Goal: Use online tool/utility: Use online tool/utility

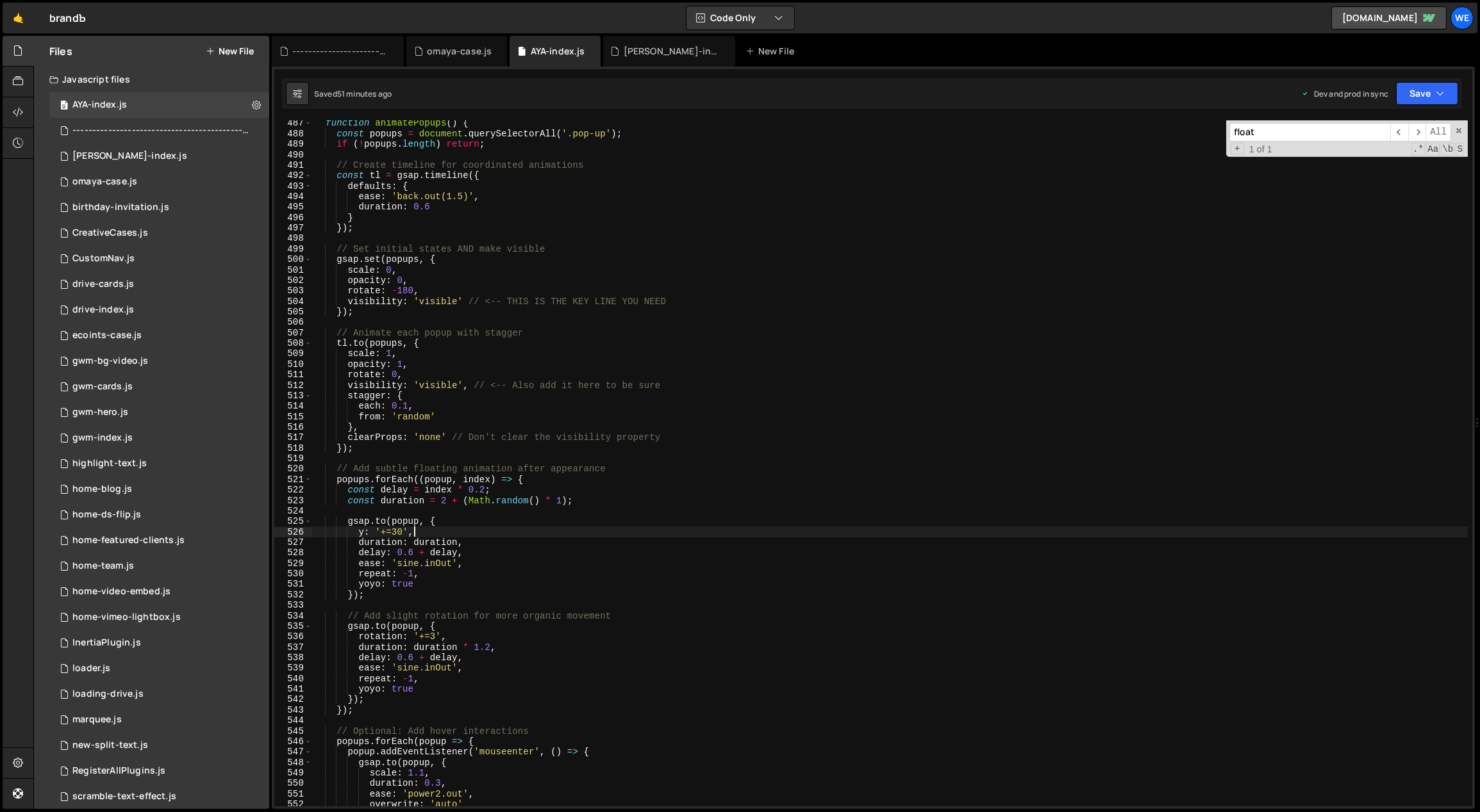
scroll to position [5117, 0]
click at [778, 464] on div "function animatePopups ( ) { const popups = document . querySelectorAll ( '.pop…" at bounding box center [889, 472] width 1156 height 708
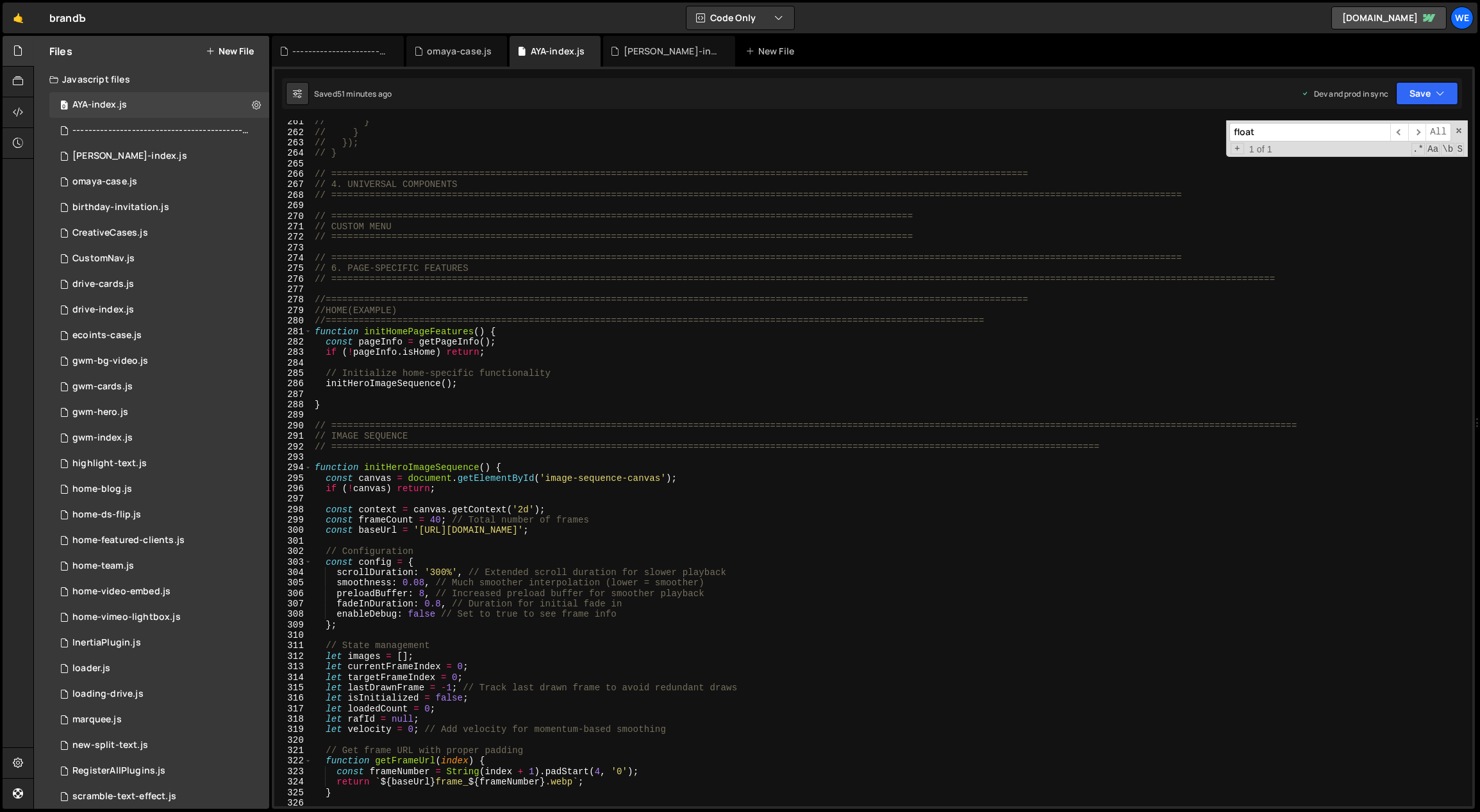
scroll to position [2797, 0]
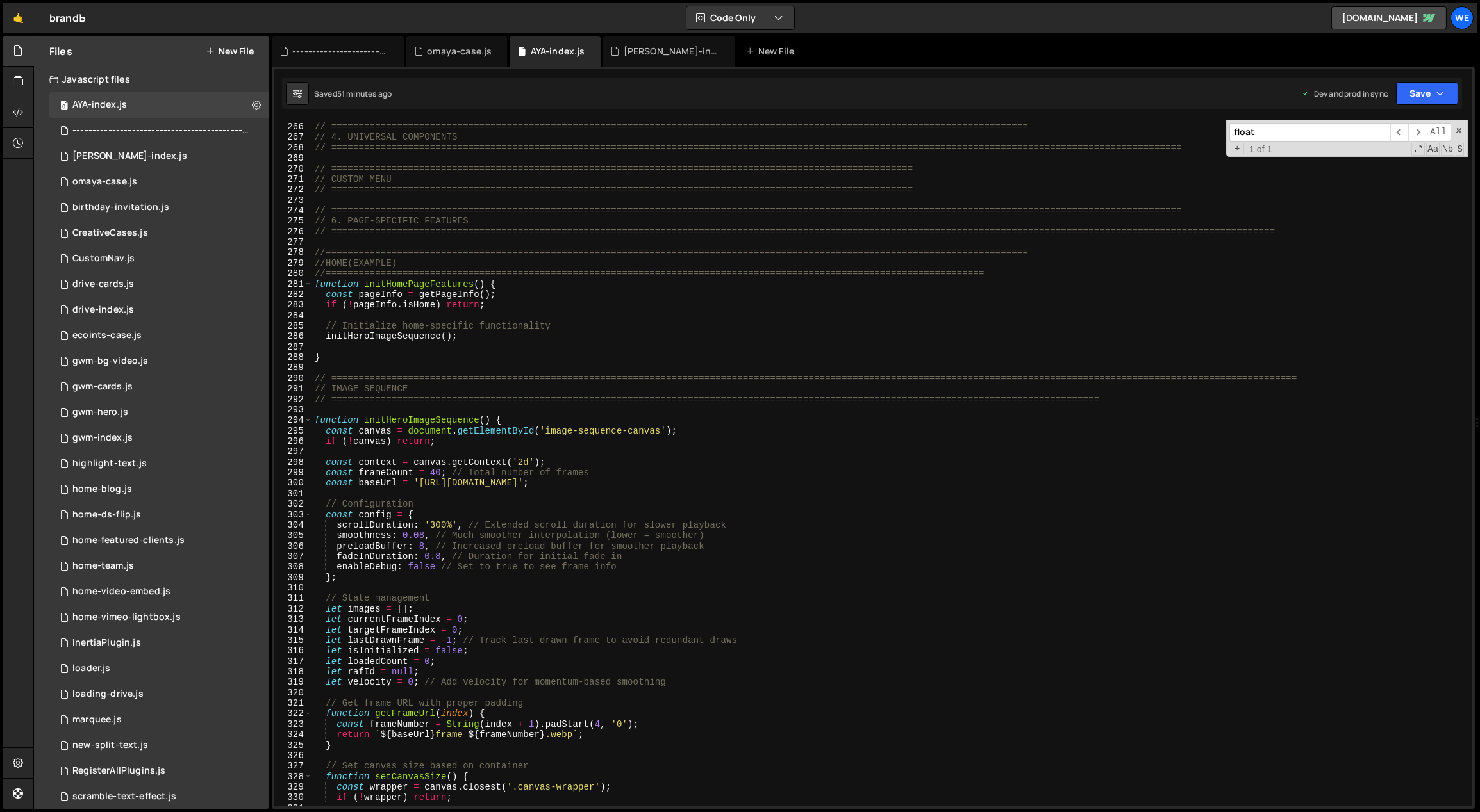
click at [632, 484] on div "// ============================================================================…" at bounding box center [889, 465] width 1156 height 708
click at [570, 530] on div "// ============================================================================…" at bounding box center [889, 465] width 1156 height 708
click at [434, 473] on div "// ============================================================================…" at bounding box center [889, 465] width 1156 height 708
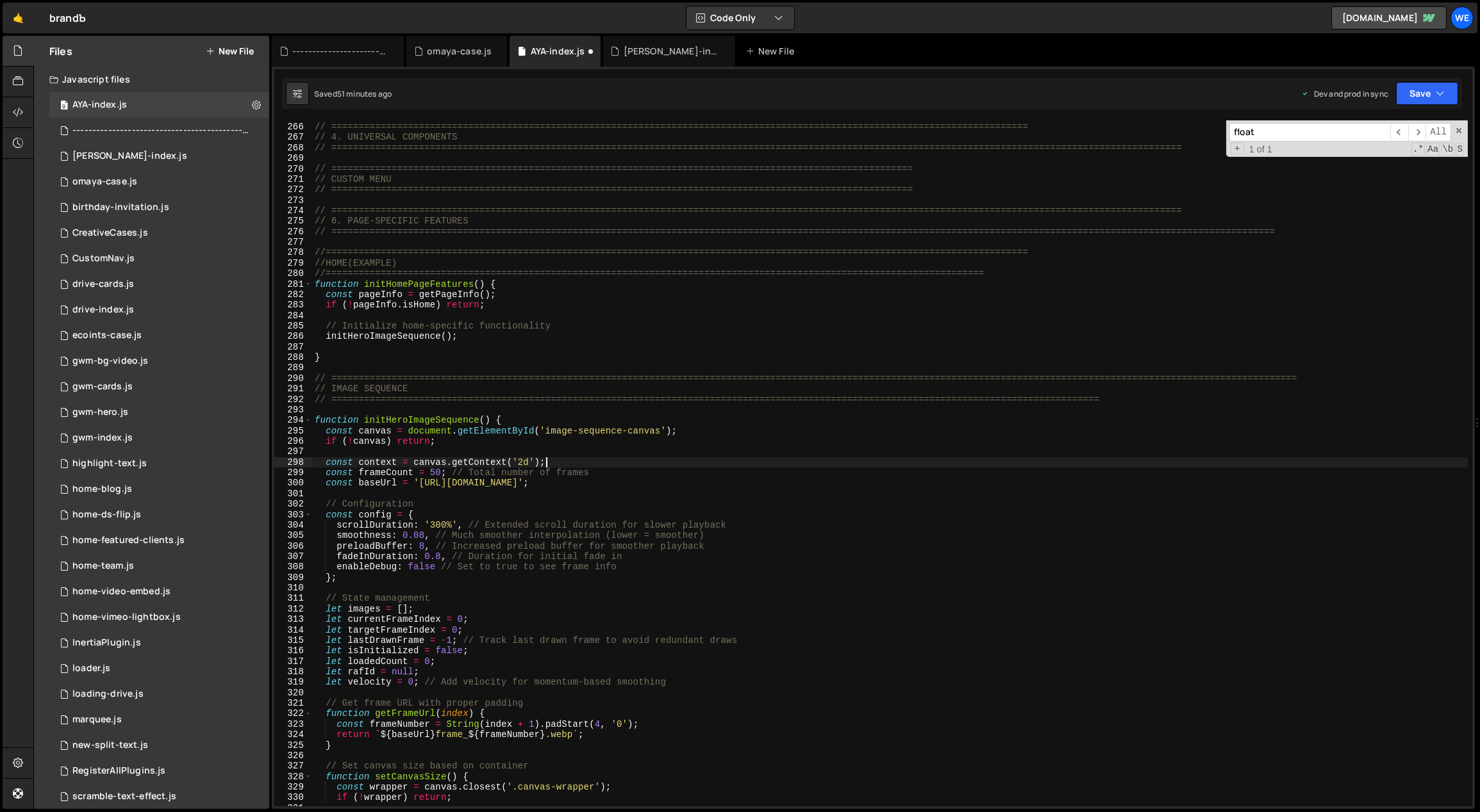
click at [717, 467] on div "// ============================================================================…" at bounding box center [889, 465] width 1156 height 708
click at [434, 523] on div "// ============================================================================…" at bounding box center [889, 465] width 1156 height 708
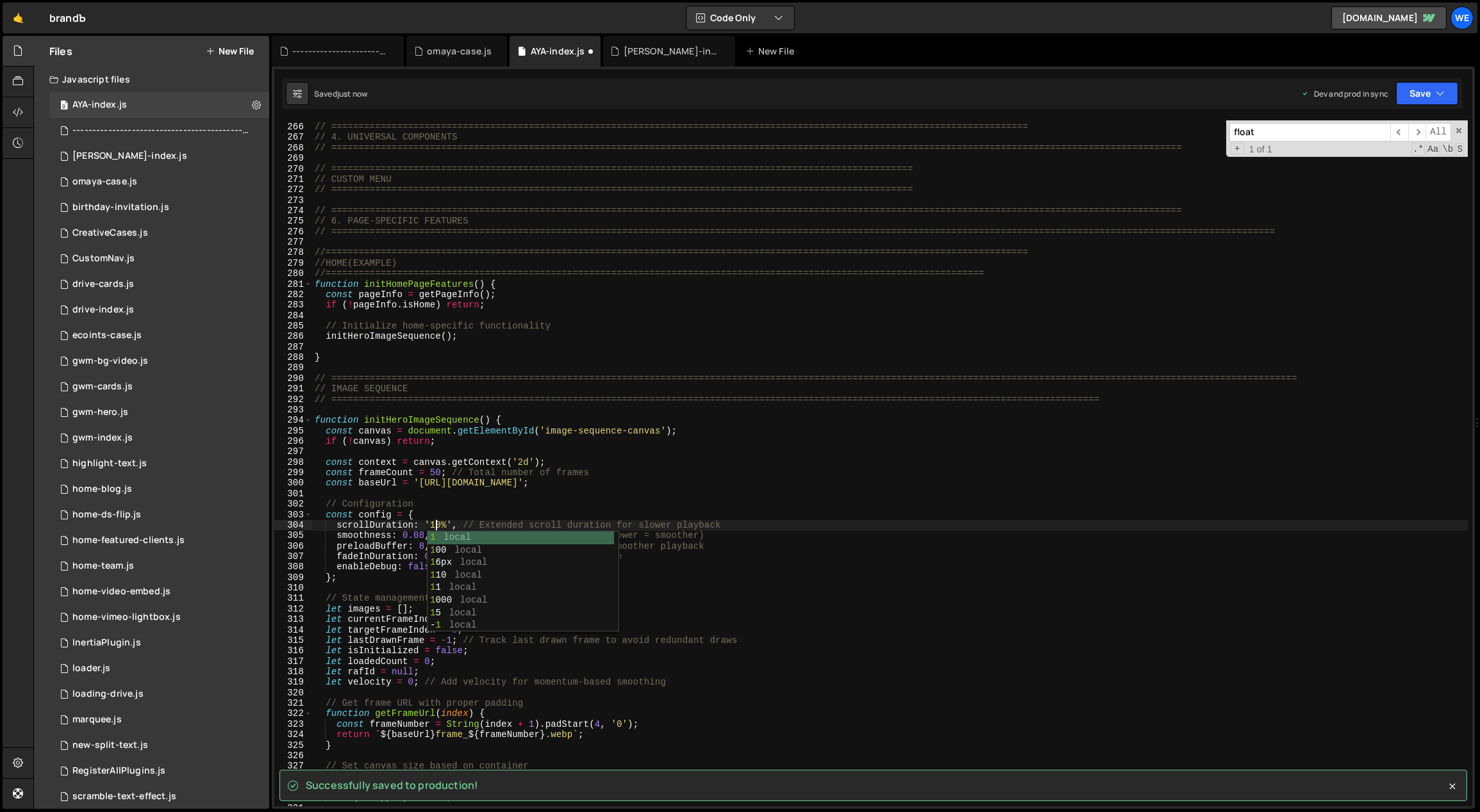
scroll to position [0, 9]
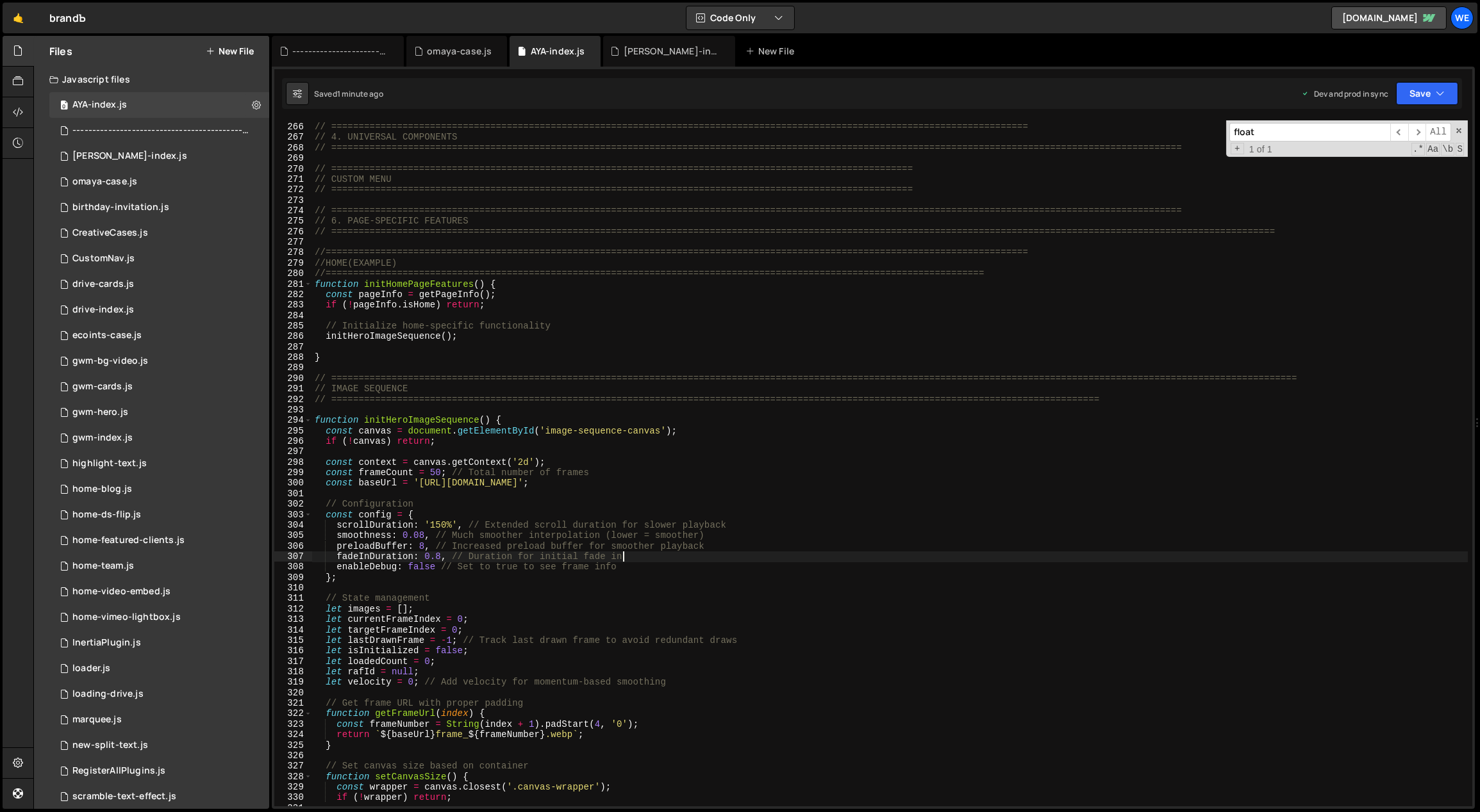
click at [734, 556] on div "// ============================================================================…" at bounding box center [889, 465] width 1156 height 708
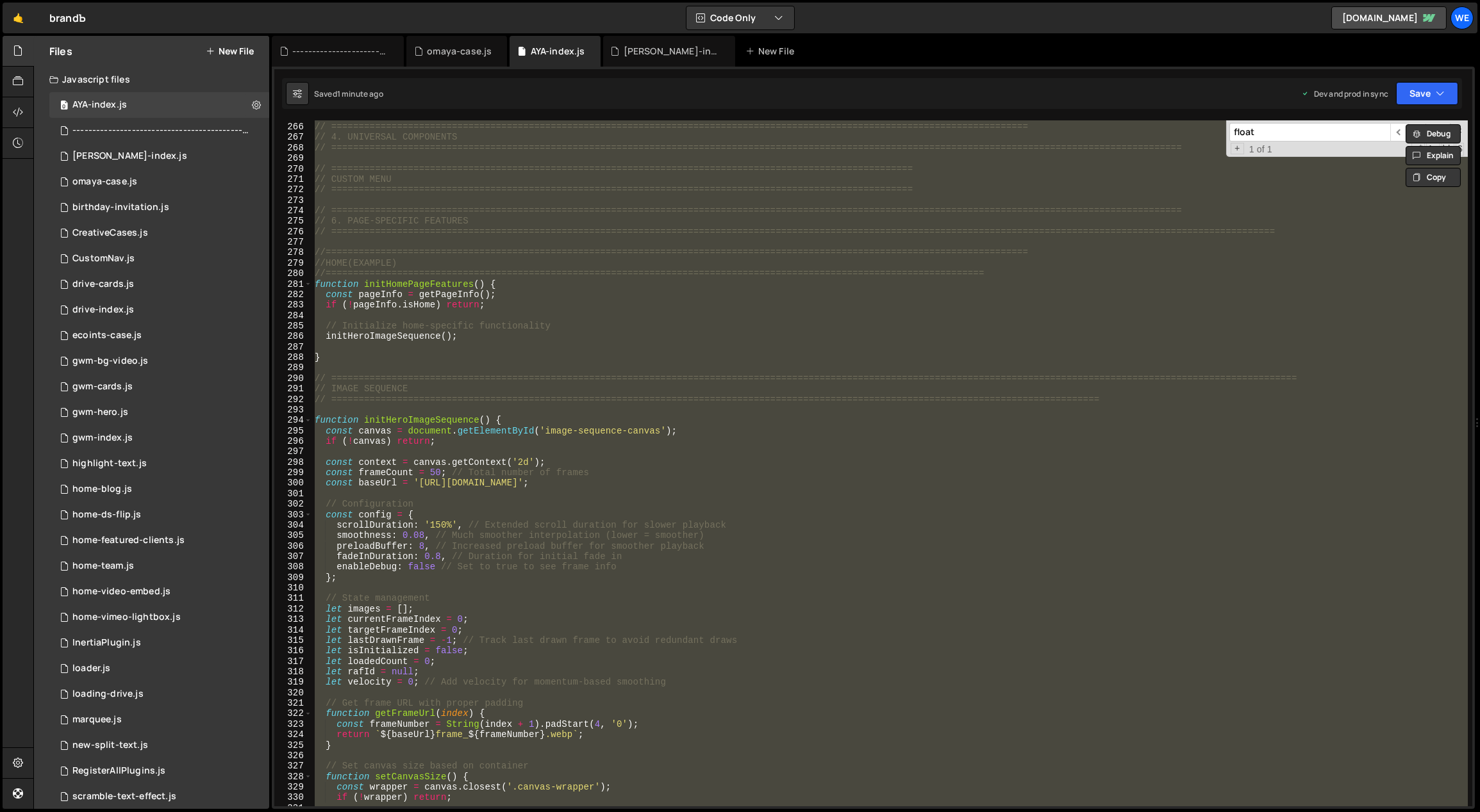
scroll to position [0, 4]
click at [502, 466] on div "// ============================================================================…" at bounding box center [889, 463] width 1155 height 686
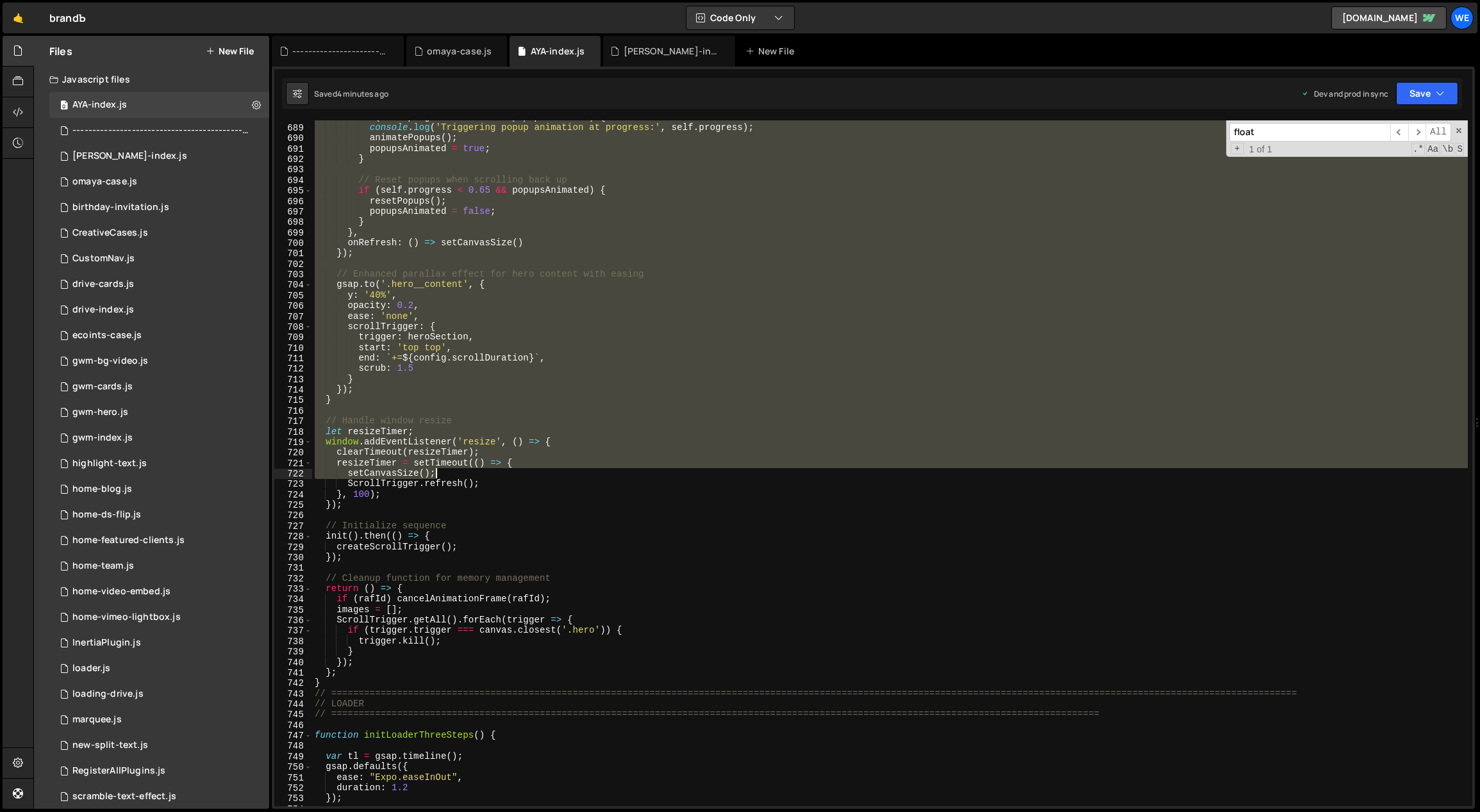
scroll to position [7272, 0]
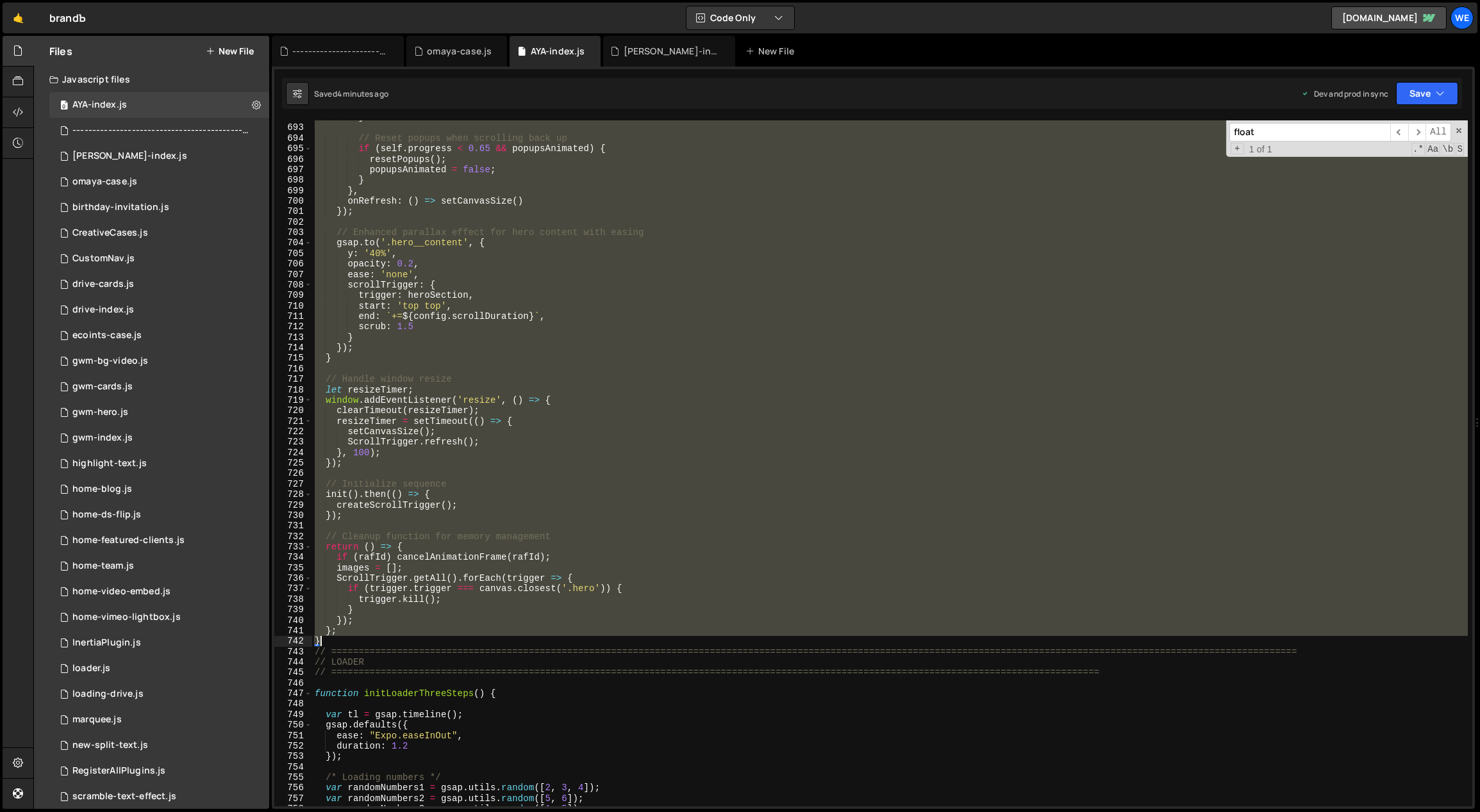
drag, startPoint x: 383, startPoint y: 451, endPoint x: 351, endPoint y: 640, distance: 191.7
click at [351, 640] on div "} // Reset popups when scrolling back up if ( self . progress < 0.65 && popupsA…" at bounding box center [889, 466] width 1156 height 708
type textarea "}; }"
paste textarea
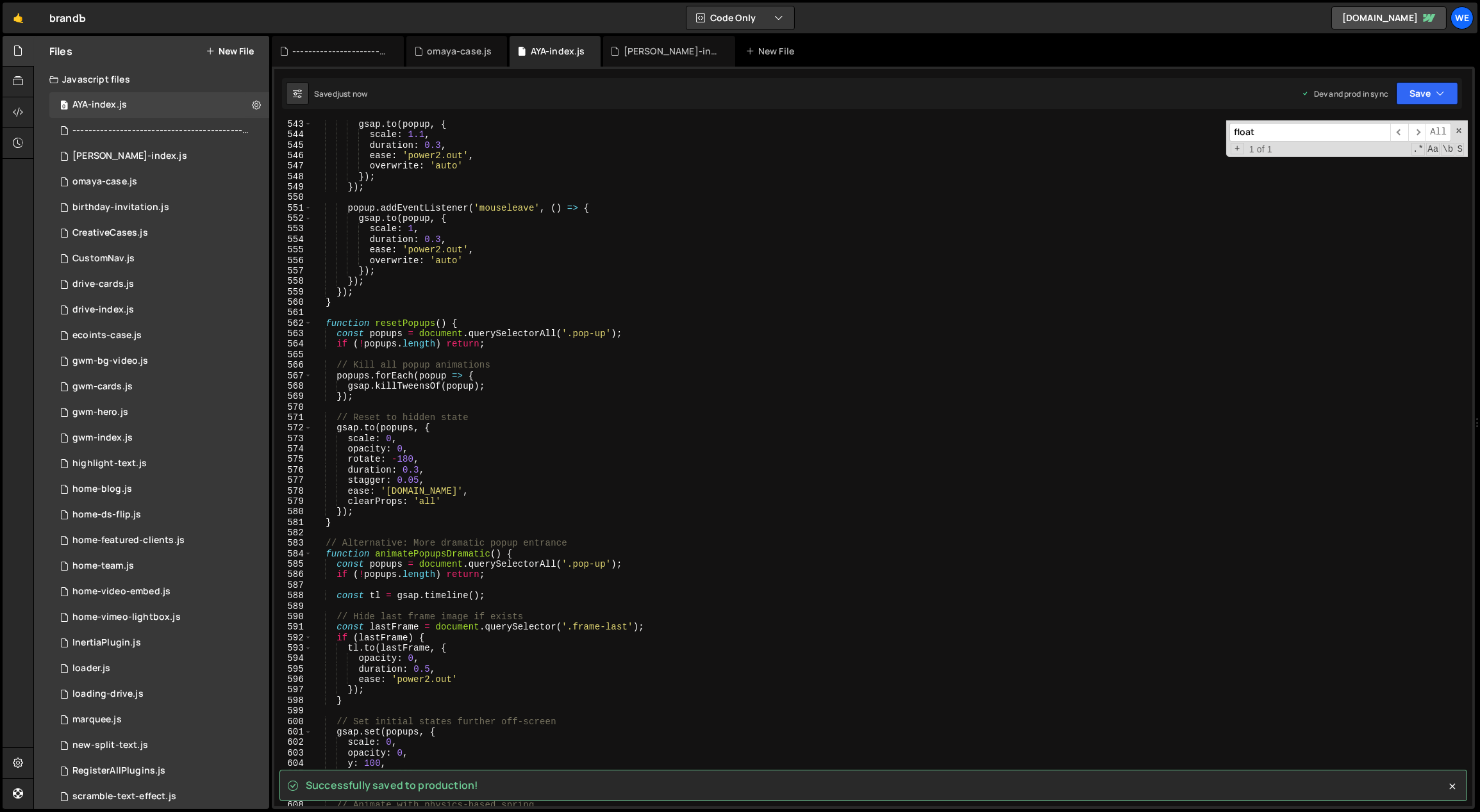
scroll to position [5705, 0]
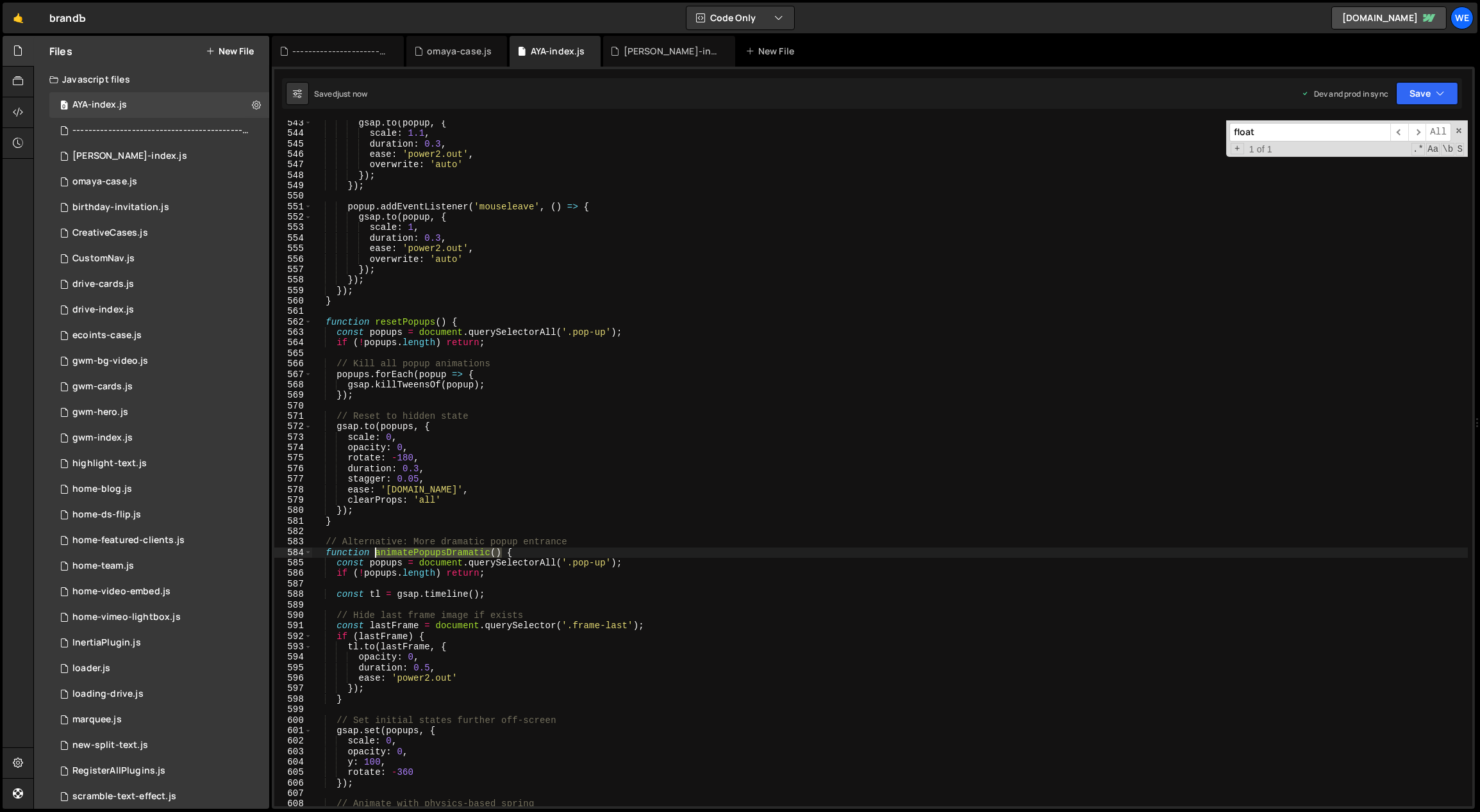
drag, startPoint x: 473, startPoint y: 551, endPoint x: 375, endPoint y: 554, distance: 98.0
click at [375, 554] on div "gsap . to ( popup , { scale : 1.1 , duration : 0.3 , ease : 'power2.out' , over…" at bounding box center [889, 472] width 1156 height 708
type textarea "function animatePopupsDramatic() {"
type input "animatePopupsDramatic()"
click at [449, 330] on div "gsap . to ( popup , { scale : 1.1 , duration : 0.3 , ease : 'power2.out' , over…" at bounding box center [889, 472] width 1156 height 708
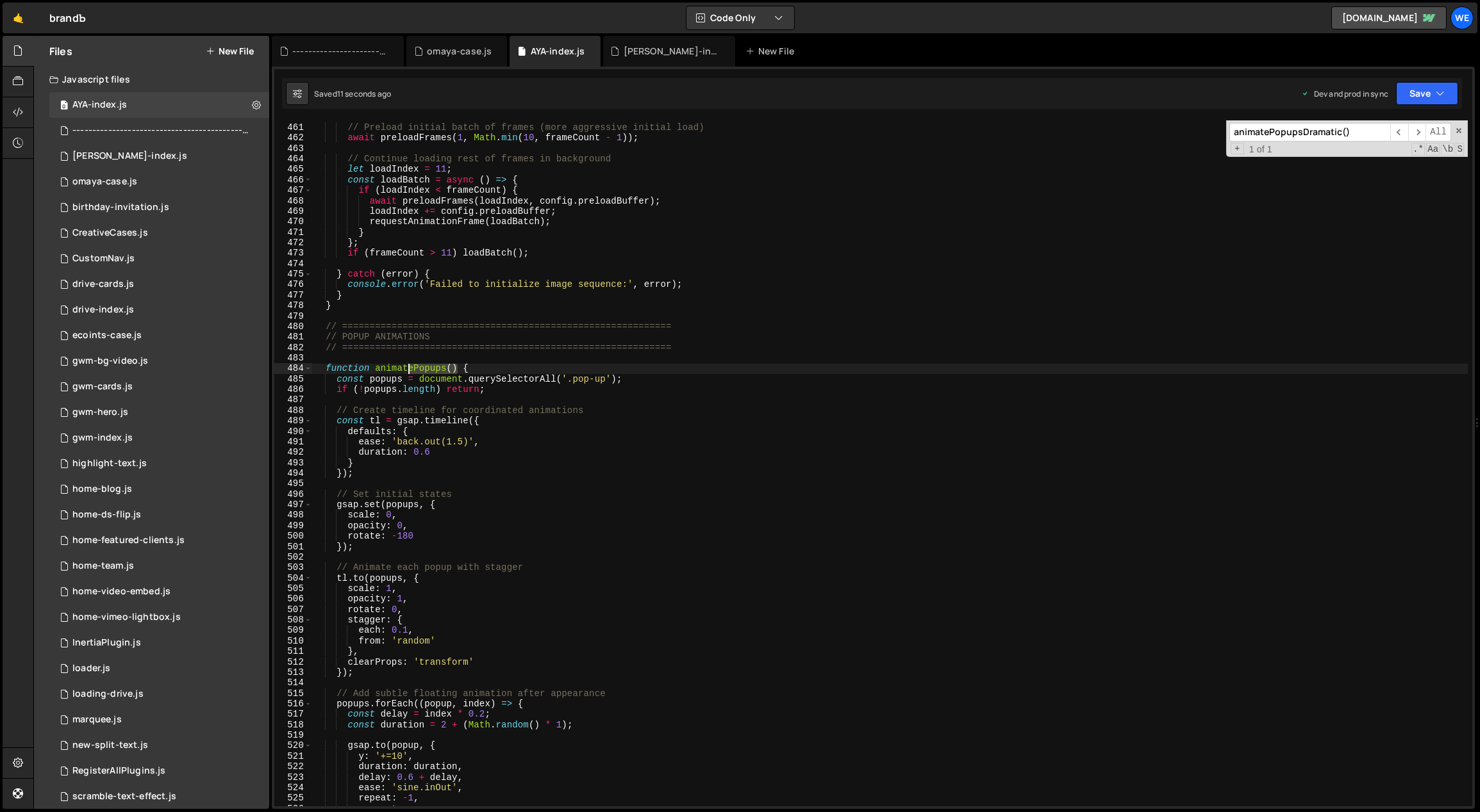
scroll to position [4840, 0]
drag, startPoint x: 426, startPoint y: 369, endPoint x: 374, endPoint y: 369, distance: 52.0
click at [375, 368] on div "// Preload initial batch of frames (more aggressive initial load) await preload…" at bounding box center [889, 466] width 1156 height 708
type textarea "function animatePopups() {"
type input "animatePopups()"
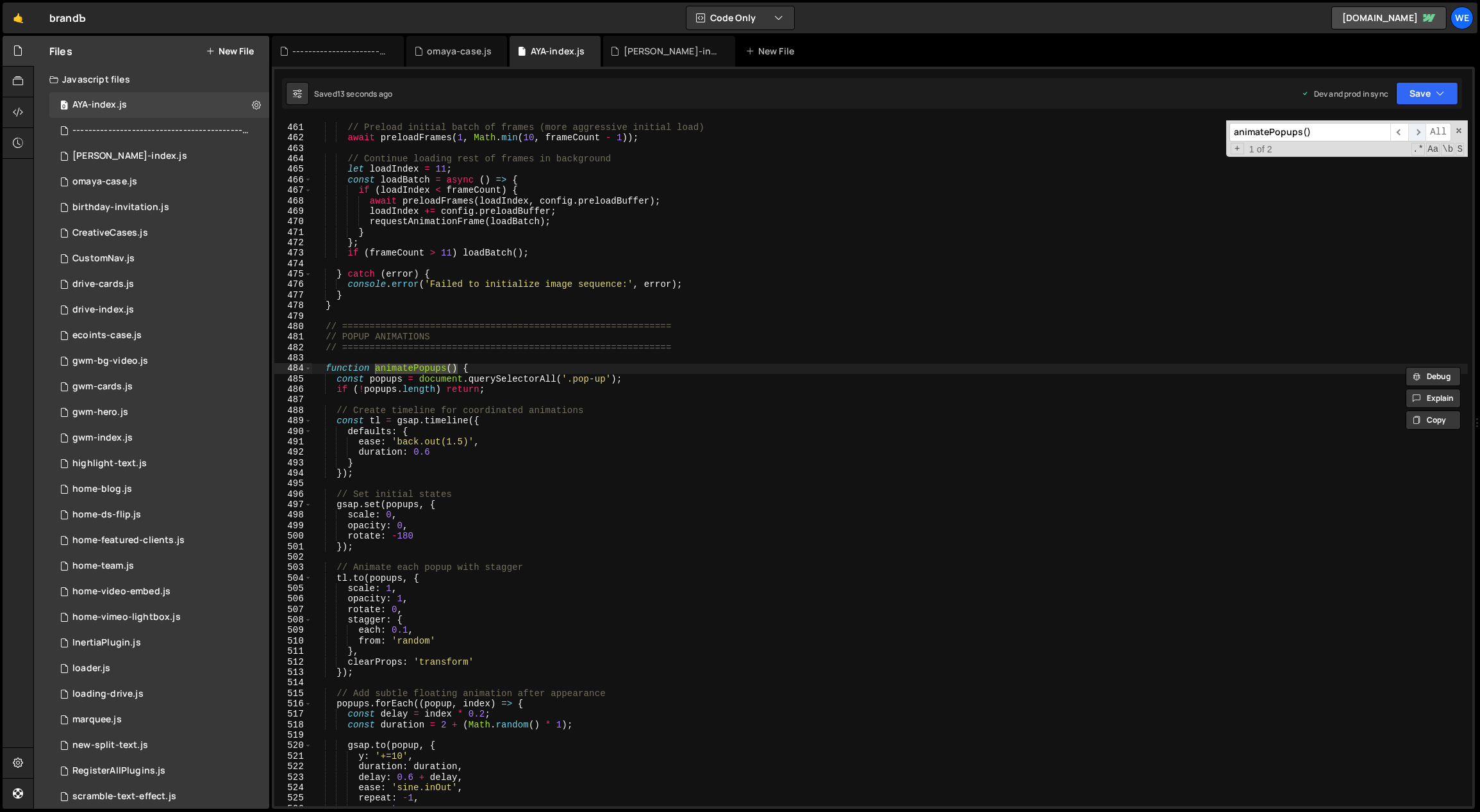
click at [1419, 134] on span "​" at bounding box center [1417, 132] width 18 height 19
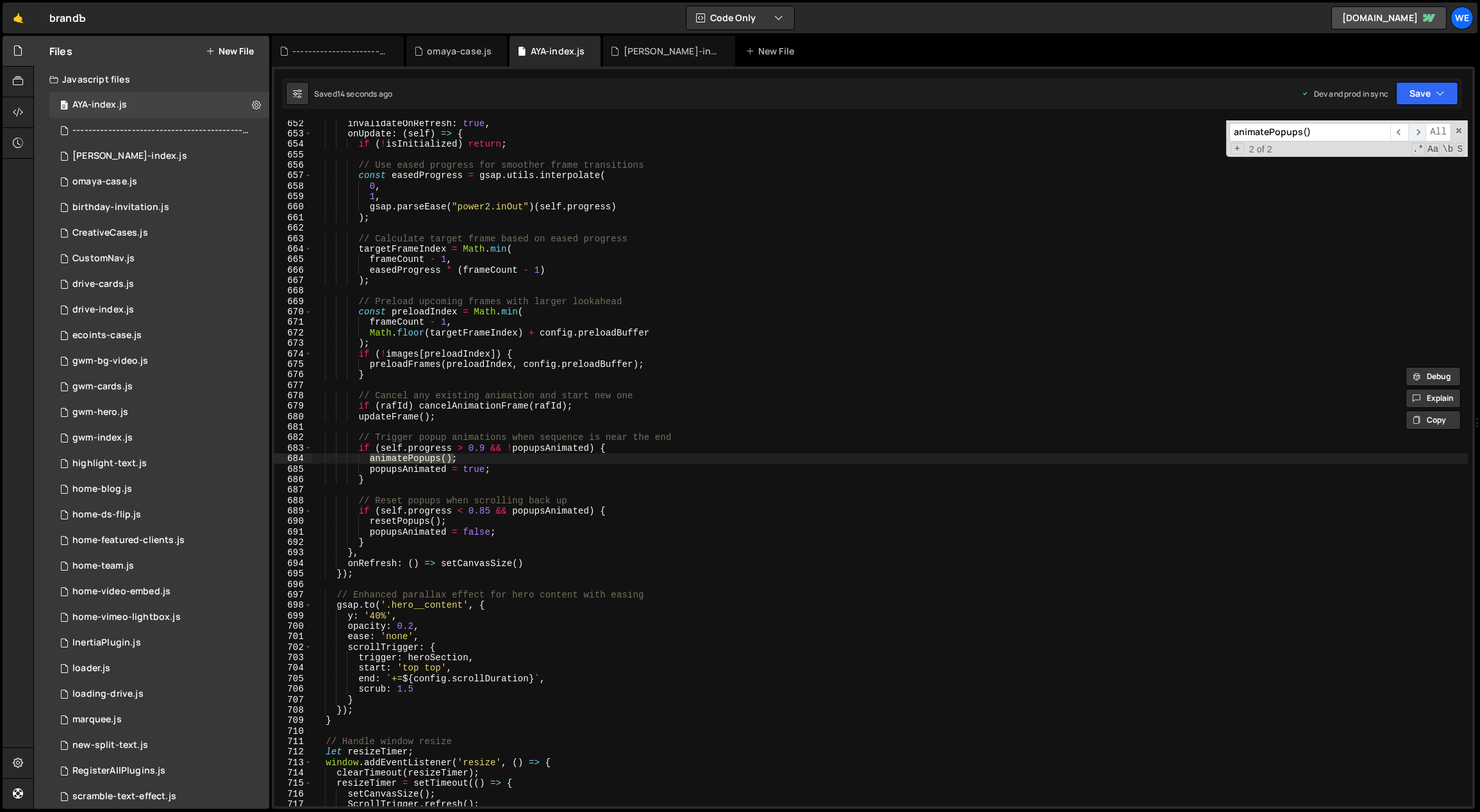
scroll to position [6847, 0]
click at [475, 461] on div "invalidateOnRefresh : true , onUpdate : ( self ) => { if ( ! isInitialized ) re…" at bounding box center [889, 472] width 1156 height 708
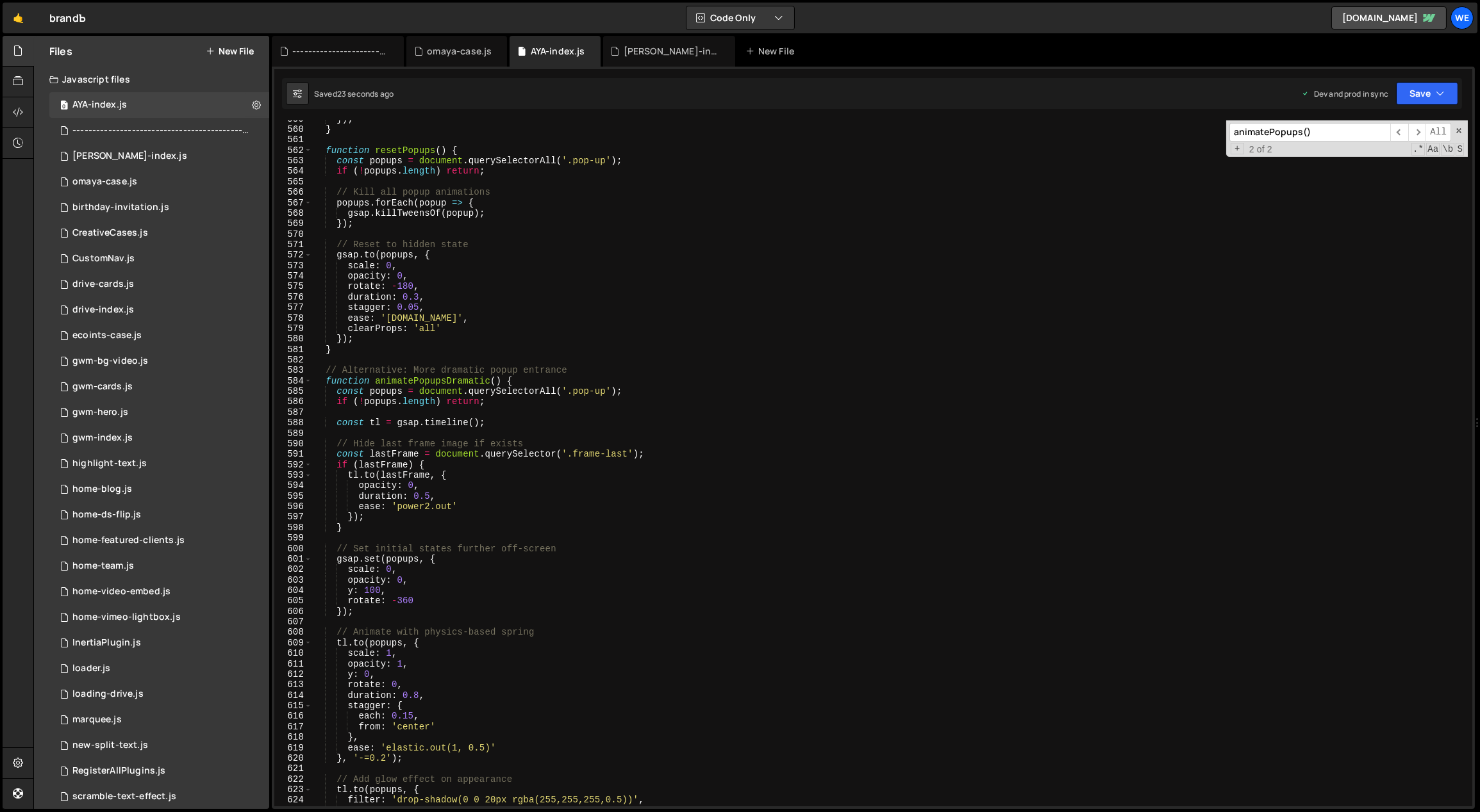
scroll to position [5876, 0]
drag, startPoint x: 500, startPoint y: 380, endPoint x: 381, endPoint y: 387, distance: 119.2
click at [375, 381] on div "}) ; } function resetPopups ( ) { const popups = document . querySelectorAll ( …" at bounding box center [889, 467] width 1156 height 708
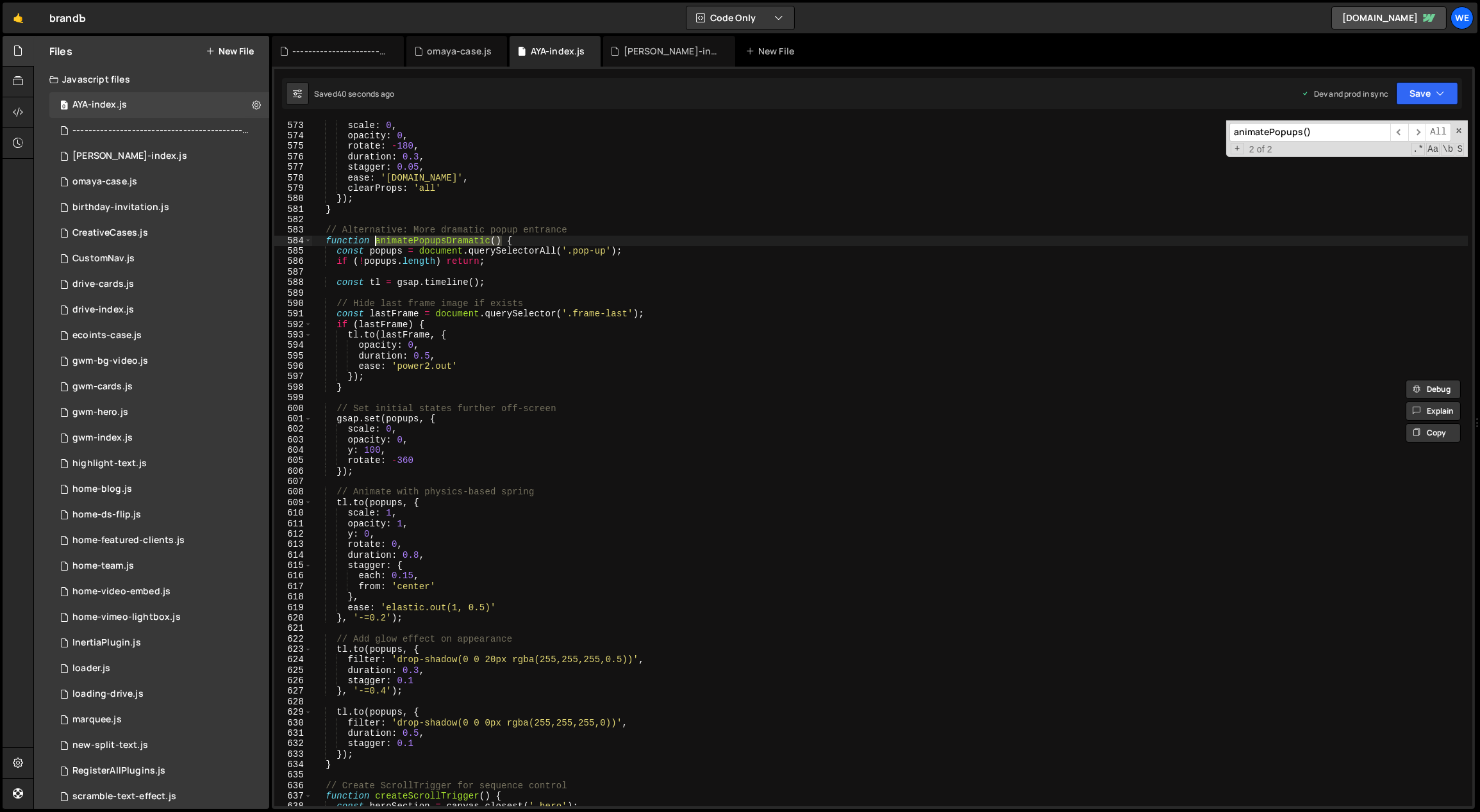
scroll to position [6017, 0]
click at [592, 503] on div "scale : 0 , opacity : 0 , rotate : - 180 , duration : 0.3 , stagger : 0.05 , ea…" at bounding box center [889, 474] width 1156 height 708
type textarea "[DOMAIN_NAME](popups, {"
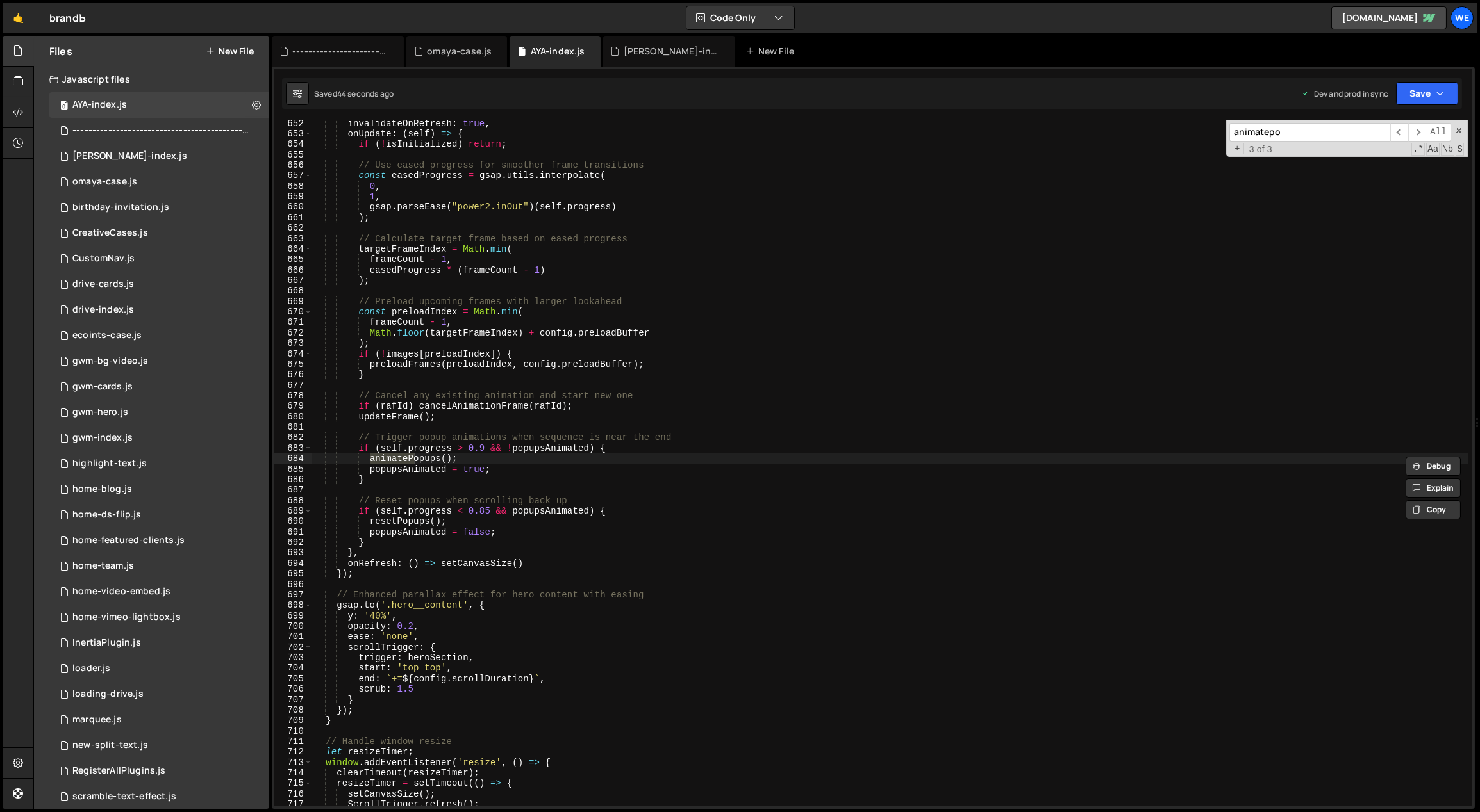
scroll to position [6847, 0]
type input "animatepop"
type textarea "animatePopups();"
click at [467, 458] on div "invalidateOnRefresh : true , onUpdate : ( self ) => { if ( ! isInitialized ) re…" at bounding box center [889, 472] width 1156 height 708
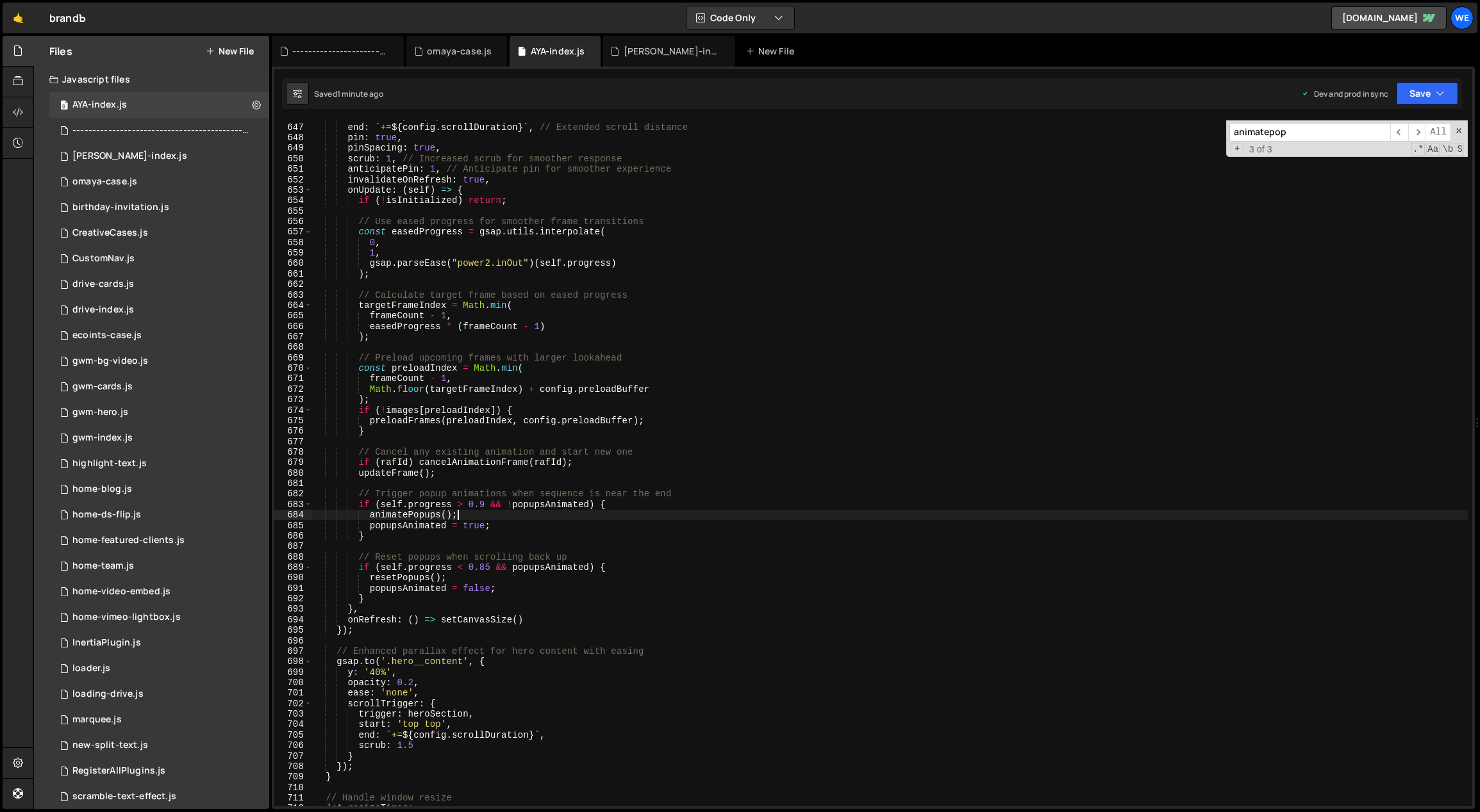
scroll to position [6792, 0]
type input "resetpop"
click at [1404, 130] on span "​" at bounding box center [1399, 132] width 18 height 19
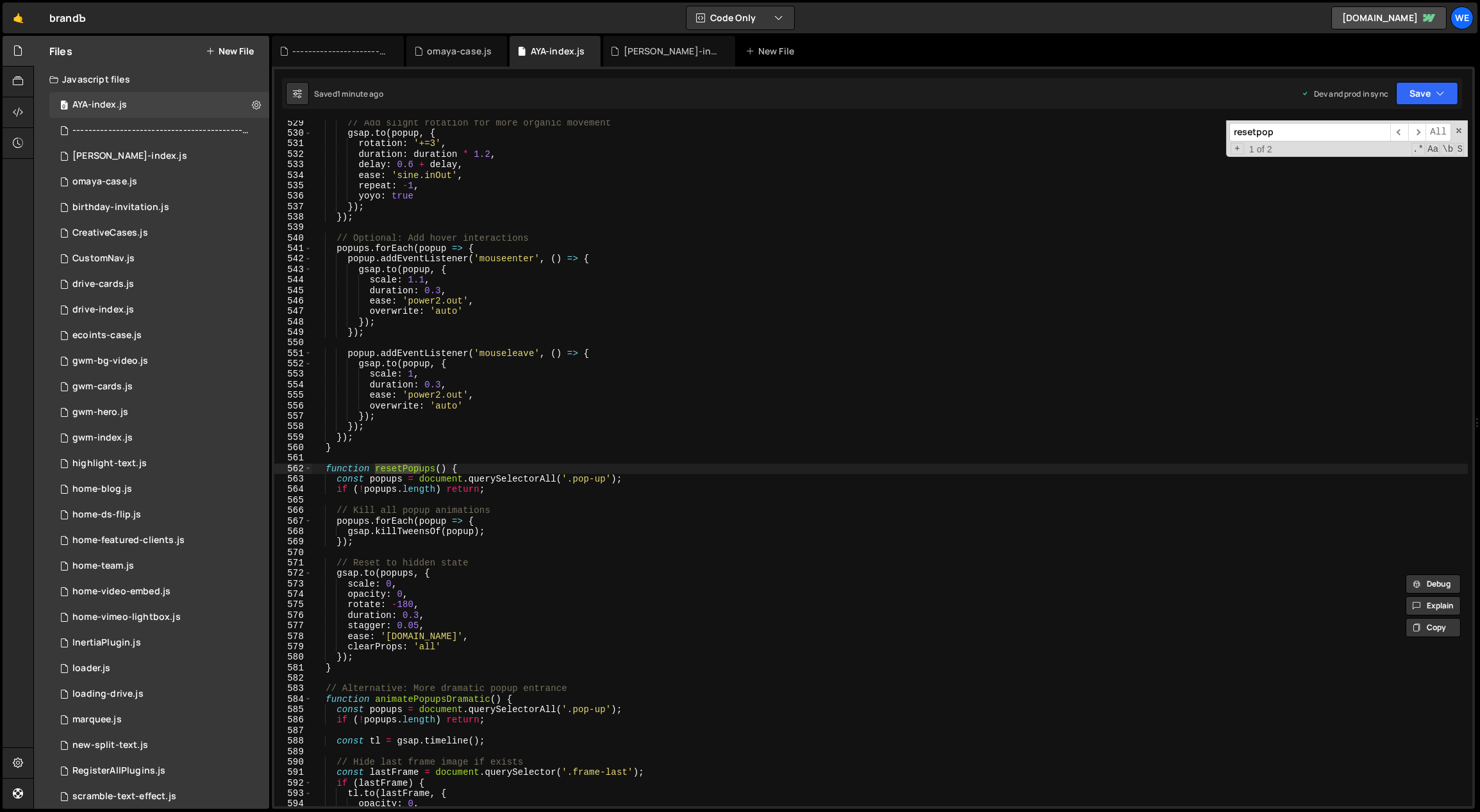
scroll to position [5558, 0]
click at [1414, 131] on span "​" at bounding box center [1417, 132] width 18 height 19
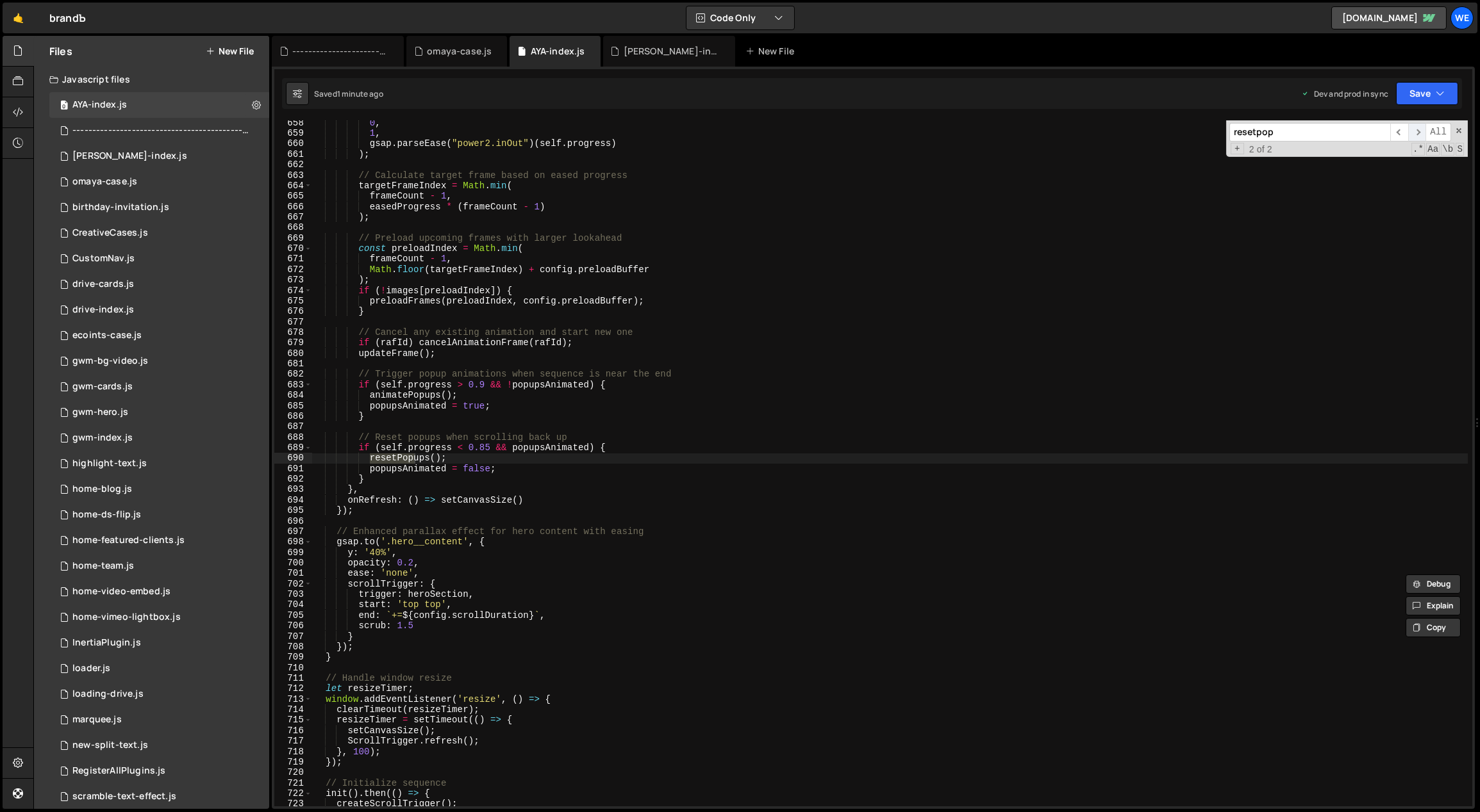
scroll to position [6910, 0]
click at [465, 393] on div "0 , 1 , gsap . parseEase ( "power2.inOut" ) ( self . progress ) ) ; // Calculat…" at bounding box center [889, 472] width 1156 height 708
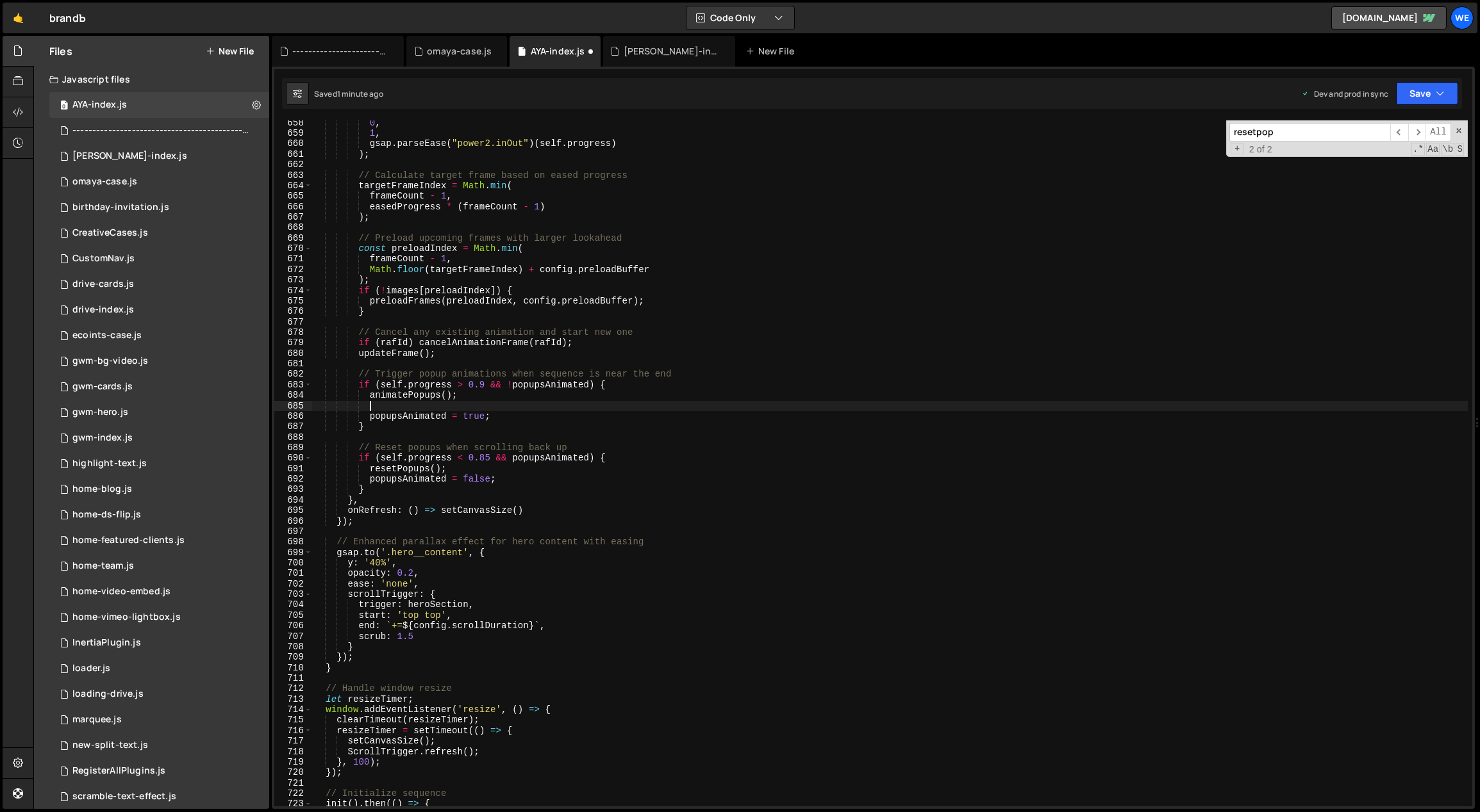
paste textarea "animatePopupsDramatic()"
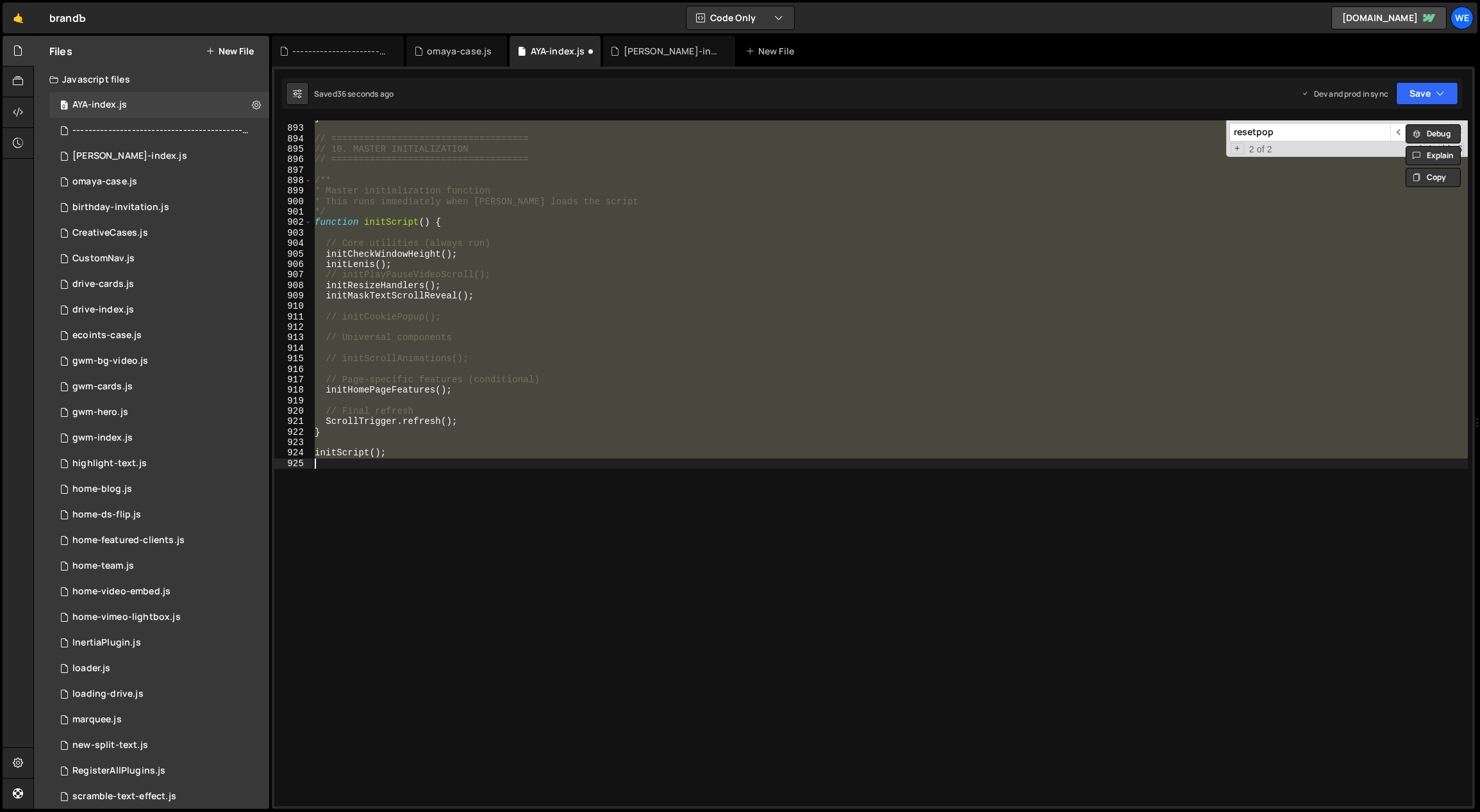
scroll to position [6836, 0]
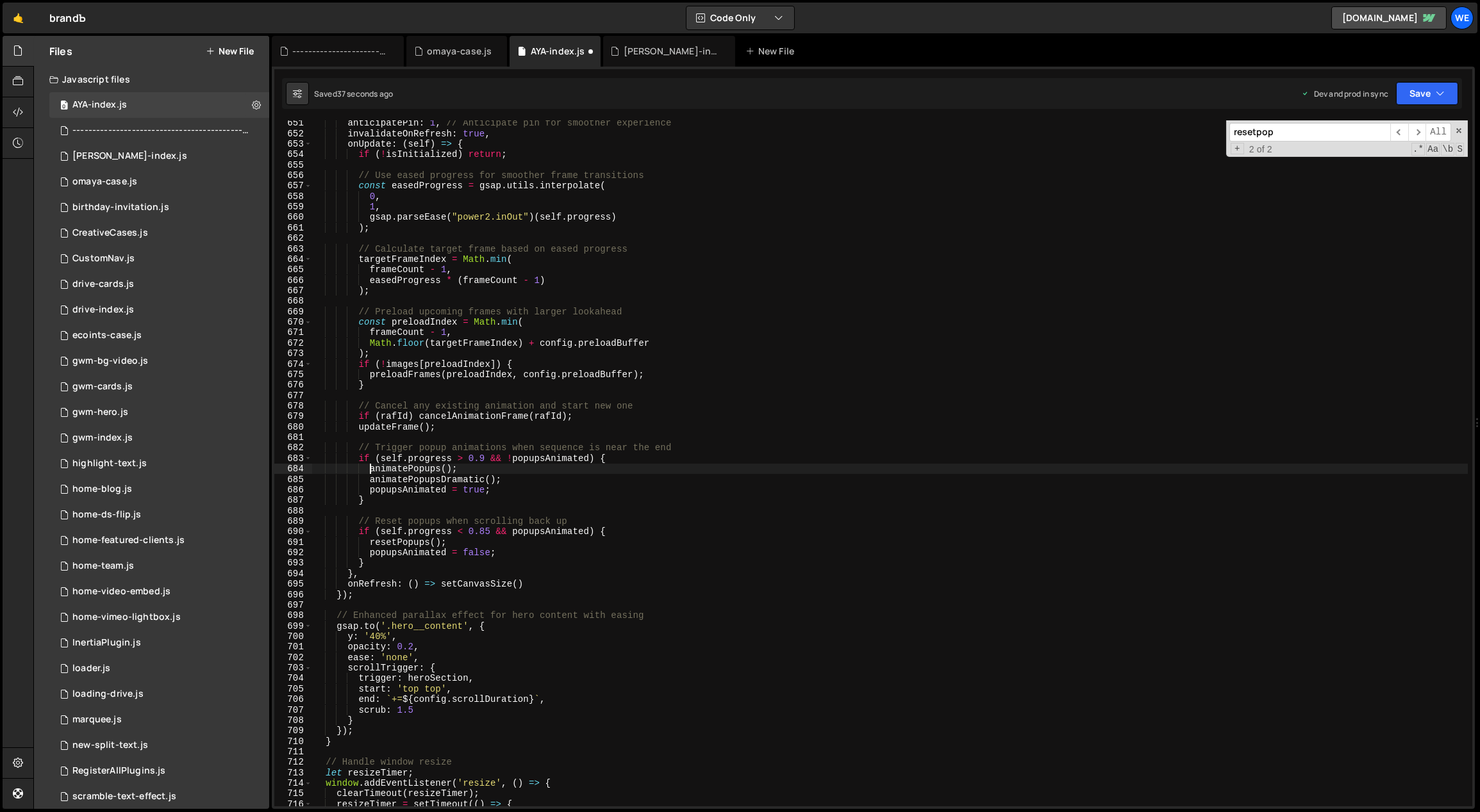
type textarea "animatePopupsDramatic()"
type textarea "animatePopups();"
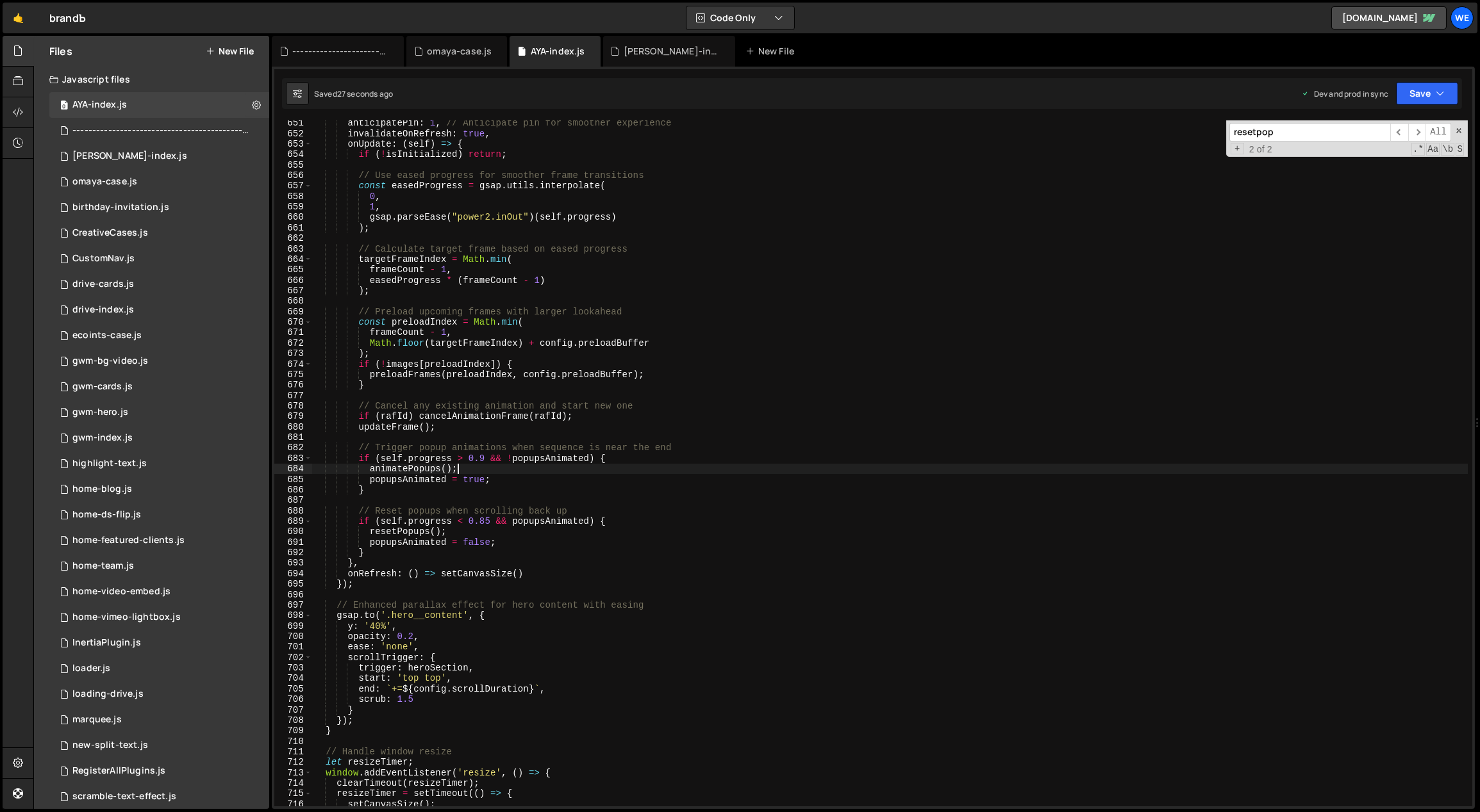
click at [786, 394] on div "anticipatePin : 1 , // Anticipate pin for smoother experience invalidateOnRefre…" at bounding box center [889, 472] width 1156 height 708
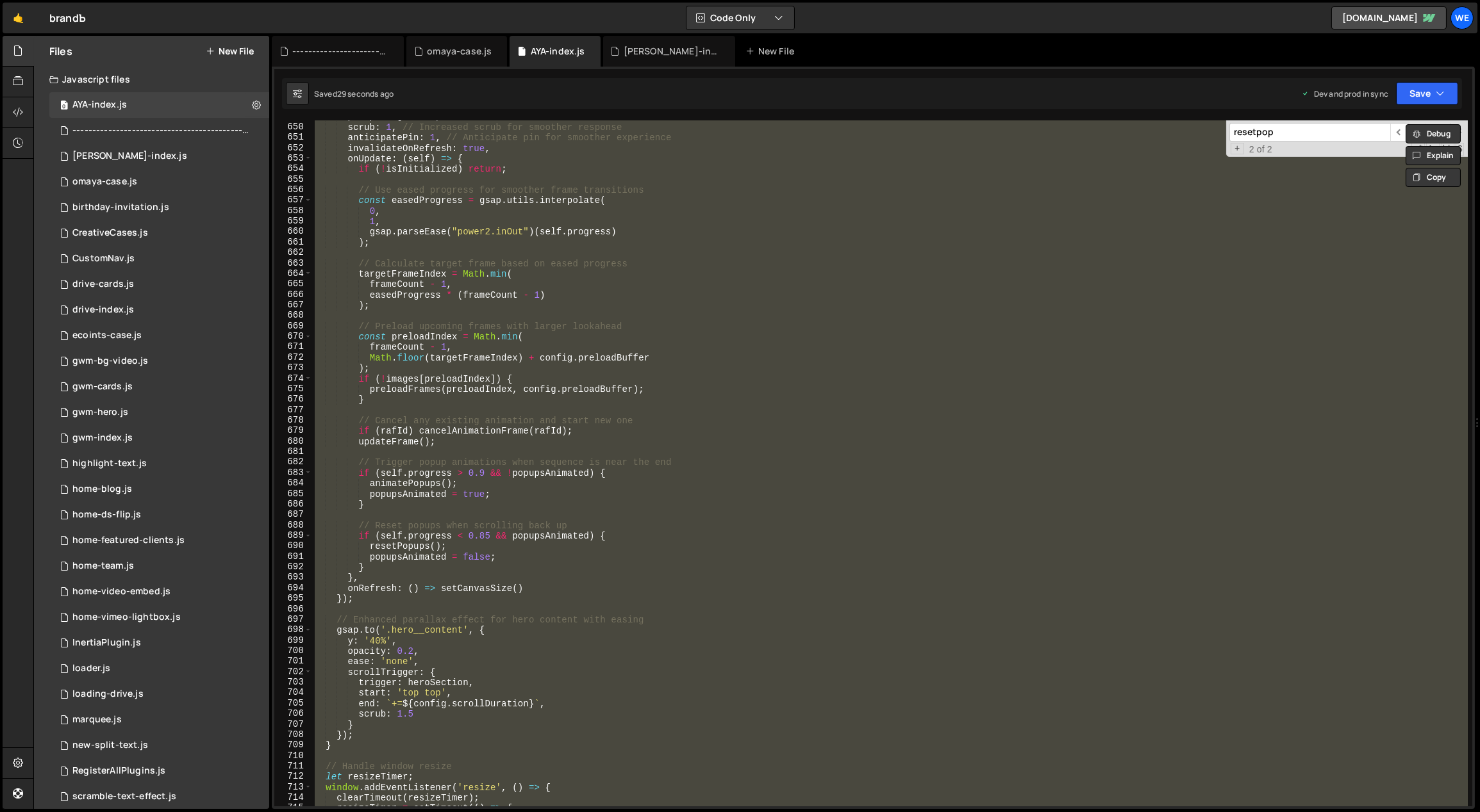
scroll to position [6606, 0]
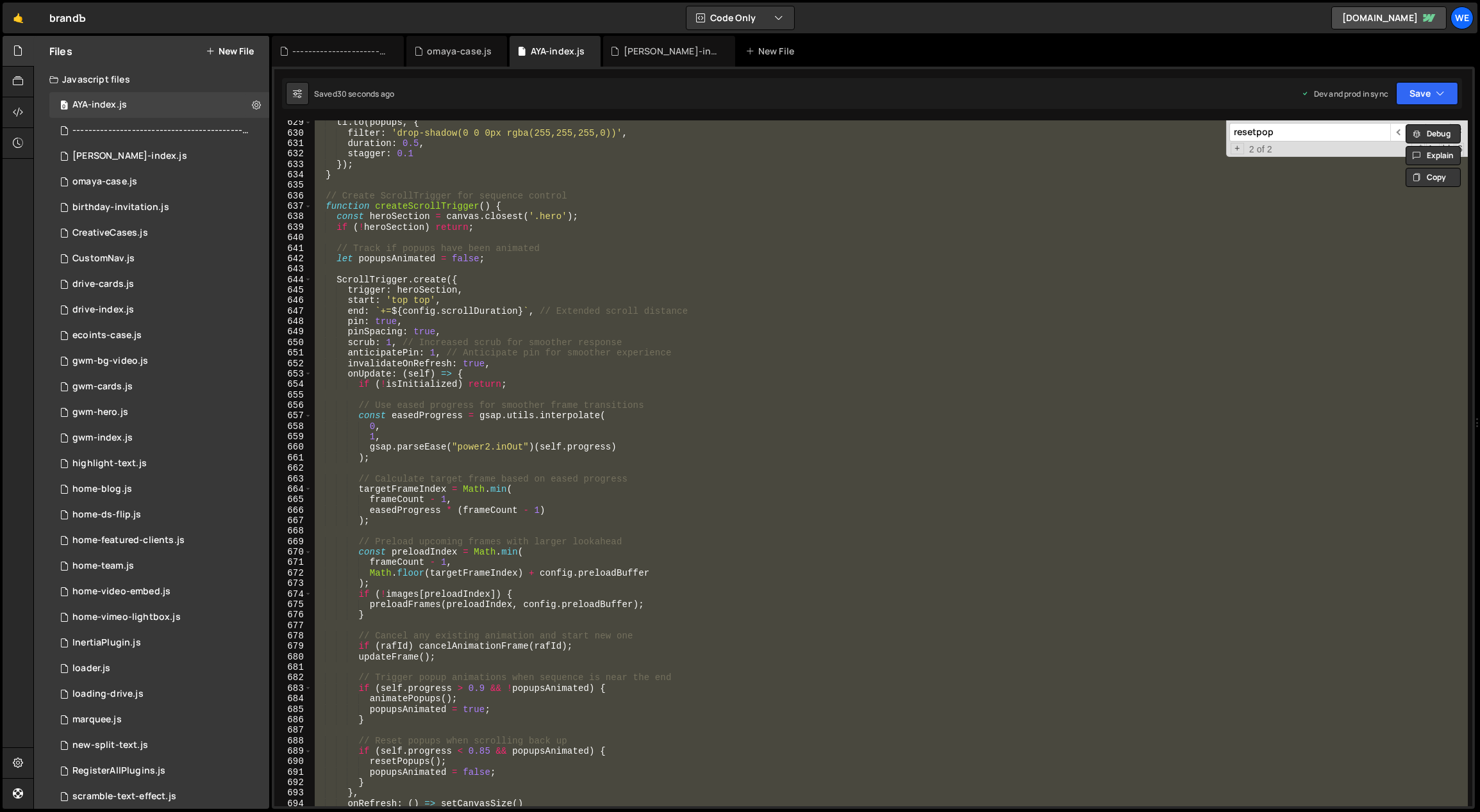
click at [749, 554] on div "tl . to ( popups , { filter : 'drop-shadow(0 0 0px rgba(255,255,255,0))' , dura…" at bounding box center [889, 463] width 1155 height 686
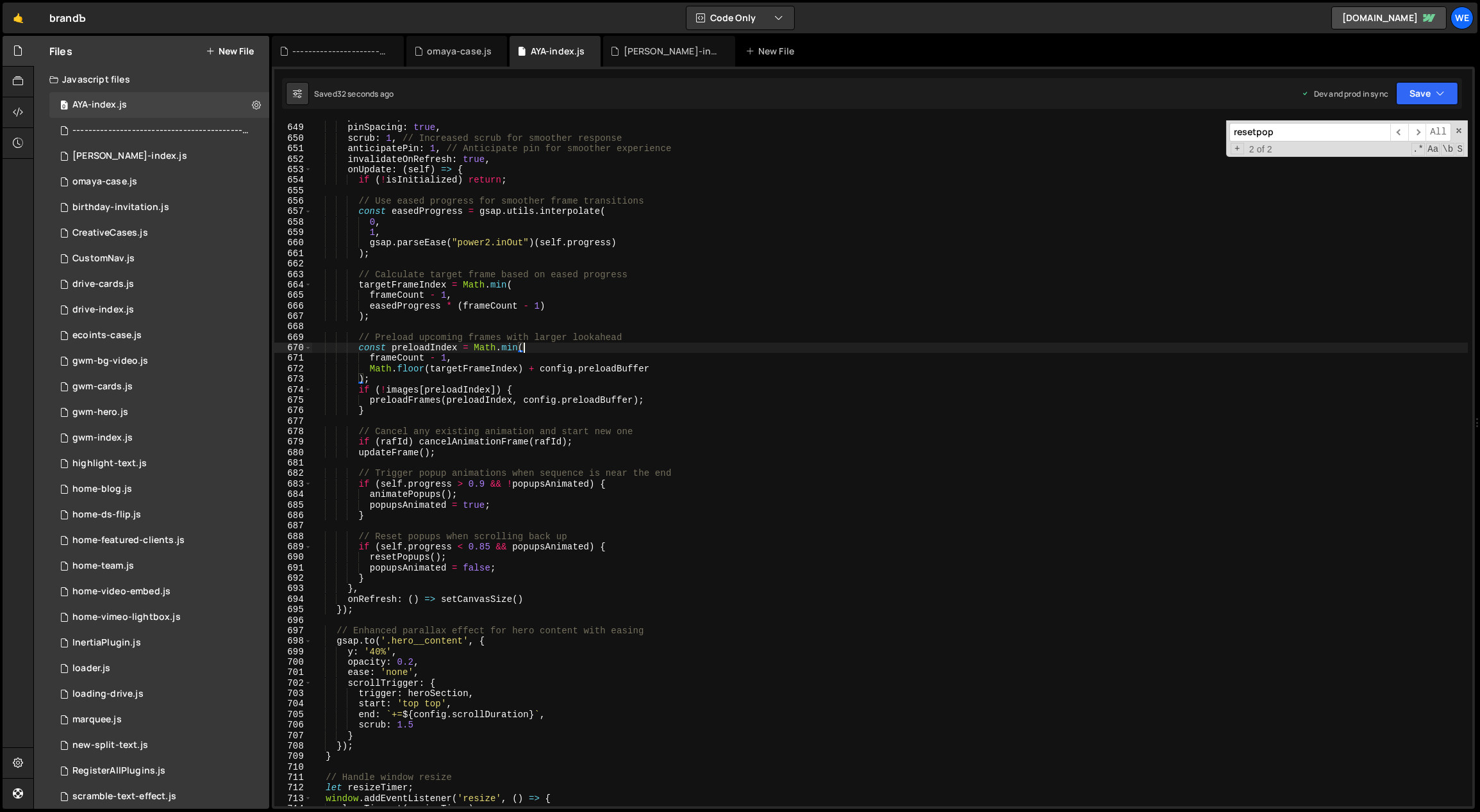
scroll to position [7045, 0]
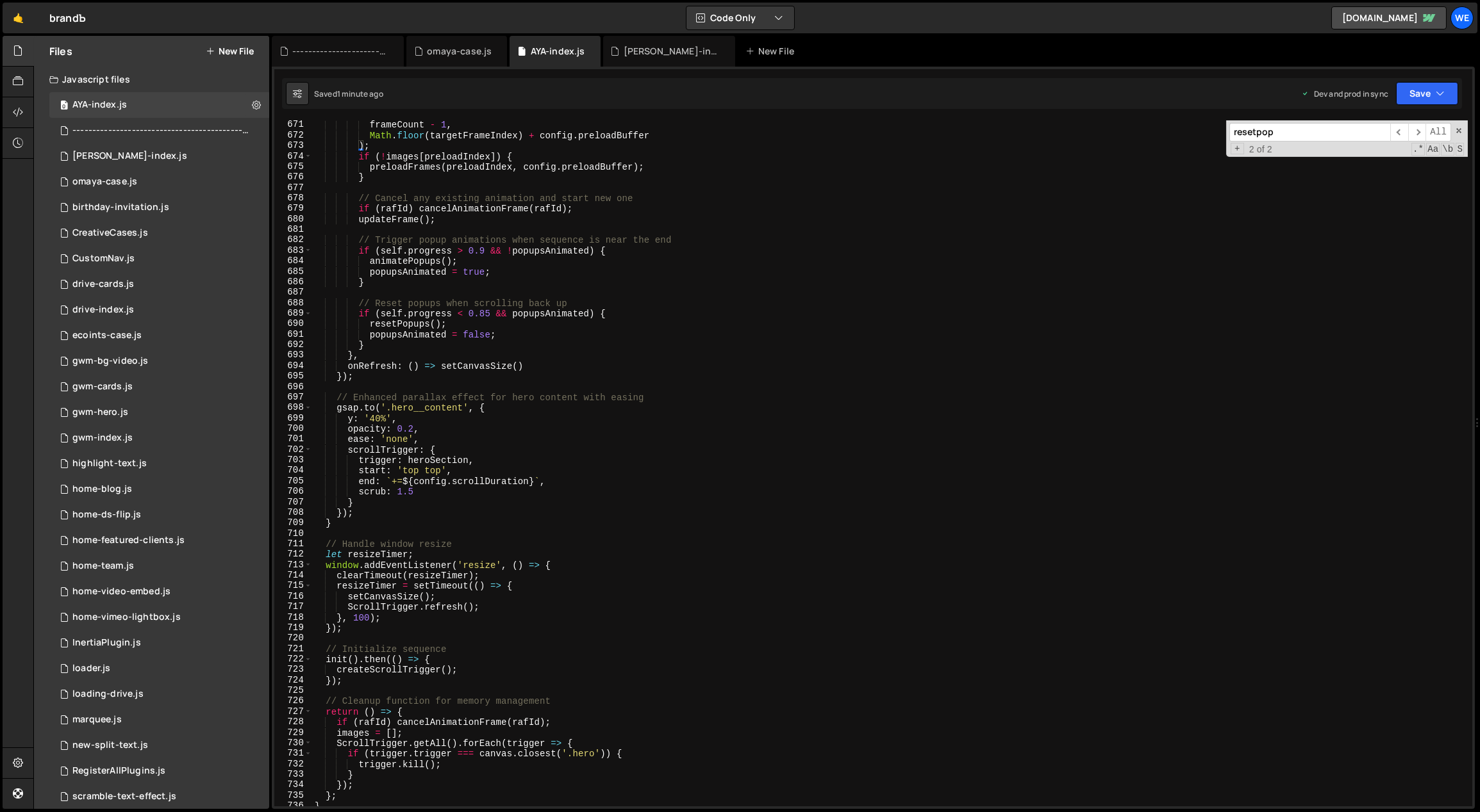
click at [557, 456] on div "frameCount - 1 , Math . floor ( targetFrameIndex ) + config . preloadBuffer ) ;…" at bounding box center [889, 473] width 1156 height 708
type textarea "trigger: heroSection,"
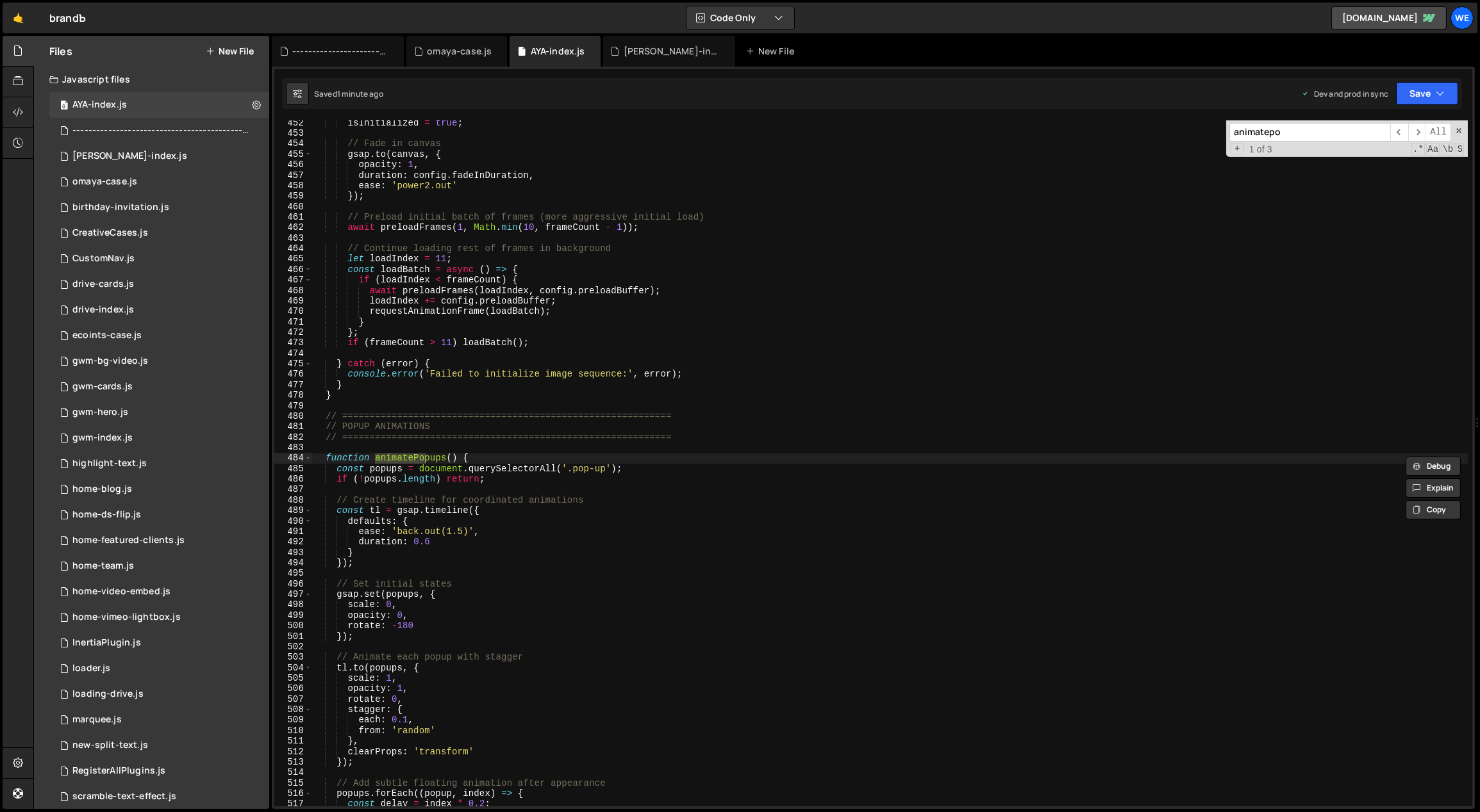
scroll to position [4750, 0]
type input "animatepop"
click at [568, 449] on div "isInitialized = true ; // Fade in canvas gsap . to ( canvas , { opacity : 1 , d…" at bounding box center [889, 472] width 1156 height 708
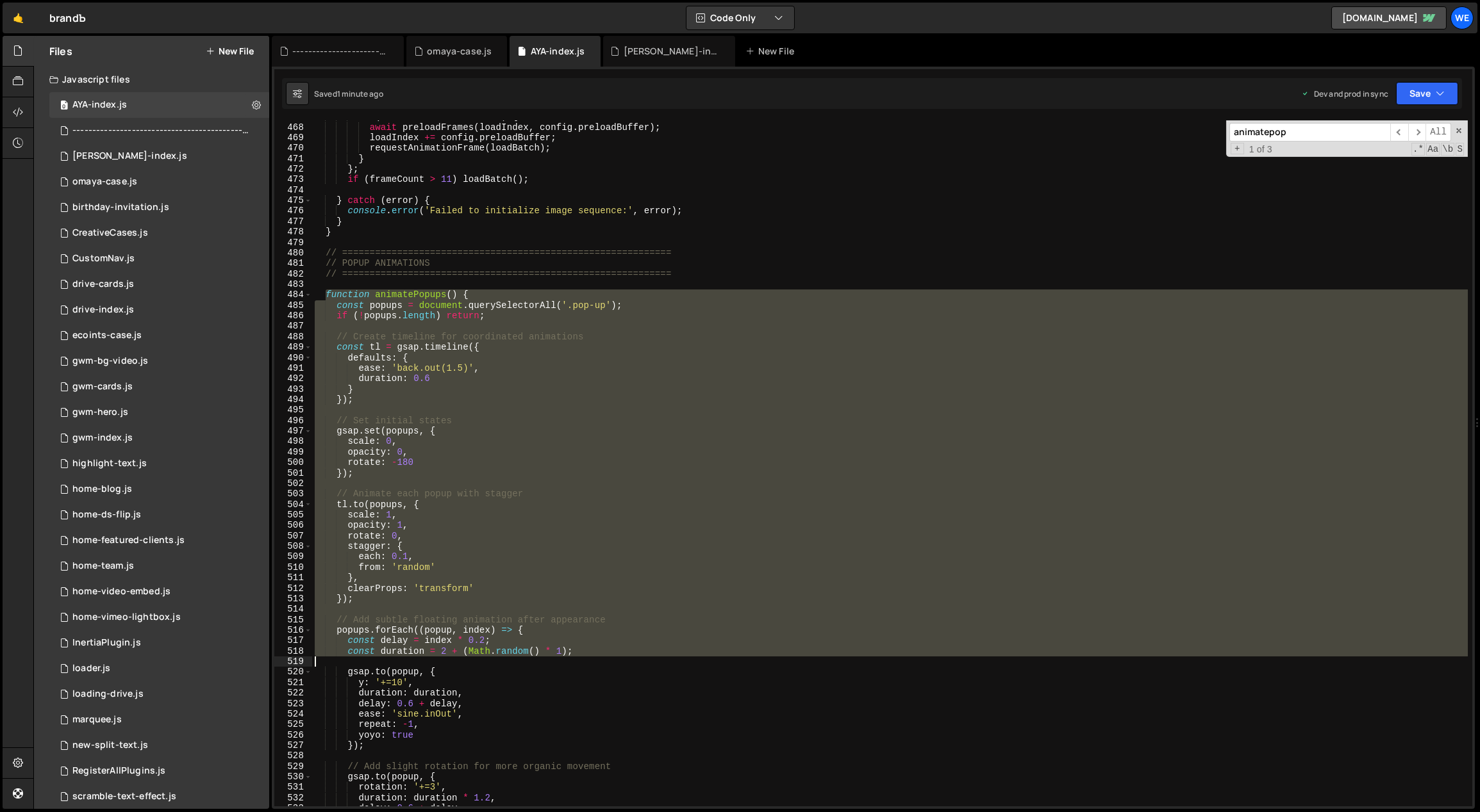
scroll to position [4977, 0]
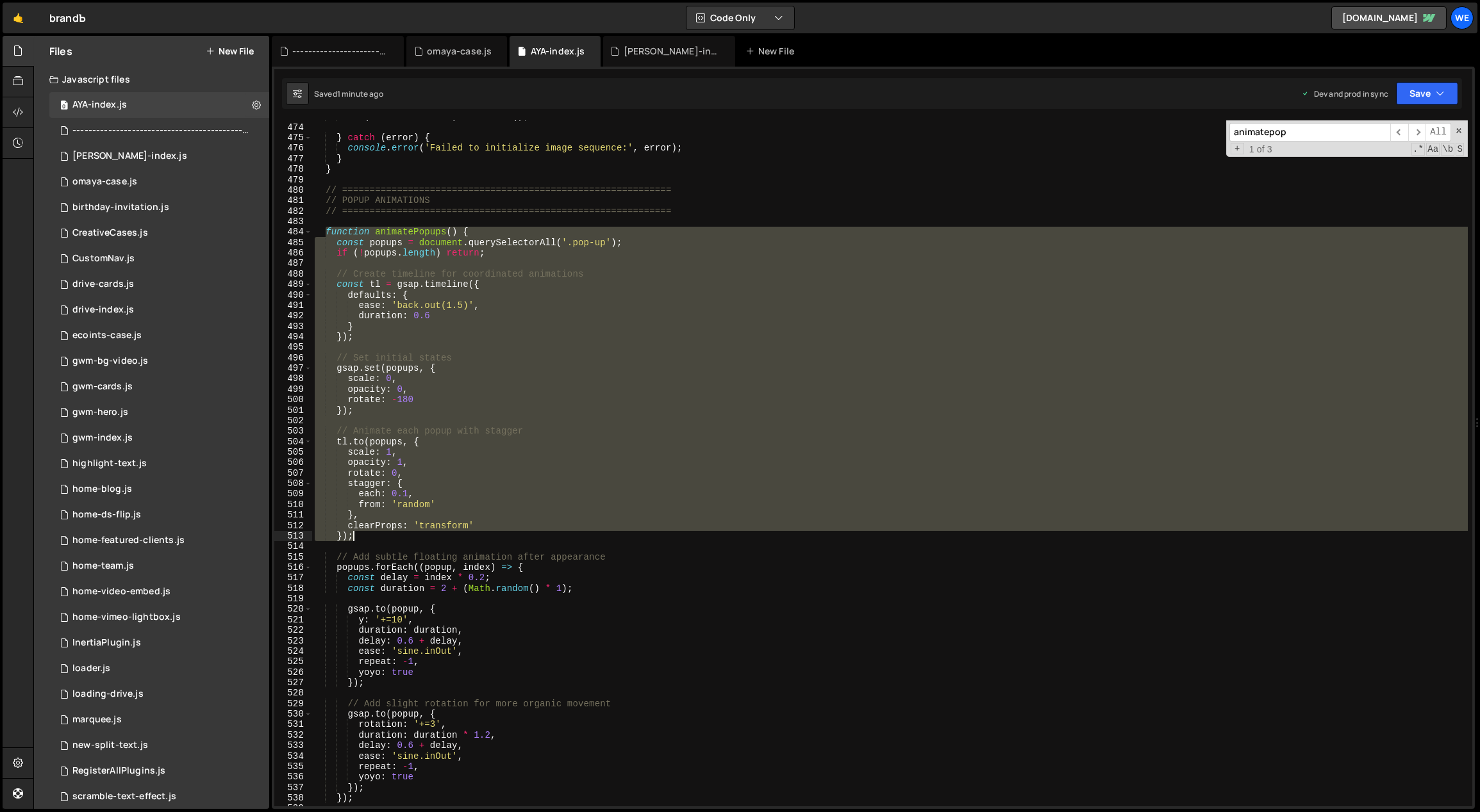
drag, startPoint x: 324, startPoint y: 456, endPoint x: 362, endPoint y: 536, distance: 88.6
click at [362, 536] on div "if ( frameCount > 11 ) loadBatch ( ) ; } catch ( error ) { console . error ( 'F…" at bounding box center [889, 465] width 1156 height 708
paste textarea
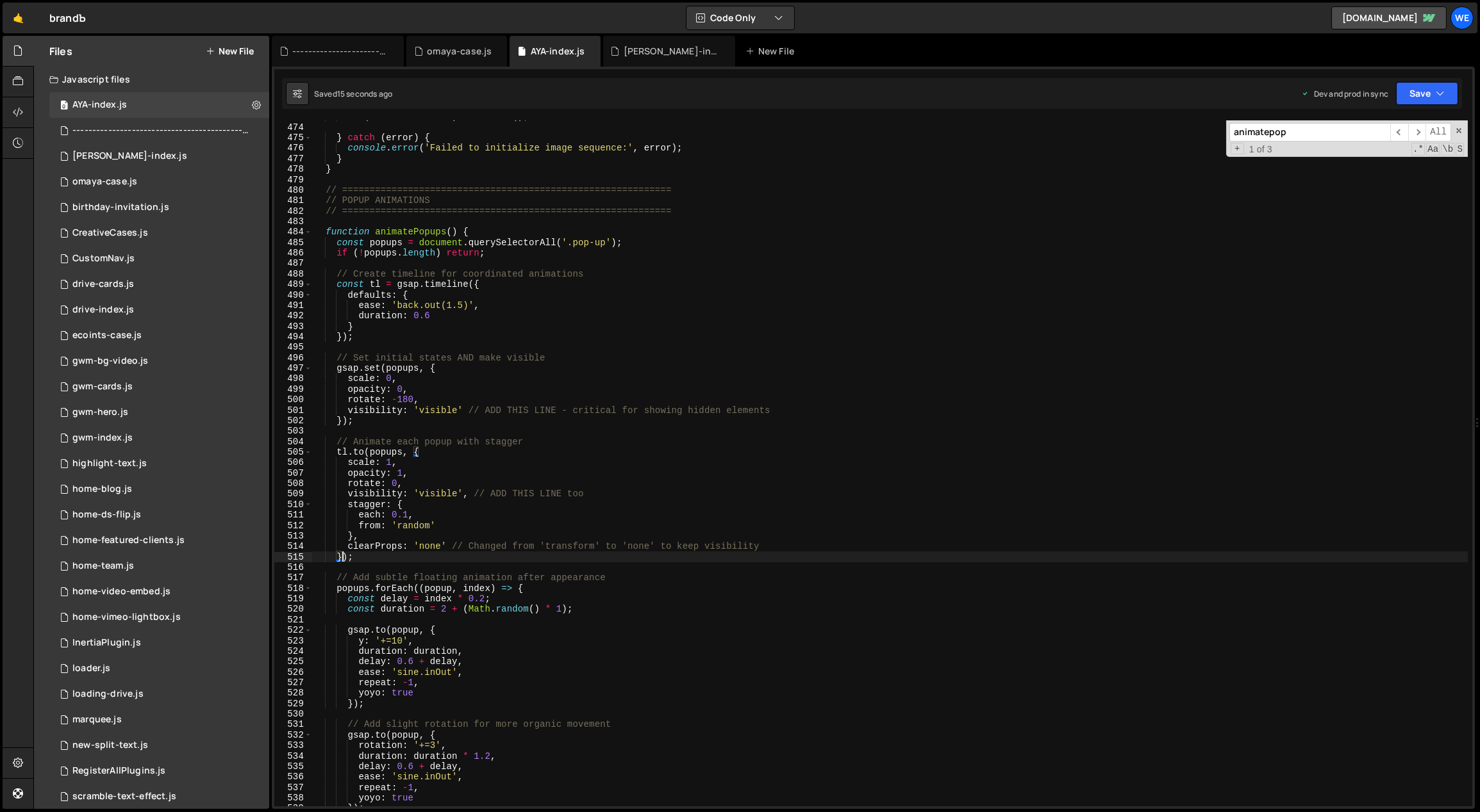
click at [521, 440] on div "if ( frameCount > 11 ) loadBatch ( ) ; } catch ( error ) { console . error ( 'F…" at bounding box center [889, 465] width 1156 height 708
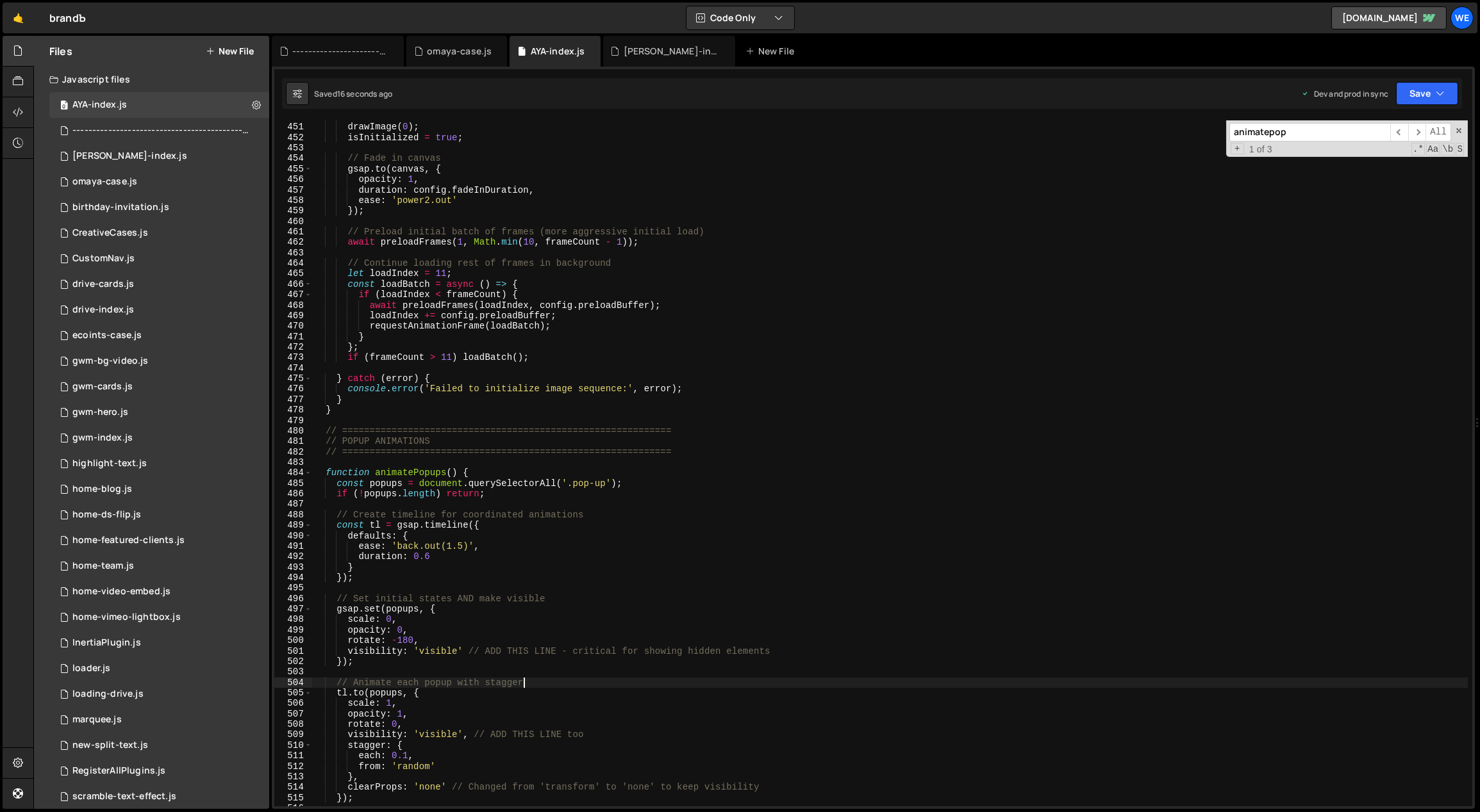
scroll to position [4395, 0]
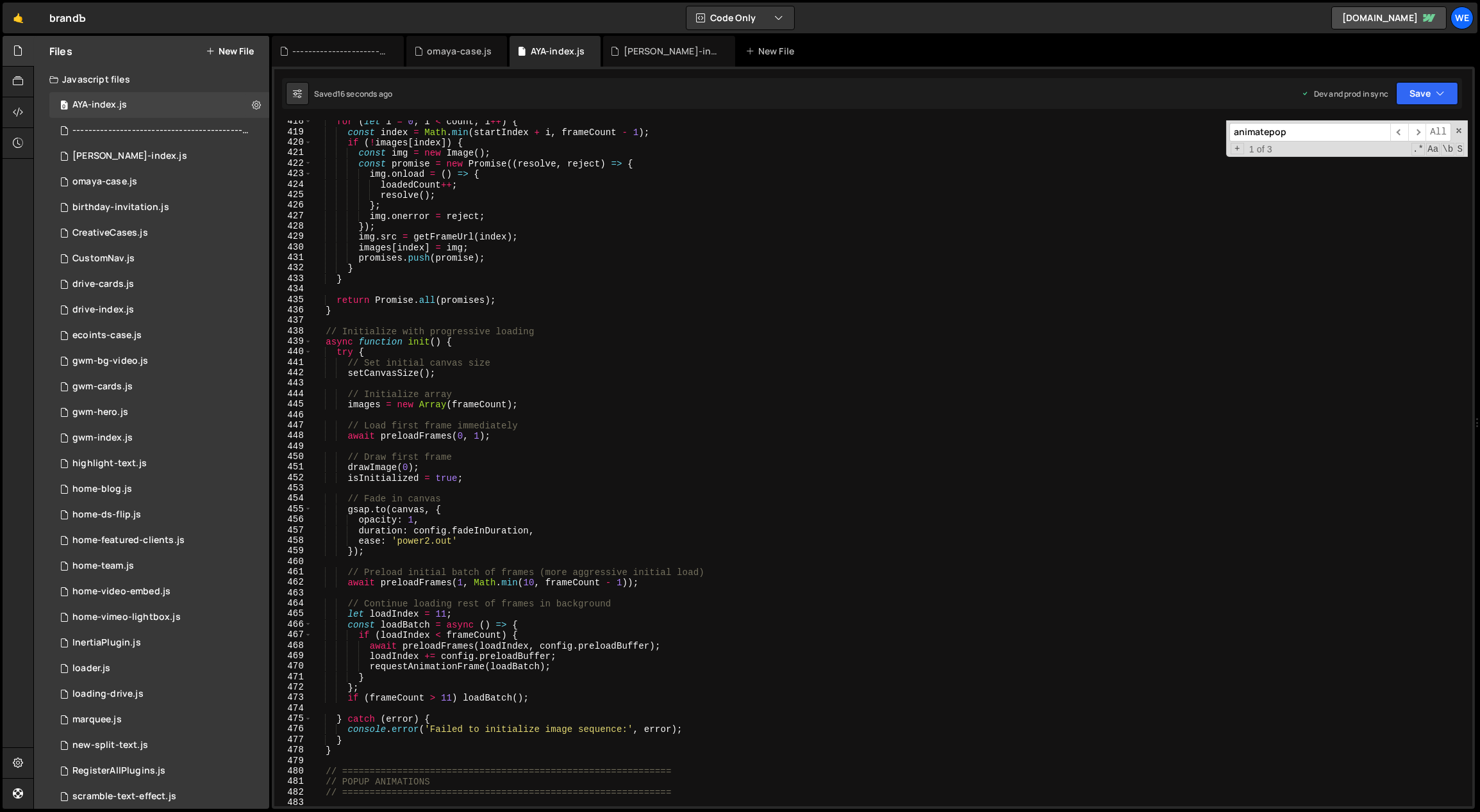
click at [592, 436] on div "for ( let i = 0 ; i < count ; i ++ ) { const index = Math . min ( startIndex + …" at bounding box center [889, 470] width 1156 height 708
type textarea "await preloadFrames(0, 1);"
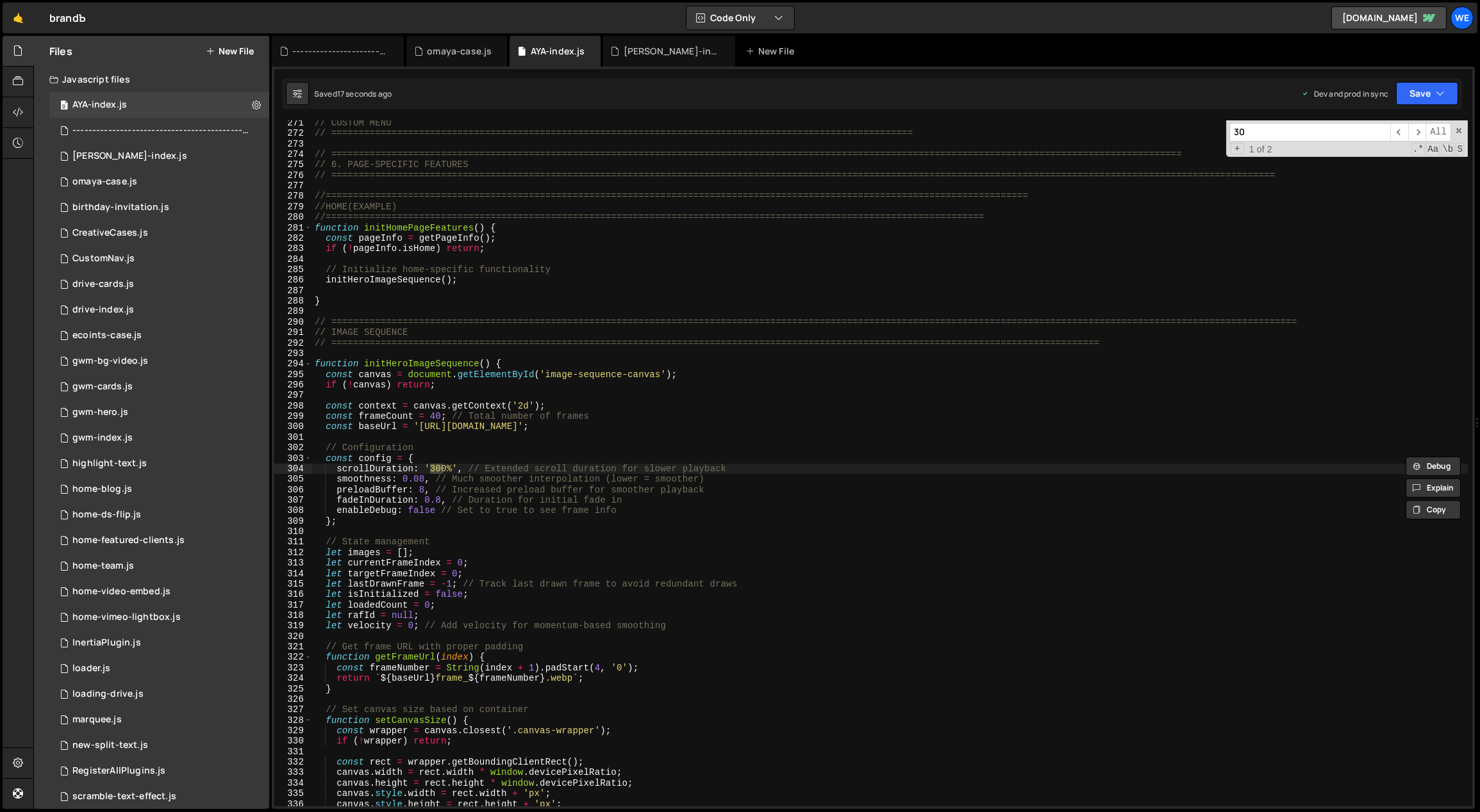
scroll to position [2853, 0]
type input "300%"
click at [448, 478] on div "// CUSTOM MENU // =============================================================…" at bounding box center [889, 472] width 1156 height 708
drag, startPoint x: 443, startPoint y: 469, endPoint x: 431, endPoint y: 465, distance: 12.6
click at [431, 465] on div "// CUSTOM MENU // =============================================================…" at bounding box center [889, 472] width 1156 height 708
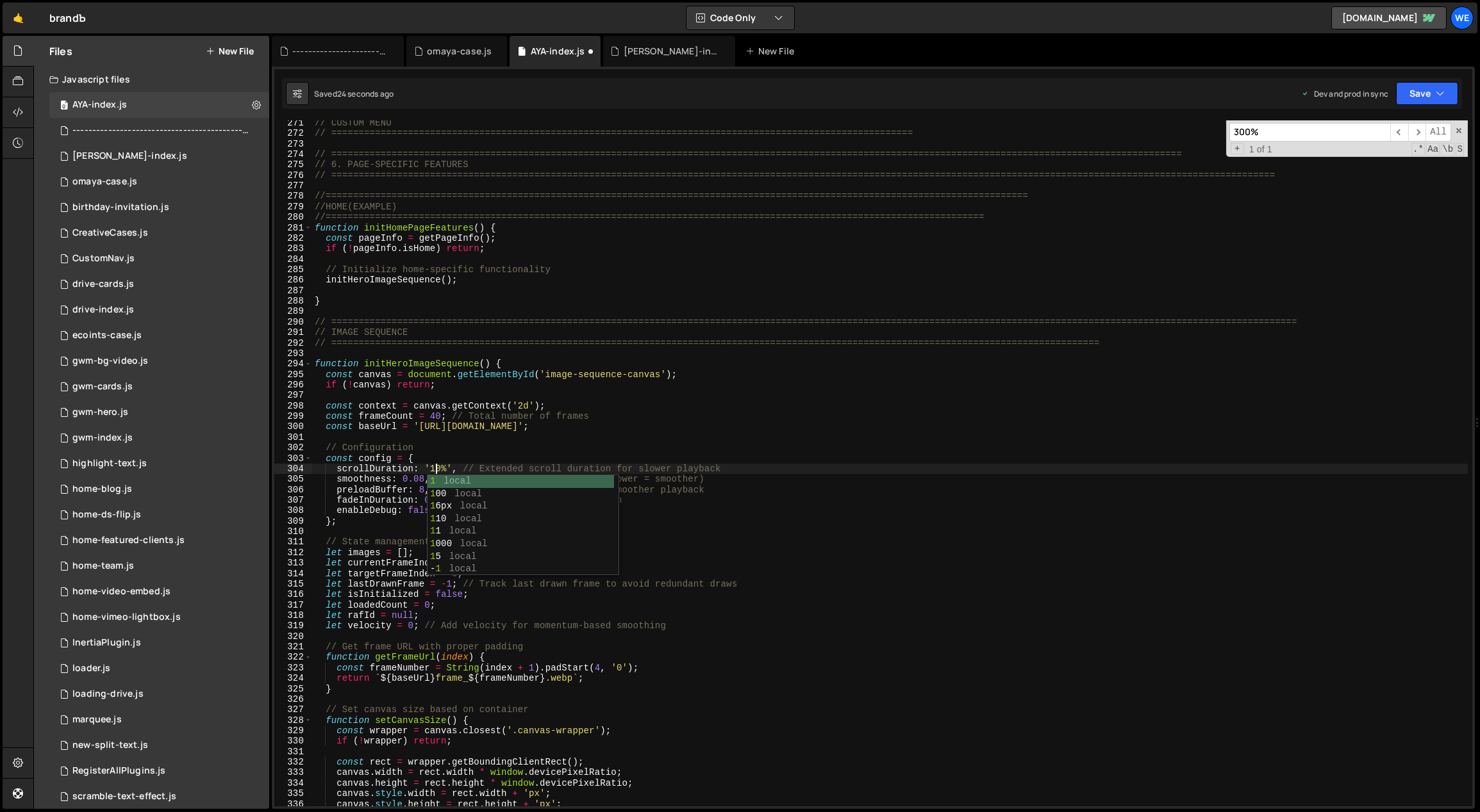
scroll to position [0, 9]
click at [591, 585] on div "// CUSTOM MENU // =============================================================…" at bounding box center [889, 472] width 1156 height 708
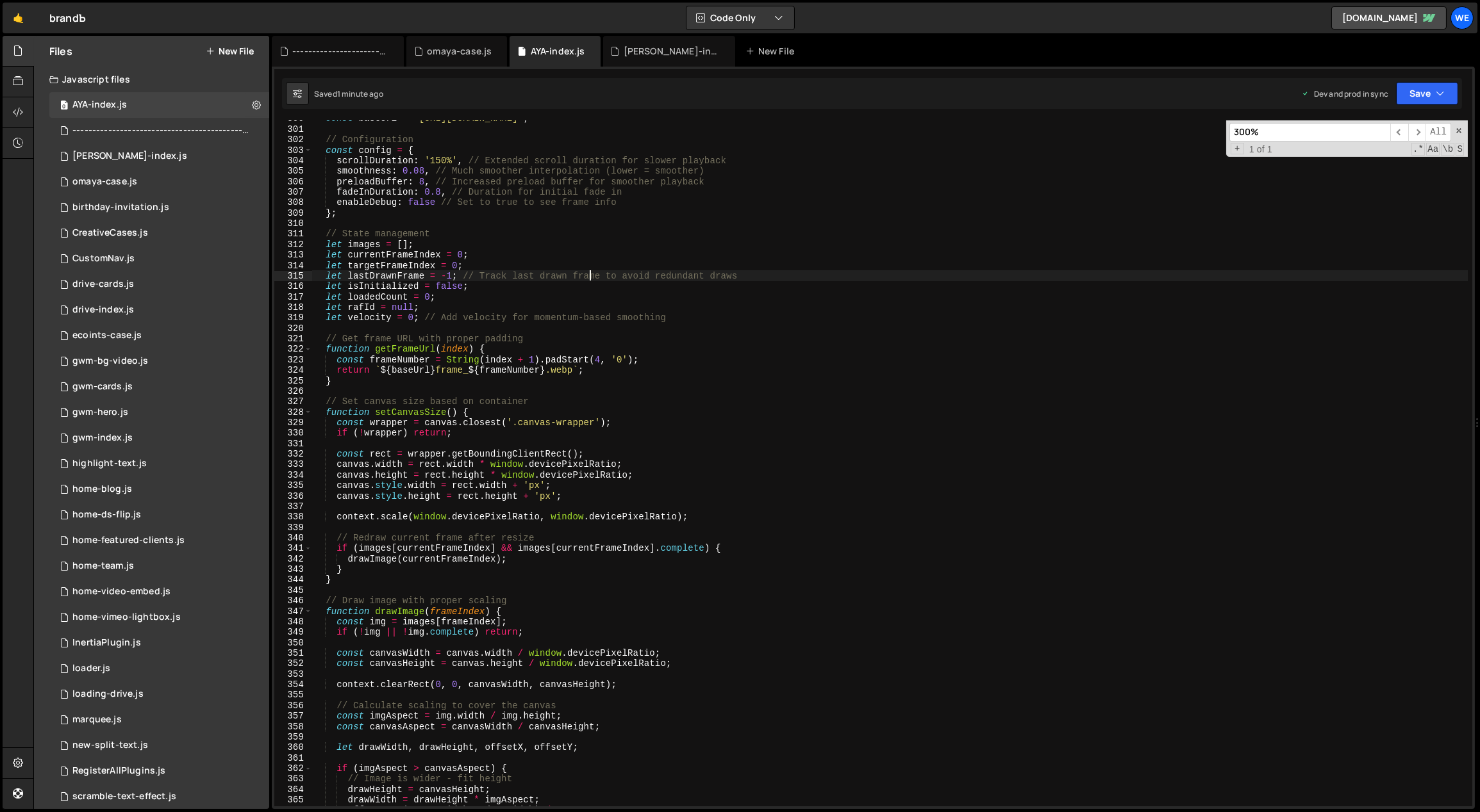
scroll to position [3162, 0]
click at [578, 582] on div "const baseUrl = '[URL][DOMAIN_NAME]' ; // Configuration const config = { scroll…" at bounding box center [889, 467] width 1156 height 708
type textarea "}"
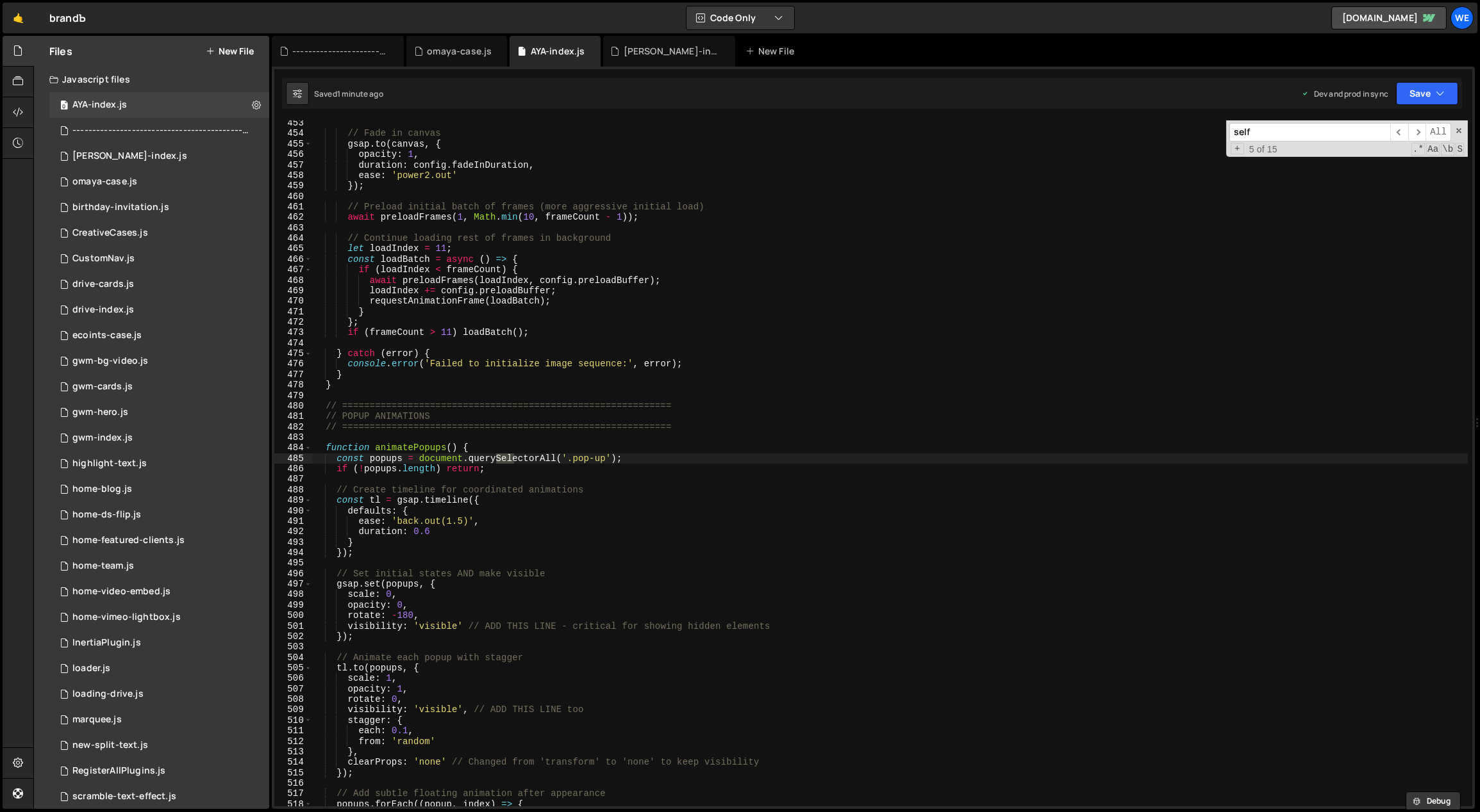
scroll to position [6543, 0]
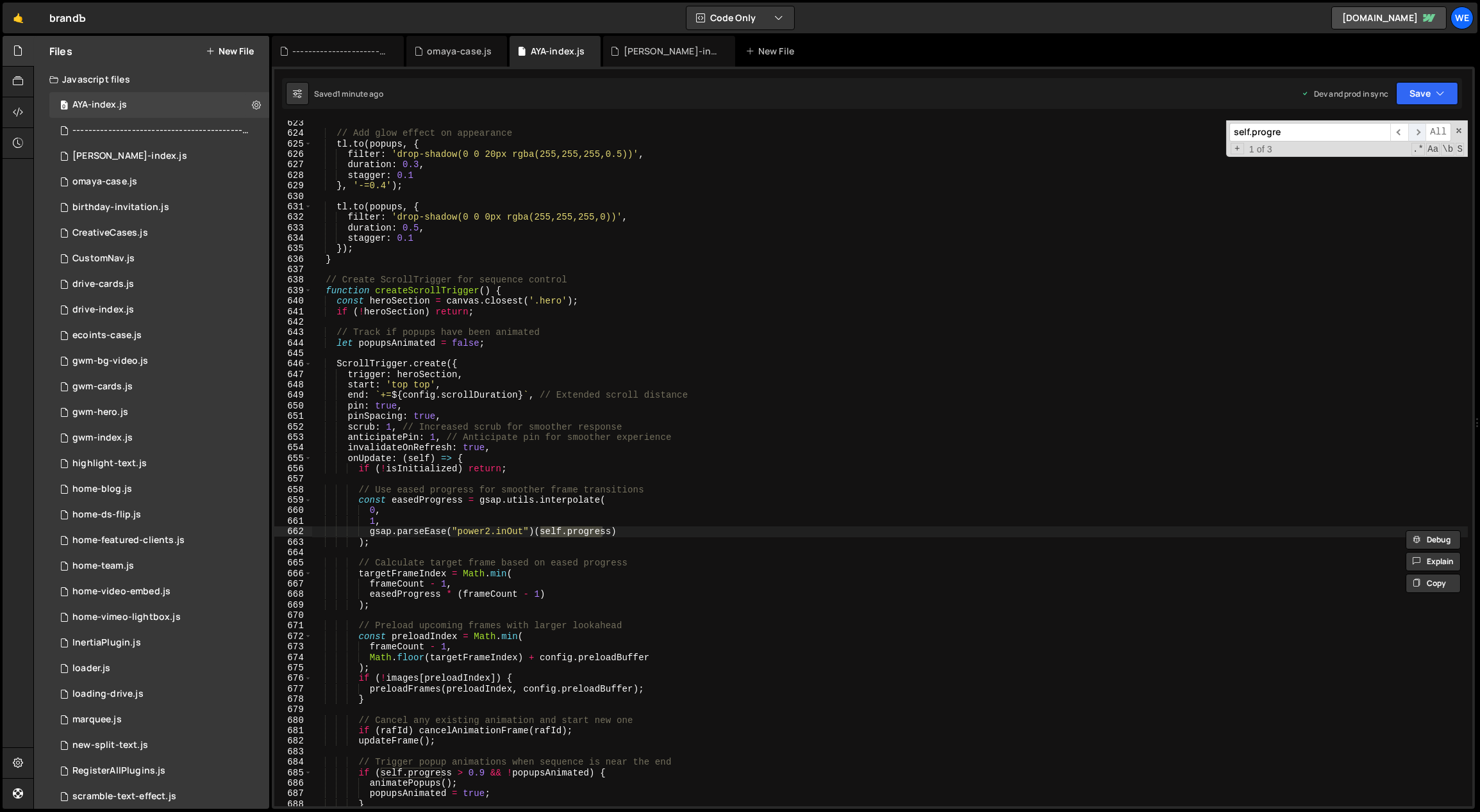
type input "self.progre"
click at [1417, 132] on span "​" at bounding box center [1417, 132] width 18 height 19
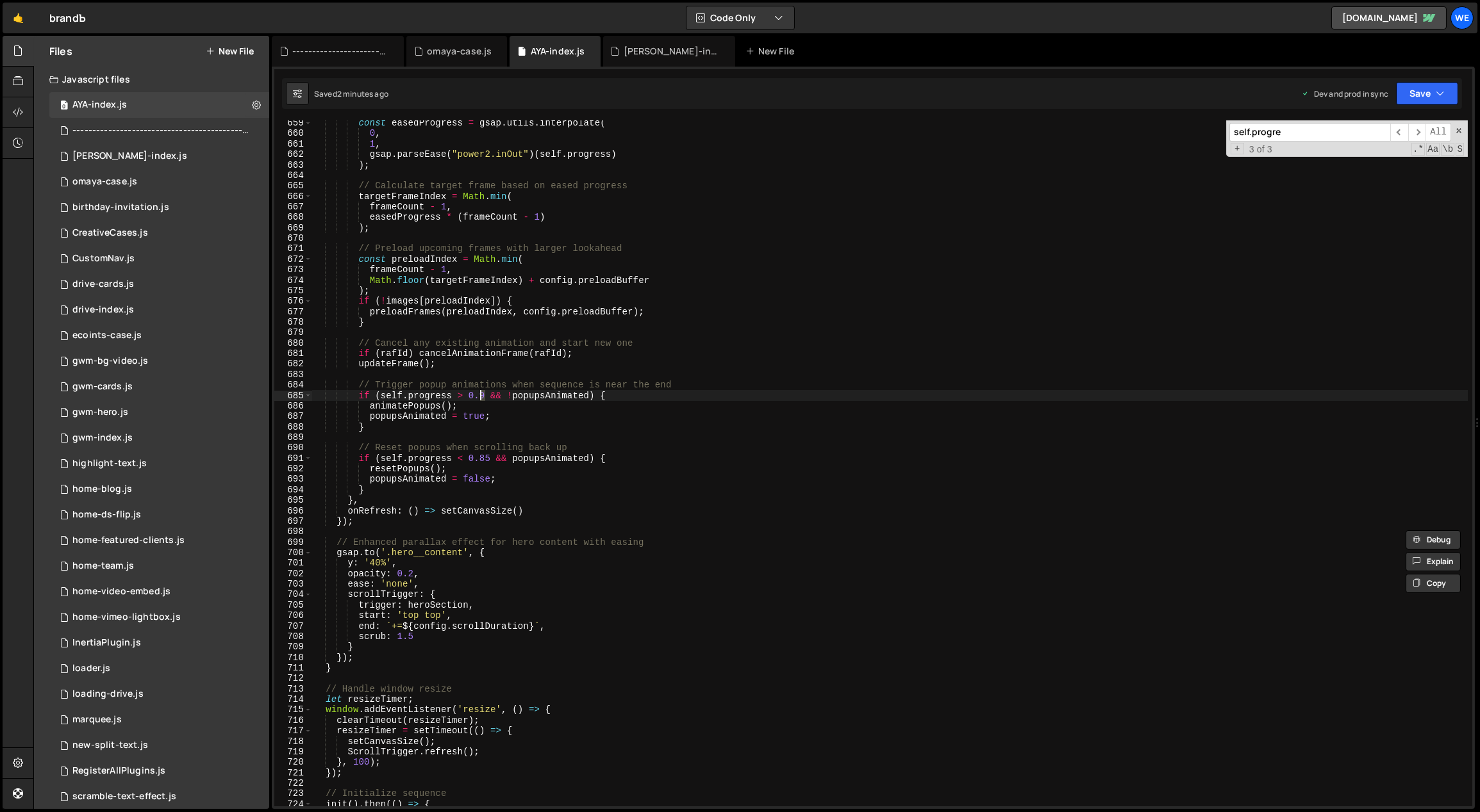
click at [480, 393] on div "const easedProgress = gsap . utils . interpolate ( 0 , 1 , gsap . parseEase ( "…" at bounding box center [889, 472] width 1156 height 708
click at [490, 457] on div "const easedProgress = gsap . utils . interpolate ( 0 , 1 , gsap . parseEase ( "…" at bounding box center [889, 472] width 1156 height 708
drag, startPoint x: 484, startPoint y: 458, endPoint x: 477, endPoint y: 456, distance: 7.3
click at [478, 456] on div "const easedProgress = gsap . utils . interpolate ( 0 , 1 , gsap . parseEase ( "…" at bounding box center [889, 472] width 1156 height 708
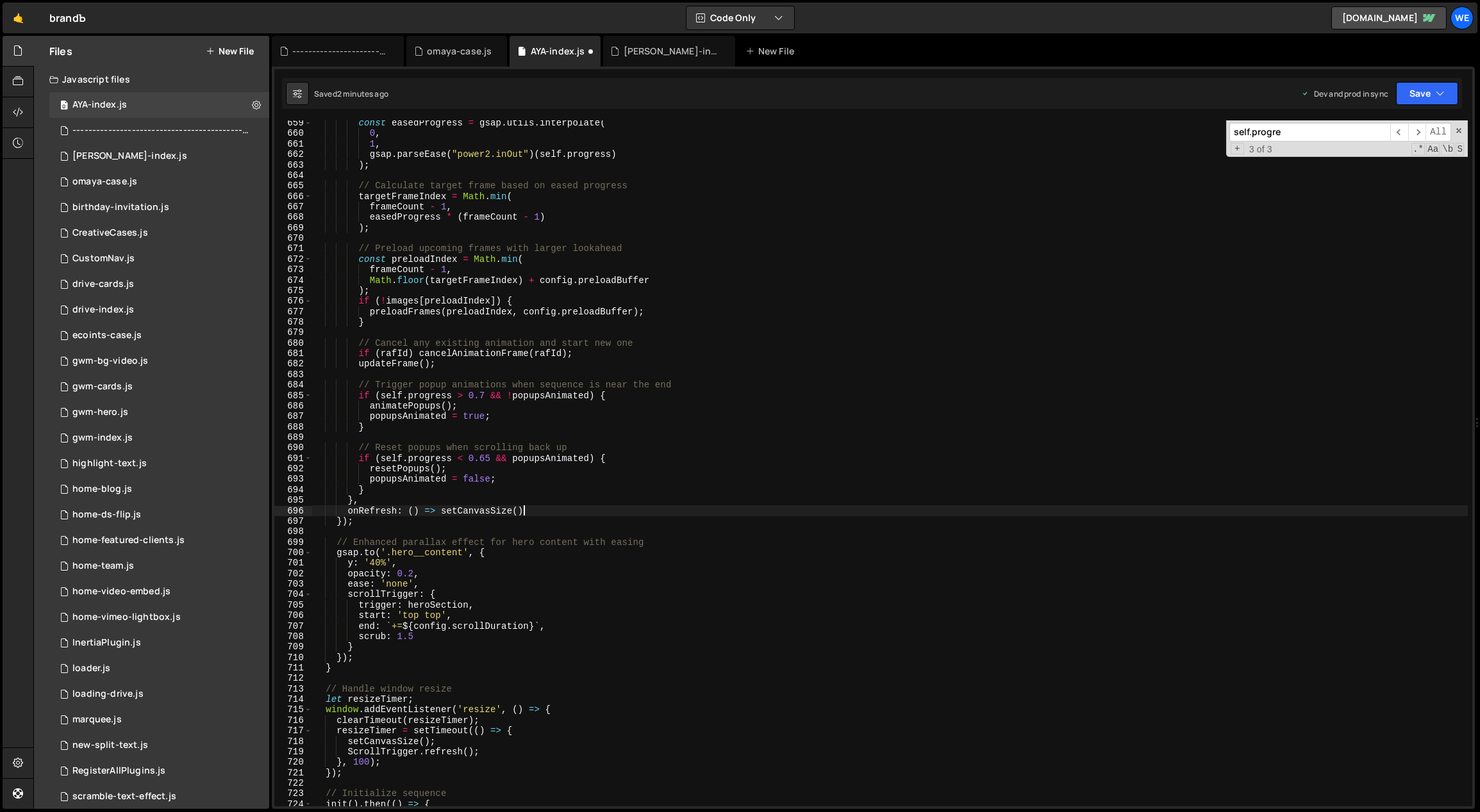
click at [883, 515] on div "const easedProgress = gsap . utils . interpolate ( 0 , 1 , gsap . parseEase ( "…" at bounding box center [889, 472] width 1156 height 708
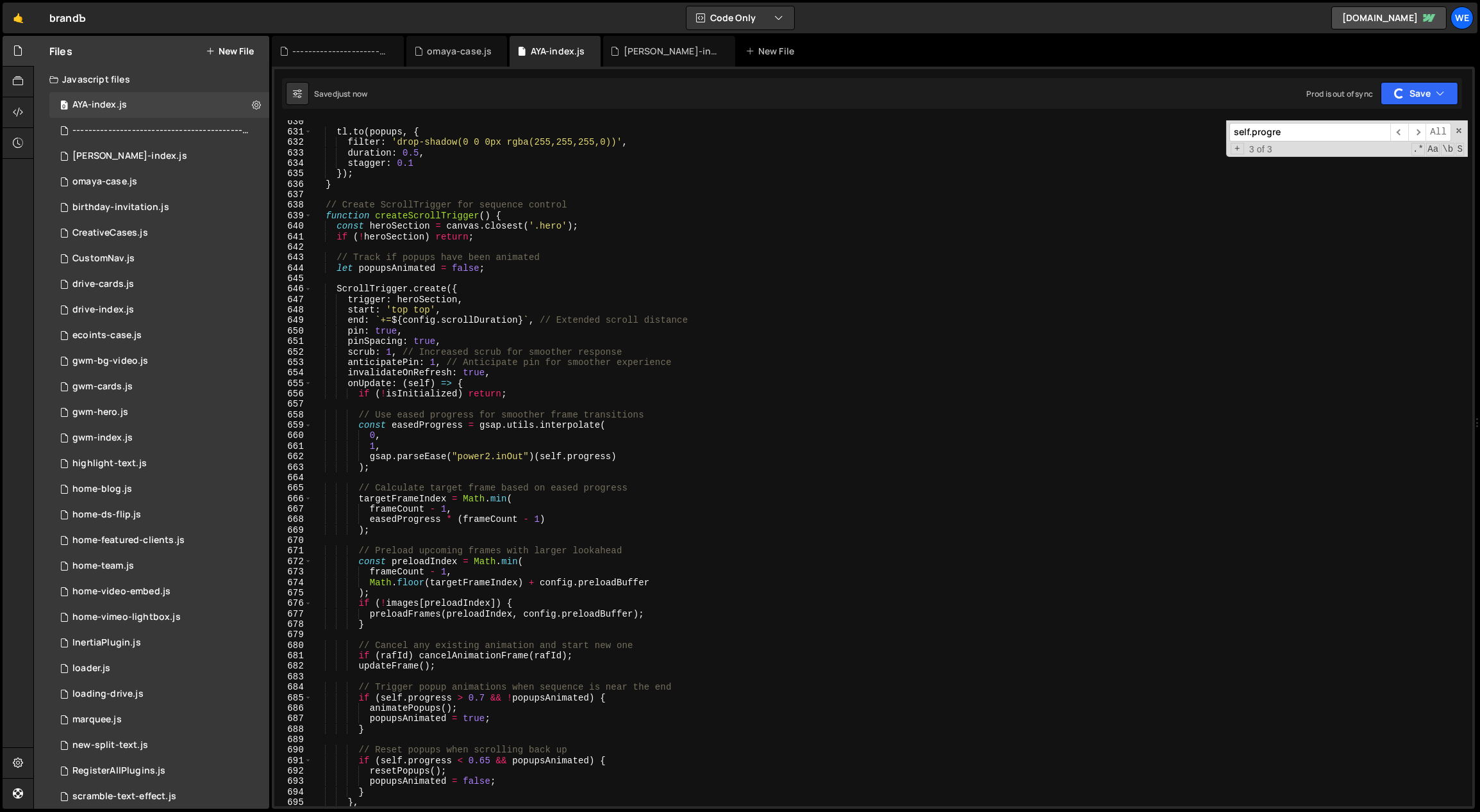
scroll to position [6522, 0]
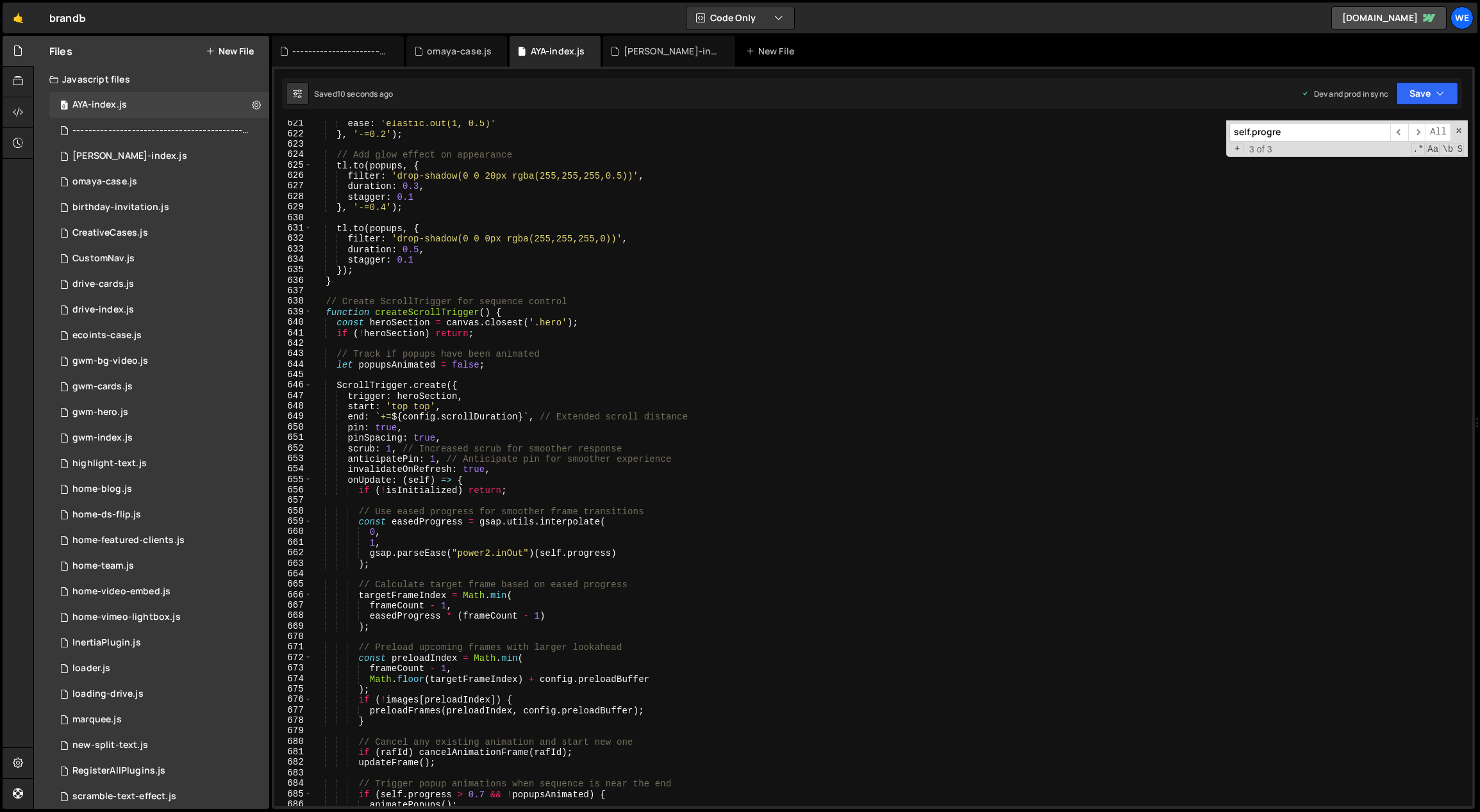
click at [593, 474] on div "ease : 'elastic.out(1, 0.5)' } , '-=0.2' ) ; // Add glow effect on appearance t…" at bounding box center [889, 472] width 1156 height 708
click at [655, 439] on div "ease : 'elastic.out(1, 0.5)' } , '-=0.2' ) ; // Add glow effect on appearance t…" at bounding box center [889, 472] width 1156 height 708
type textarea "pinSpacing: true,"
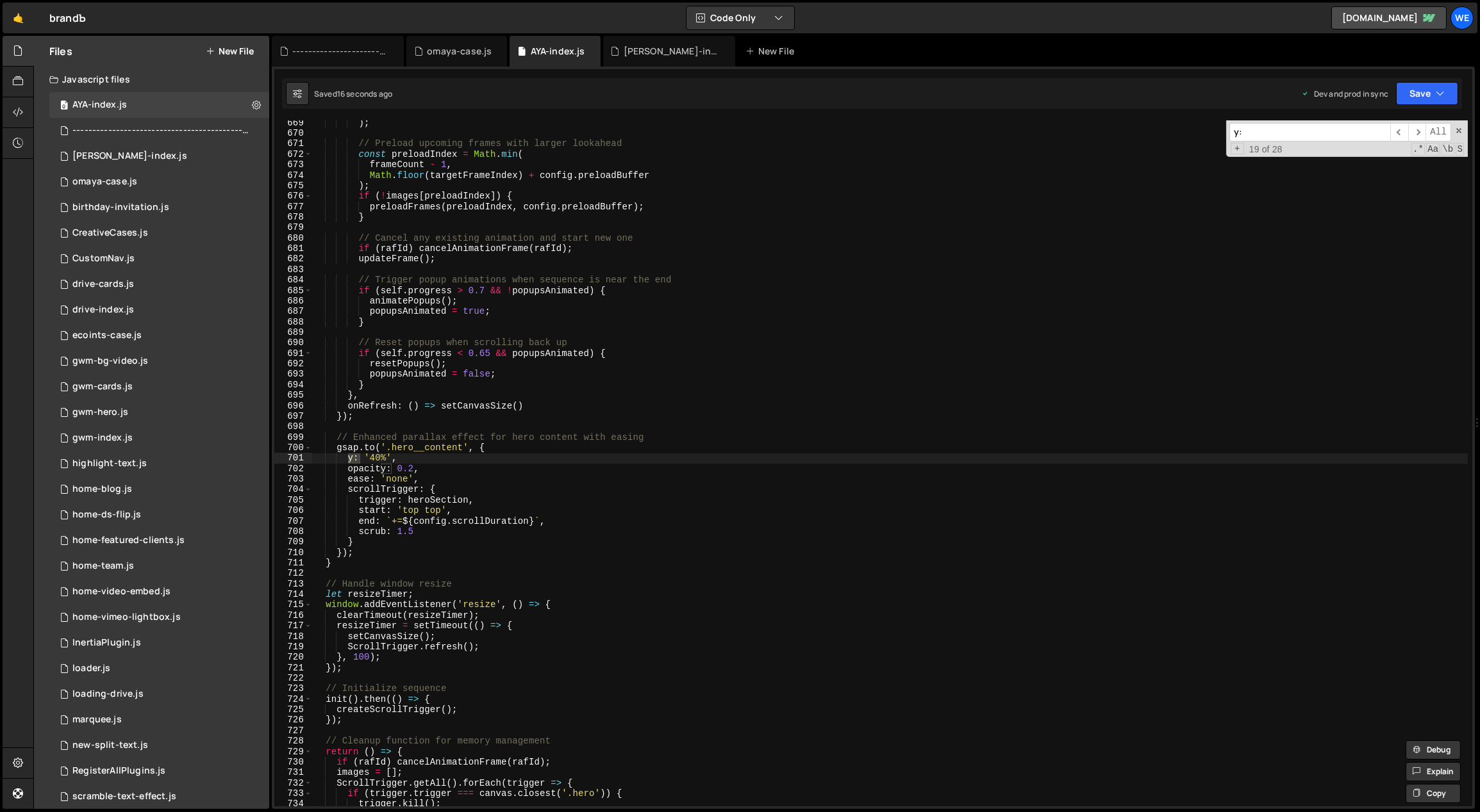
scroll to position [7025, 0]
type input "y:"
click at [392, 456] on div ") ; // Preload upcoming frames with larger lookahead const preloadIndex = Math …" at bounding box center [889, 472] width 1156 height 708
click at [371, 456] on div ") ; // Preload upcoming frames with larger lookahead const preloadIndex = Math …" at bounding box center [889, 472] width 1156 height 708
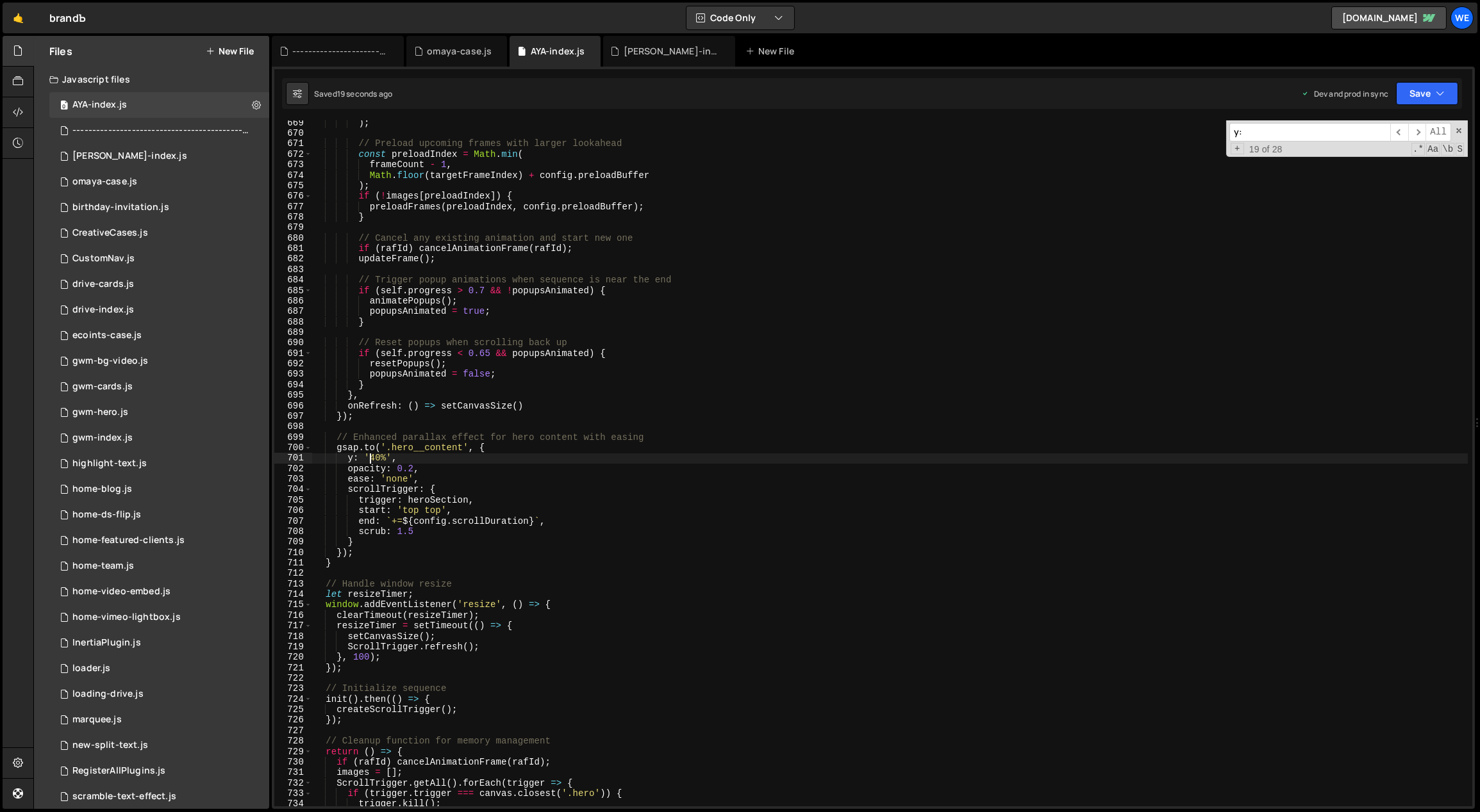
scroll to position [0, 4]
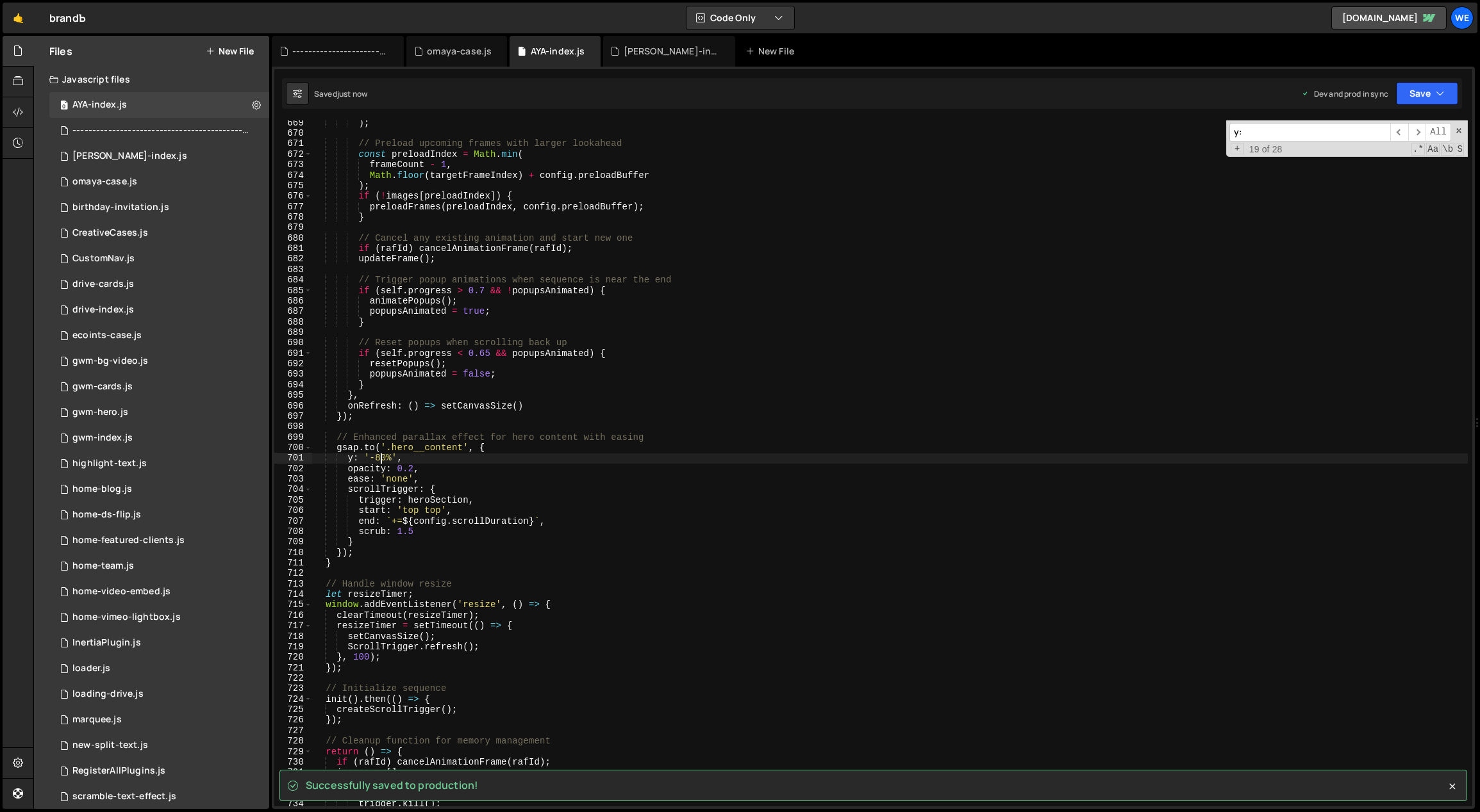
click at [421, 467] on div ") ; // Preload upcoming frames with larger lookahead const preloadIndex = Math …" at bounding box center [889, 472] width 1156 height 708
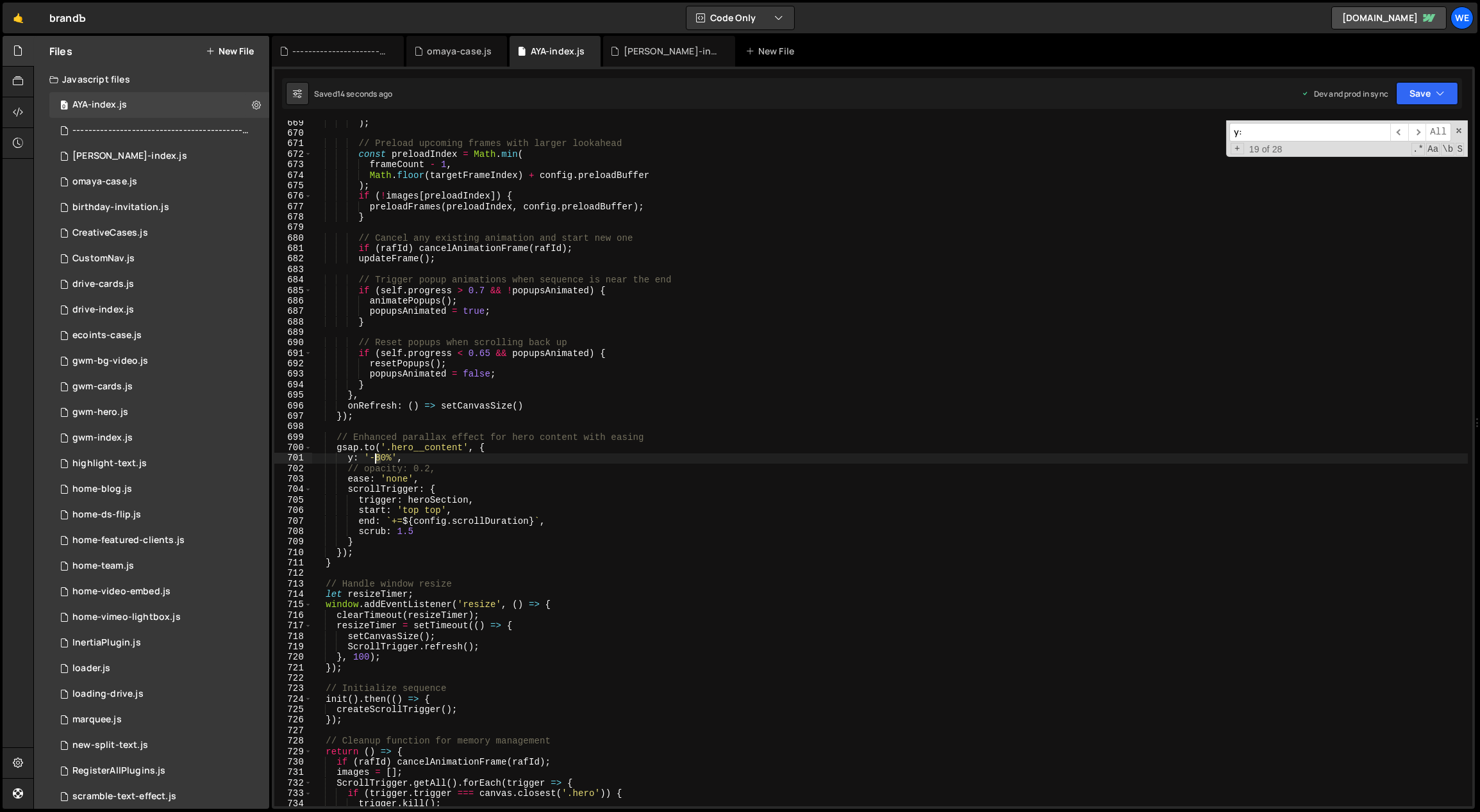
click at [376, 458] on div ") ; // Preload upcoming frames with larger lookahead const preloadIndex = Math …" at bounding box center [889, 472] width 1156 height 708
click at [640, 420] on div ") ; // Preload upcoming frames with larger lookahead const preloadIndex = Math …" at bounding box center [889, 472] width 1156 height 708
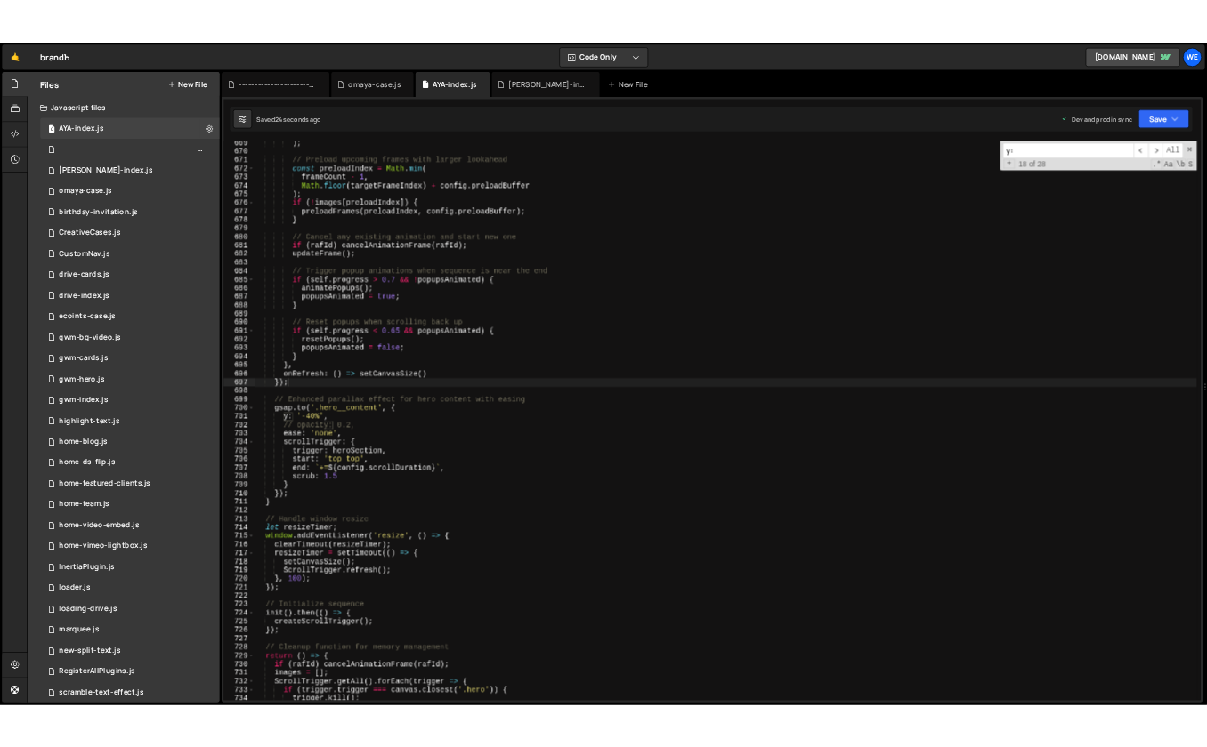
scroll to position [9757, 0]
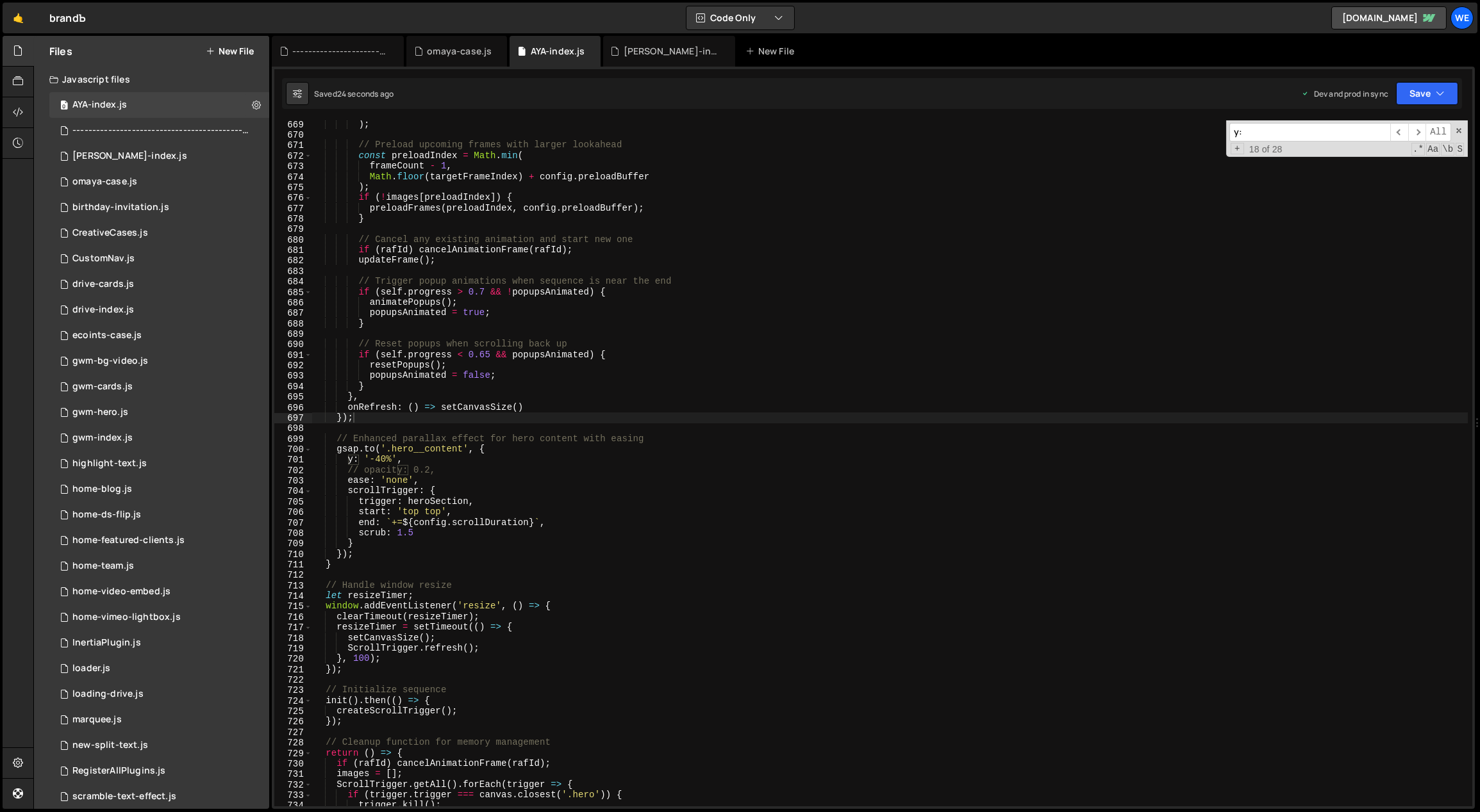
click at [640, 420] on div ") ; // Preload upcoming frames with larger lookahead const preloadIndex = Math …" at bounding box center [889, 473] width 1156 height 708
click at [632, 482] on div ") ; // Preload upcoming frames with larger lookahead const preloadIndex = Math …" at bounding box center [889, 473] width 1156 height 708
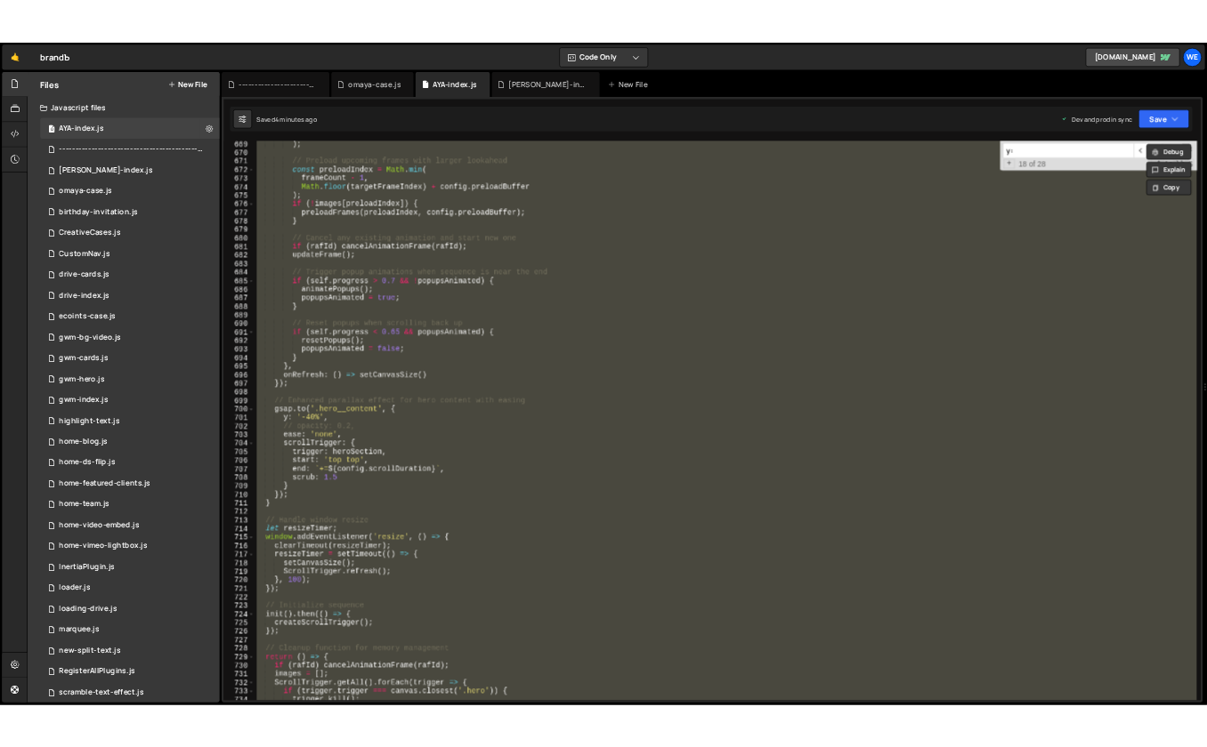
scroll to position [9932, 0]
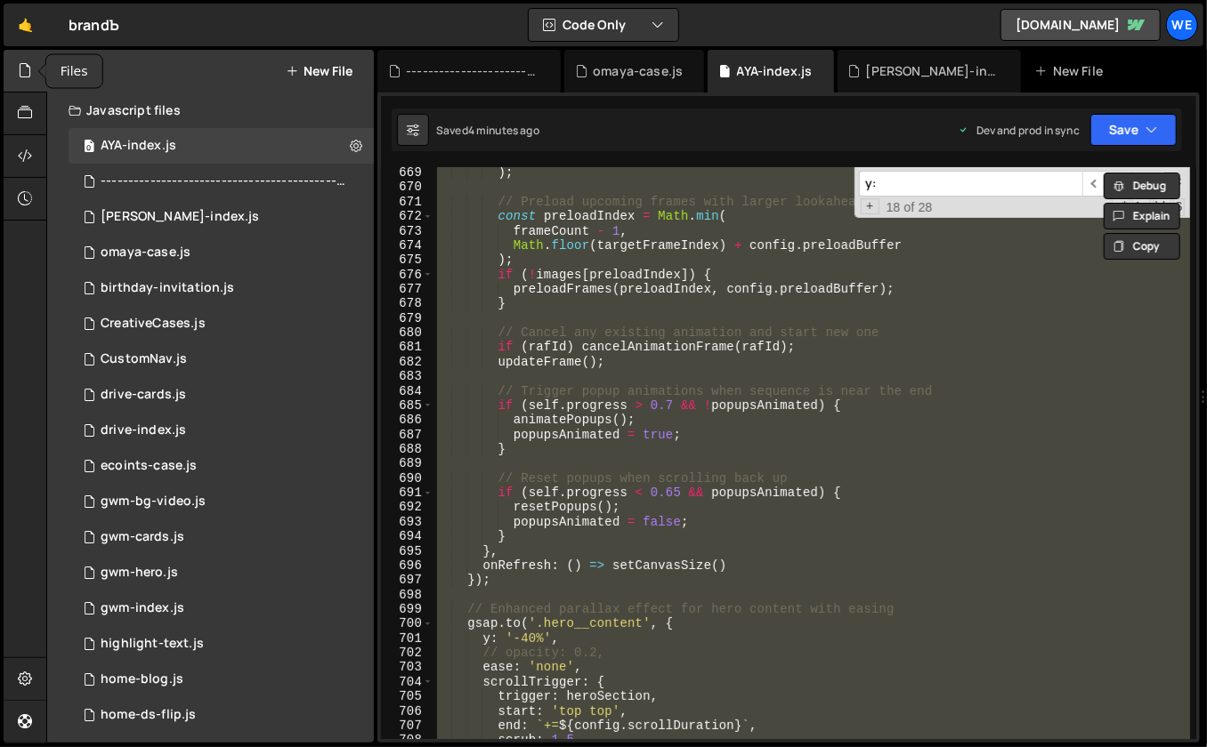
click at [32, 69] on icon at bounding box center [25, 71] width 14 height 20
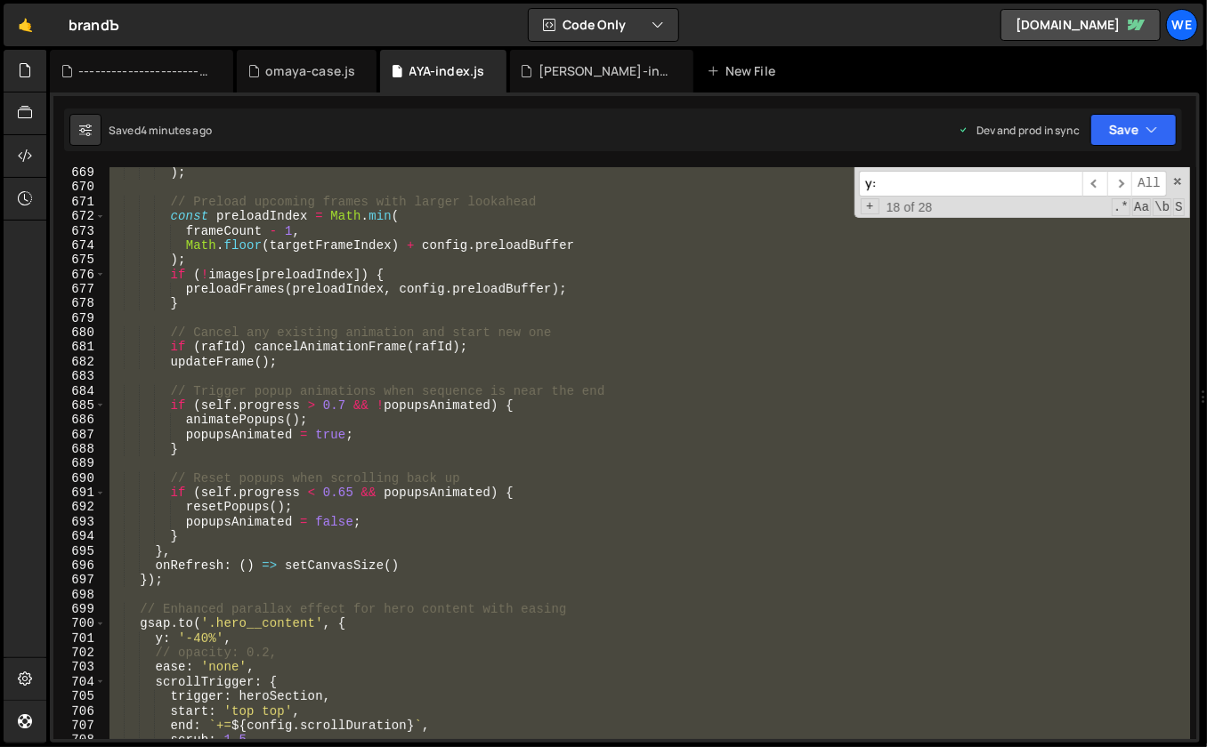
click at [570, 391] on div ") ; // Preload upcoming frames with larger lookahead const preloadIndex = Math …" at bounding box center [648, 453] width 1084 height 572
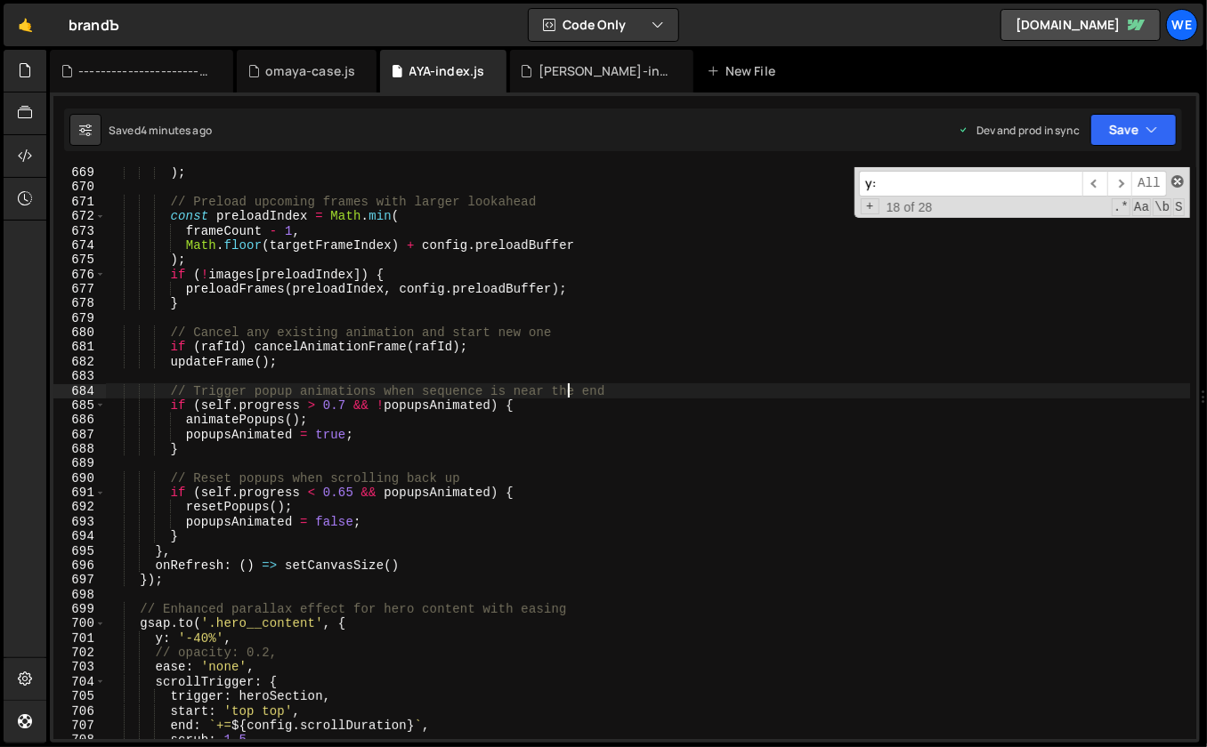
click at [1175, 185] on span at bounding box center [1177, 181] width 12 height 12
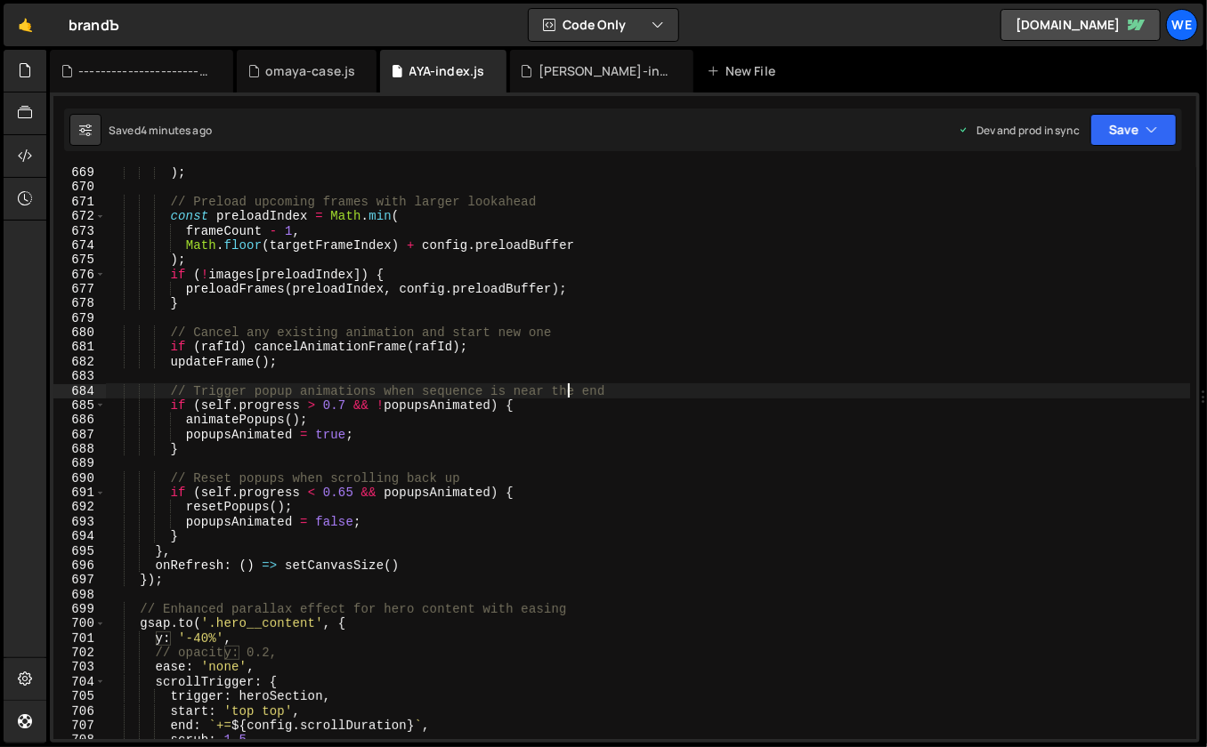
click at [770, 364] on div ") ; // Preload upcoming frames with larger lookahead const preloadIndex = Math …" at bounding box center [648, 467] width 1084 height 602
type textarea "updateFrame();"
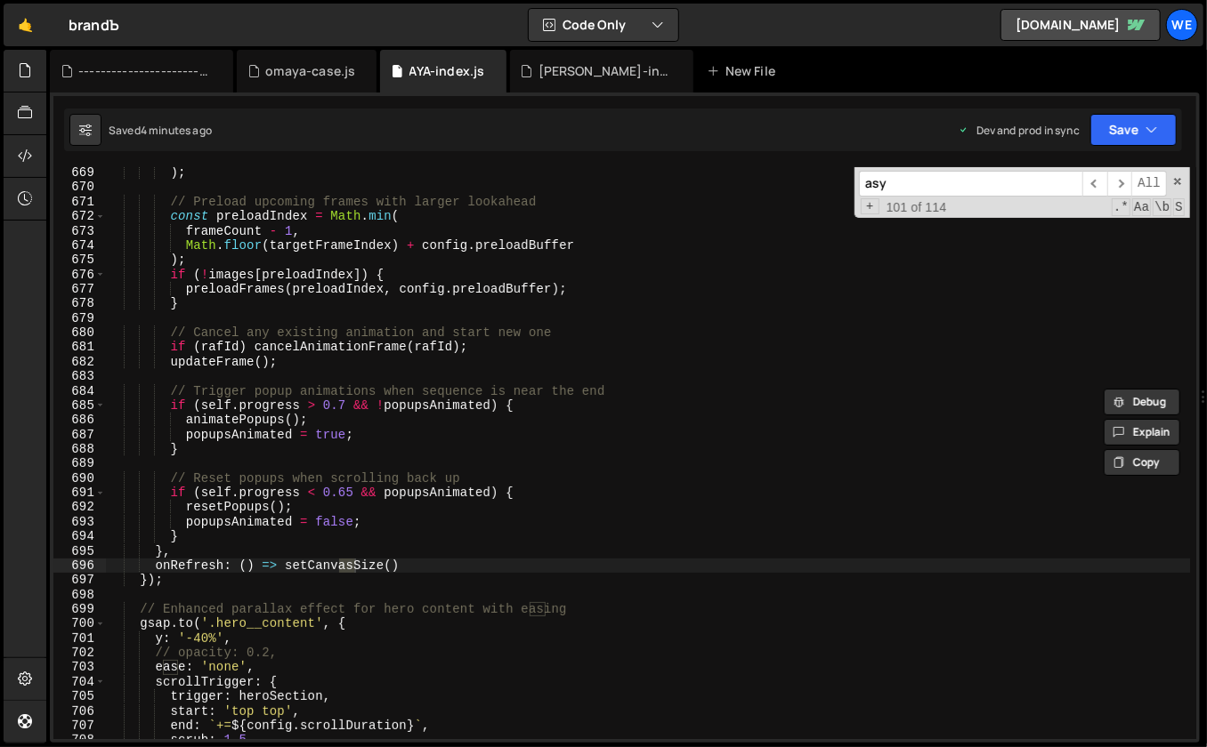
scroll to position [6295, 0]
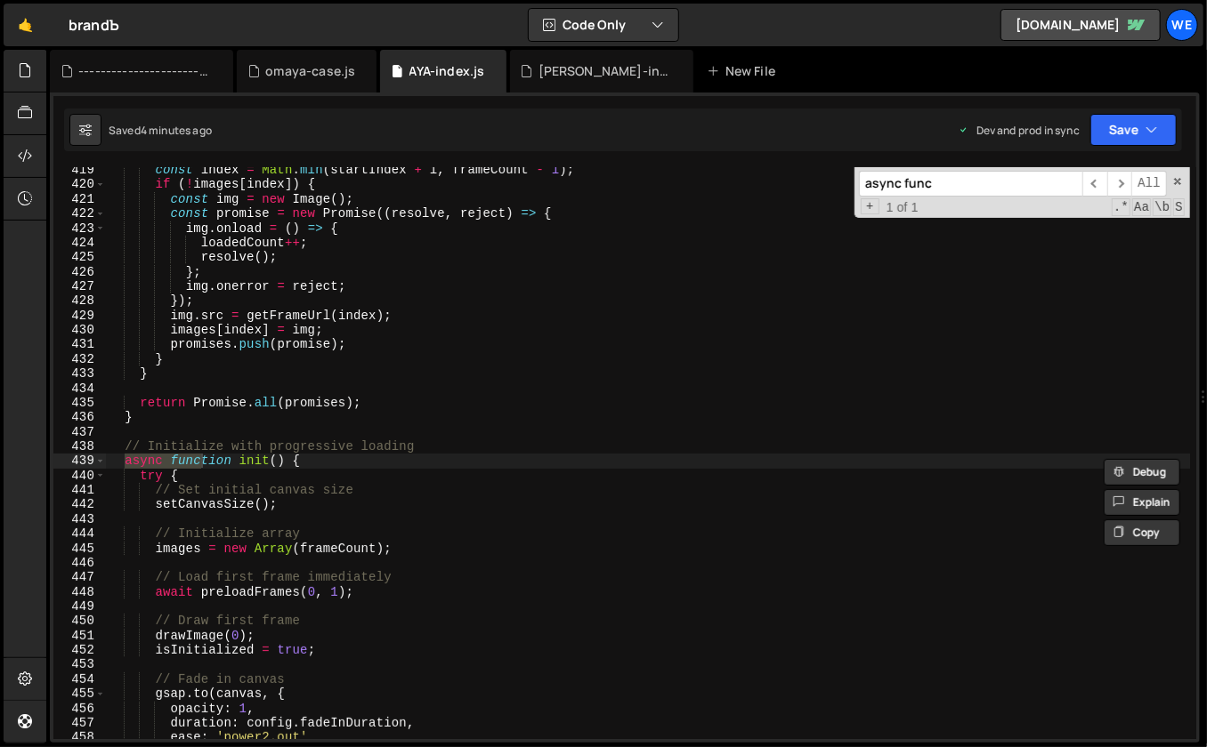
type input "async func"
click at [559, 462] on div "const index = Math . min ( startIndex + i , frameCount - 1 ) ; if ( ! images [ …" at bounding box center [648, 464] width 1084 height 602
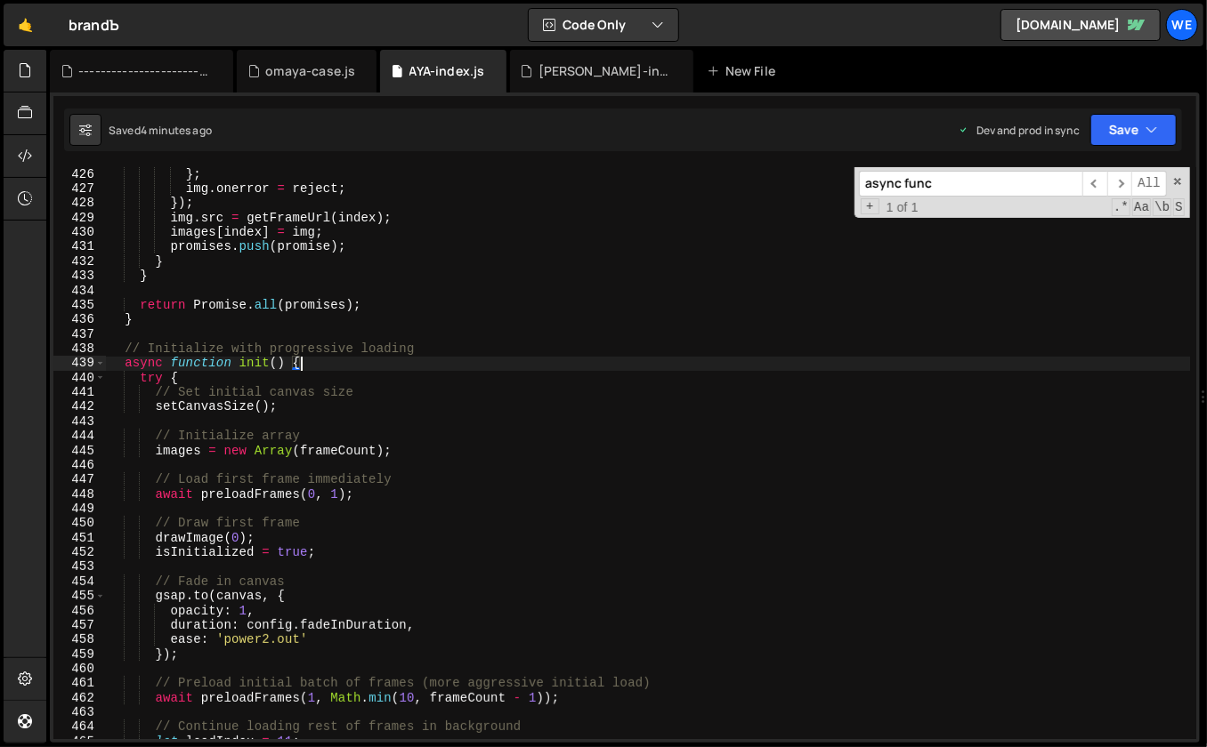
scroll to position [6394, 0]
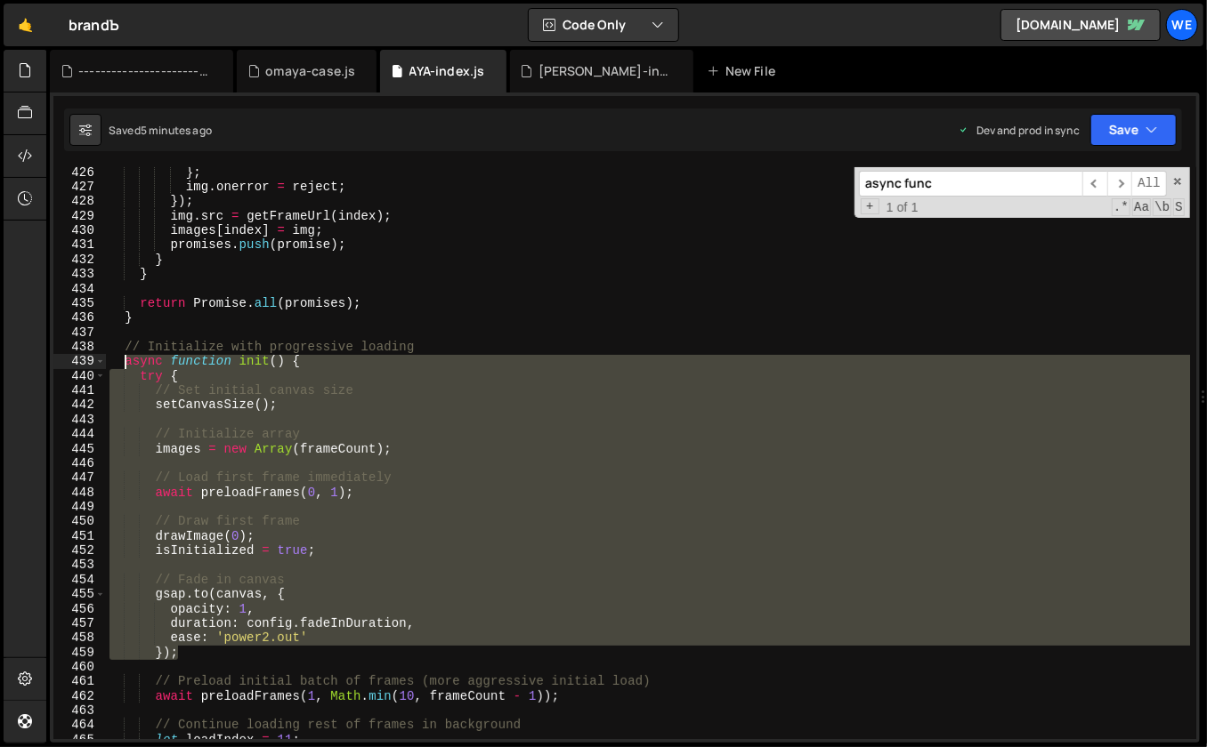
drag, startPoint x: 196, startPoint y: 658, endPoint x: 121, endPoint y: 367, distance: 300.4
click at [121, 367] on div "} ; img . onerror = reject ; }) ; img . src = getFrameUrl ( index ) ; images [ …" at bounding box center [648, 467] width 1084 height 602
paste textarea "});"
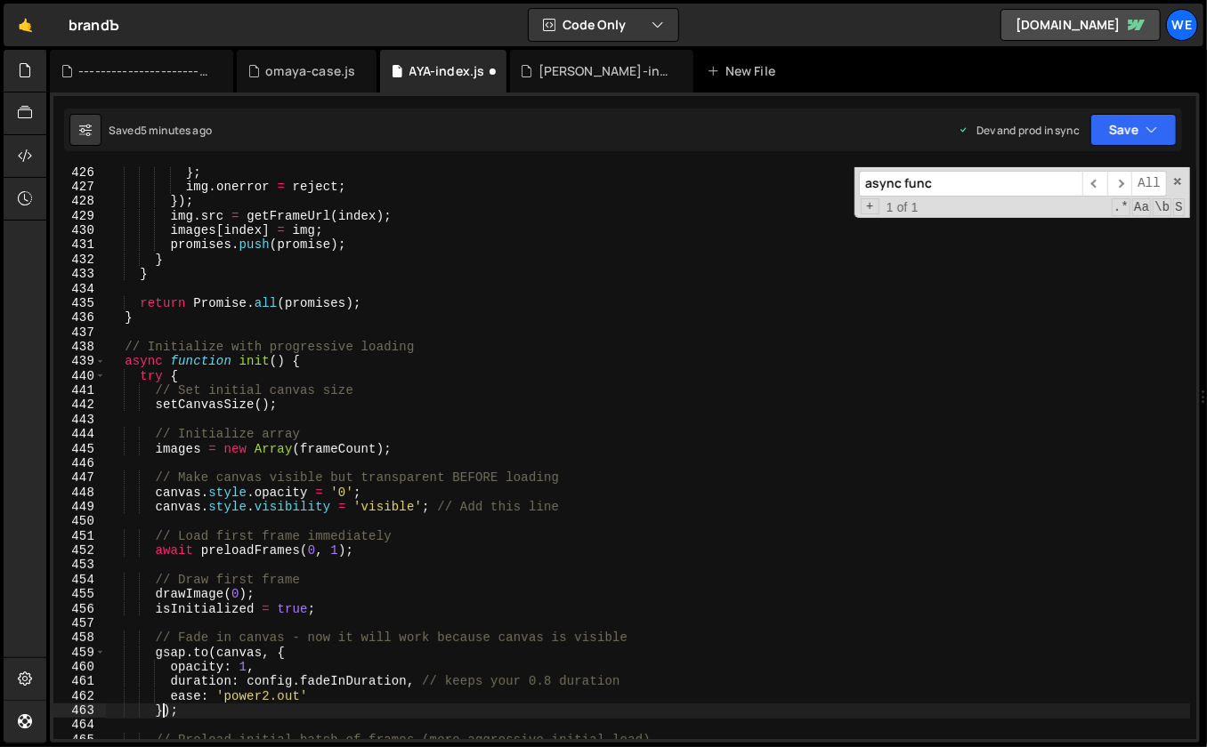
type textarea "});"
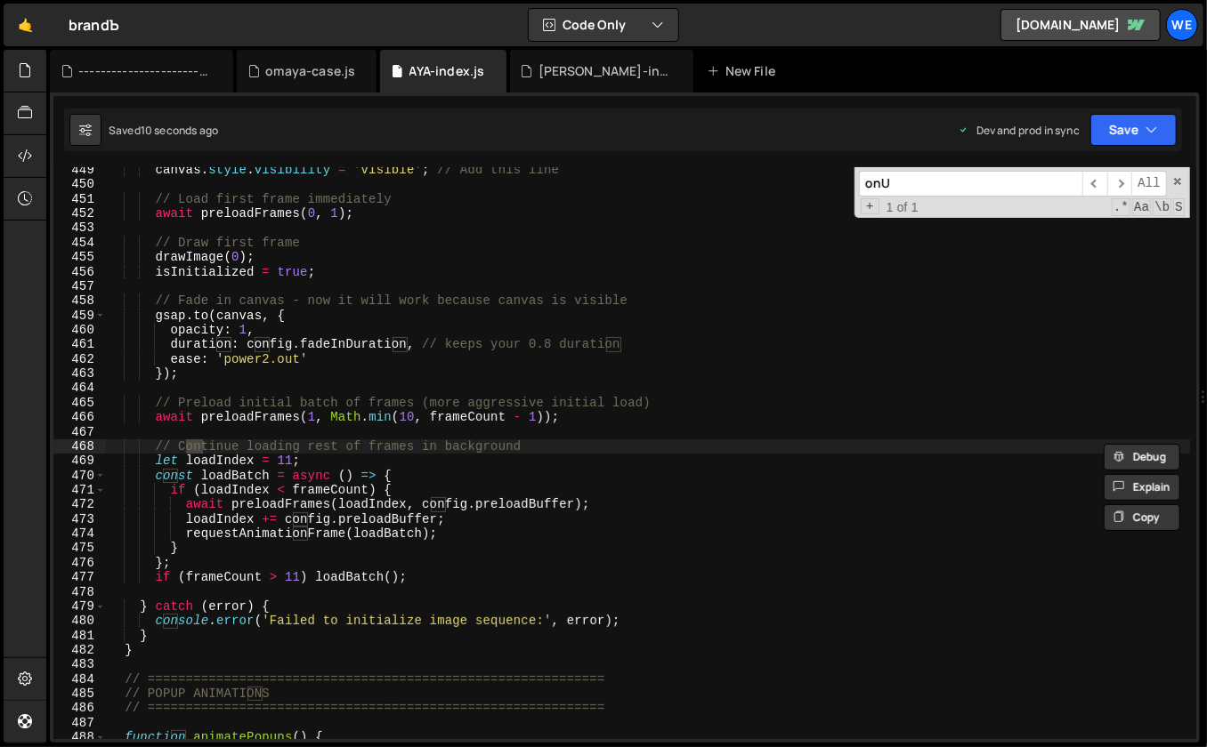
scroll to position [9513, 0]
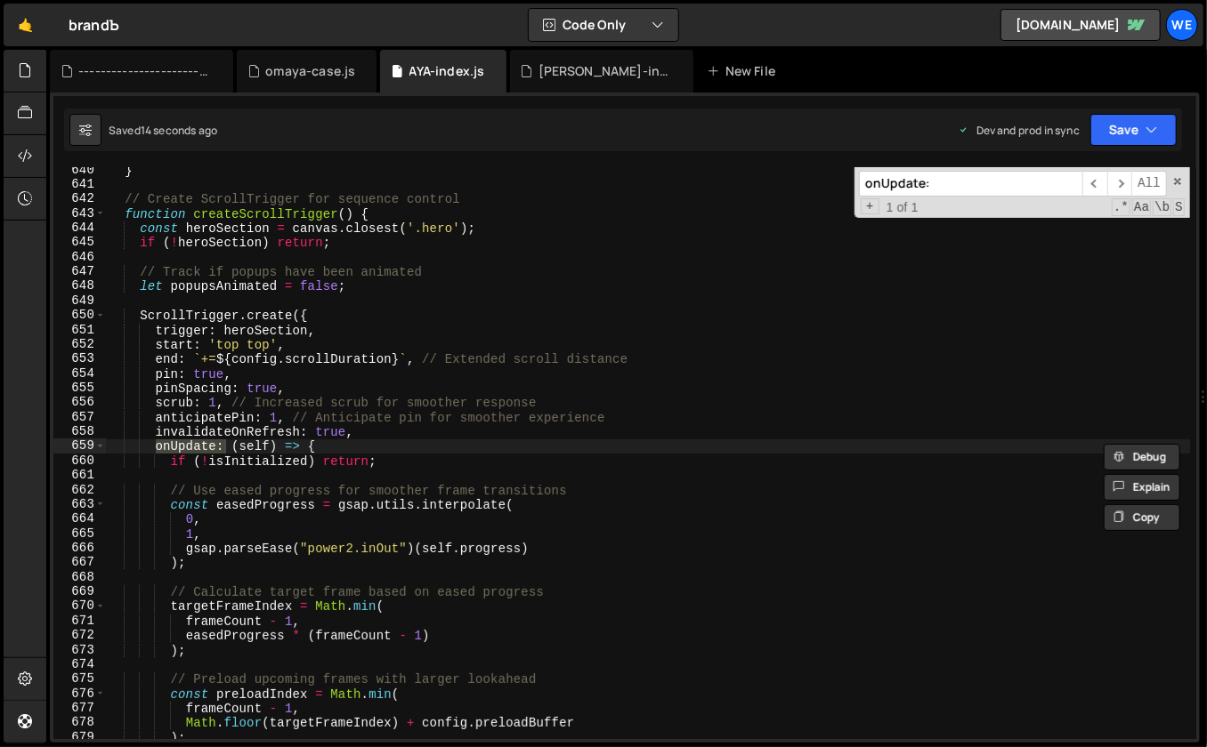
type input "onUpdate:"
click at [473, 529] on div "} // Create ScrollTrigger for sequence control function createScrollTrigger ( )…" at bounding box center [648, 464] width 1084 height 602
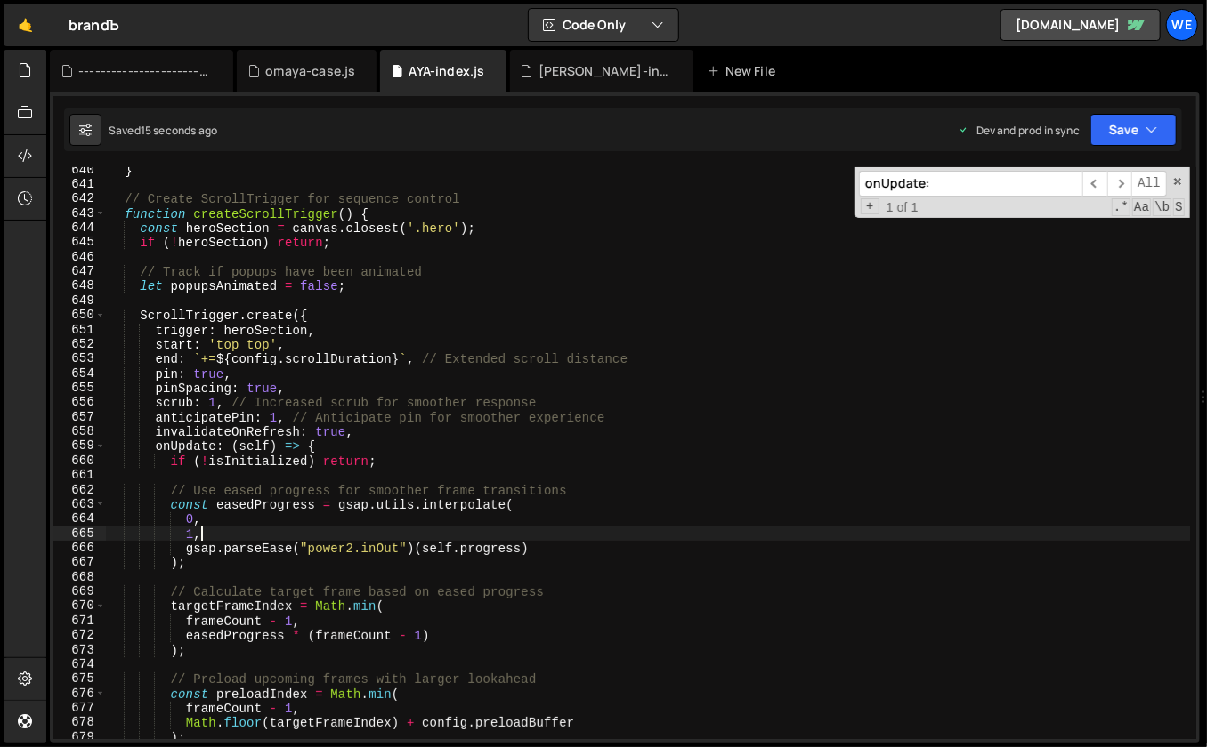
click at [853, 607] on div "} // Create ScrollTrigger for sequence control function createScrollTrigger ( )…" at bounding box center [648, 464] width 1084 height 602
type textarea "targetFrameIndex = Math.min("
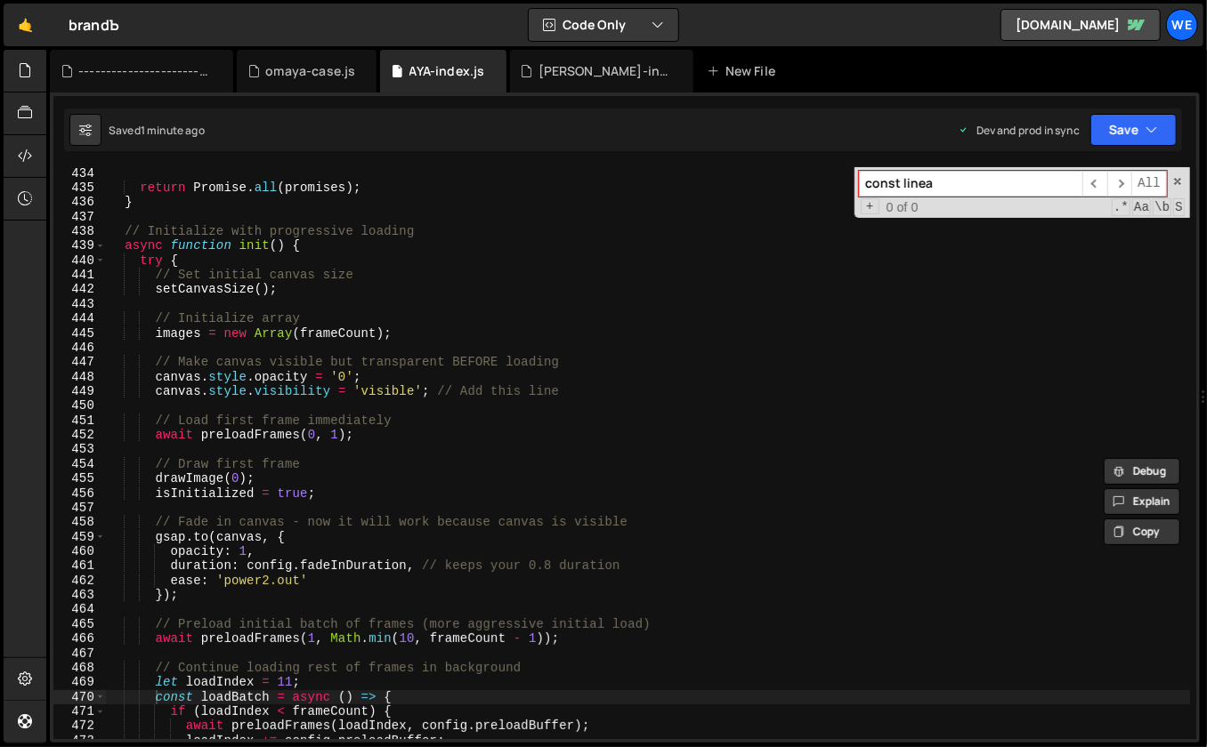
scroll to position [6407, 0]
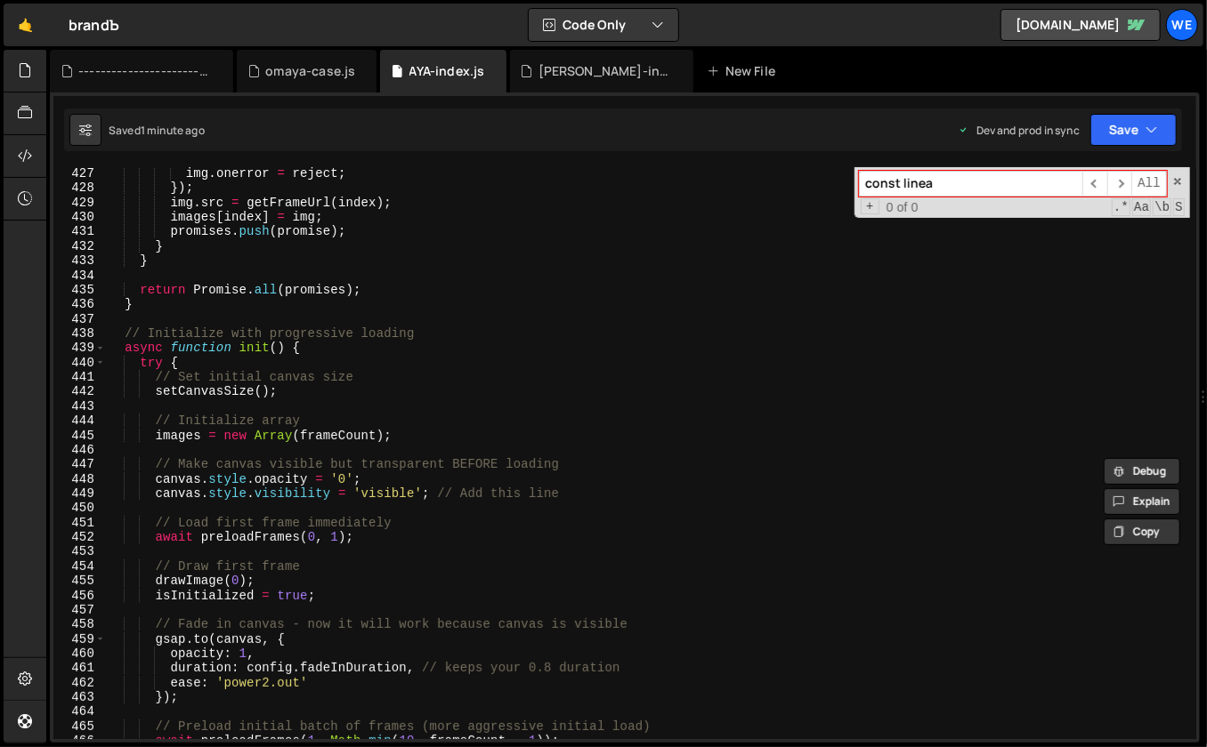
click at [966, 183] on input "const linea" at bounding box center [970, 184] width 223 height 26
paste input "onUpdate: (self)"
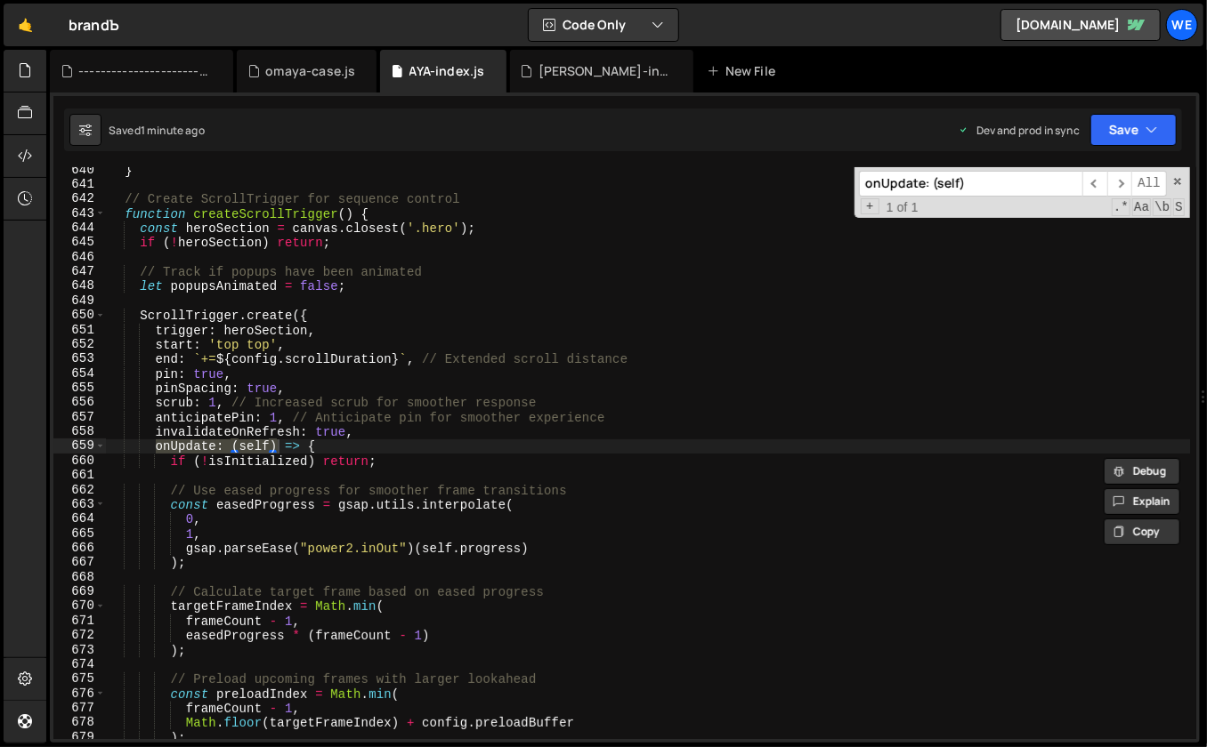
type input "onUpdate: (self)"
click at [529, 450] on div "} // Create ScrollTrigger for sequence control function createScrollTrigger ( )…" at bounding box center [648, 464] width 1084 height 602
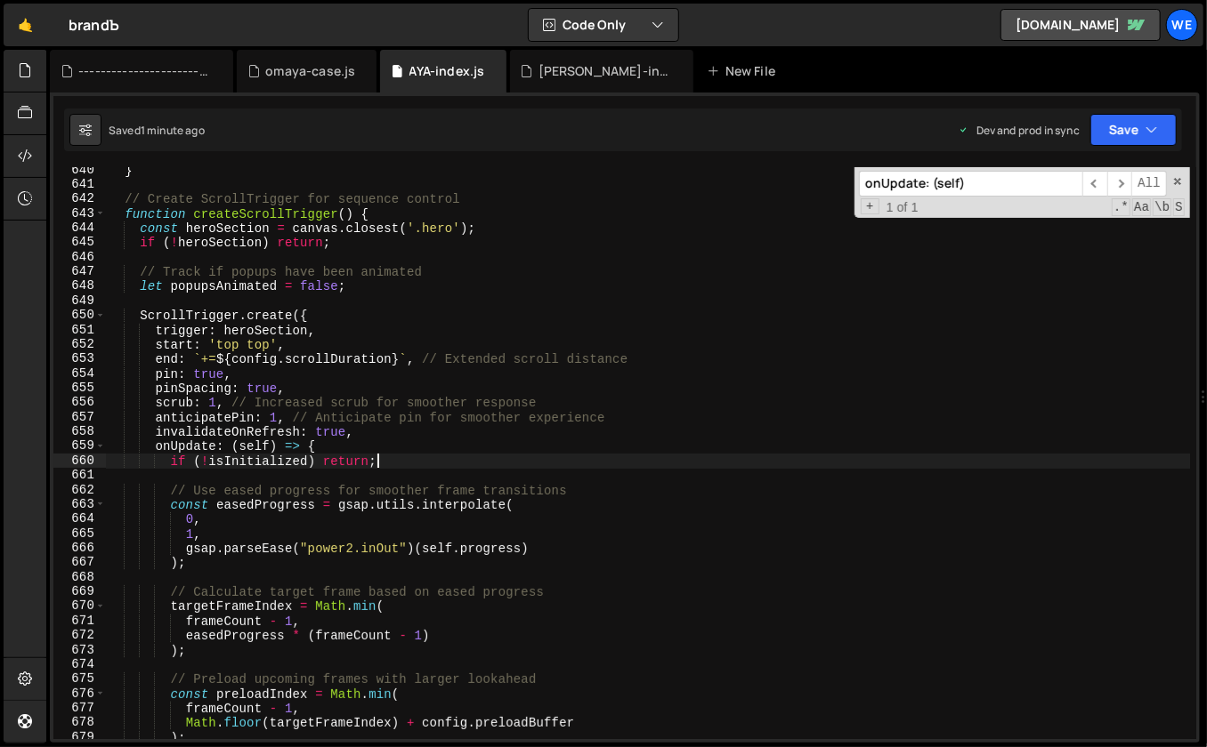
click at [524, 462] on div "} // Create ScrollTrigger for sequence control function createScrollTrigger ( )…" at bounding box center [648, 464] width 1084 height 602
click at [379, 518] on div "} // Create ScrollTrigger for sequence control function createScrollTrigger ( )…" at bounding box center [648, 464] width 1084 height 602
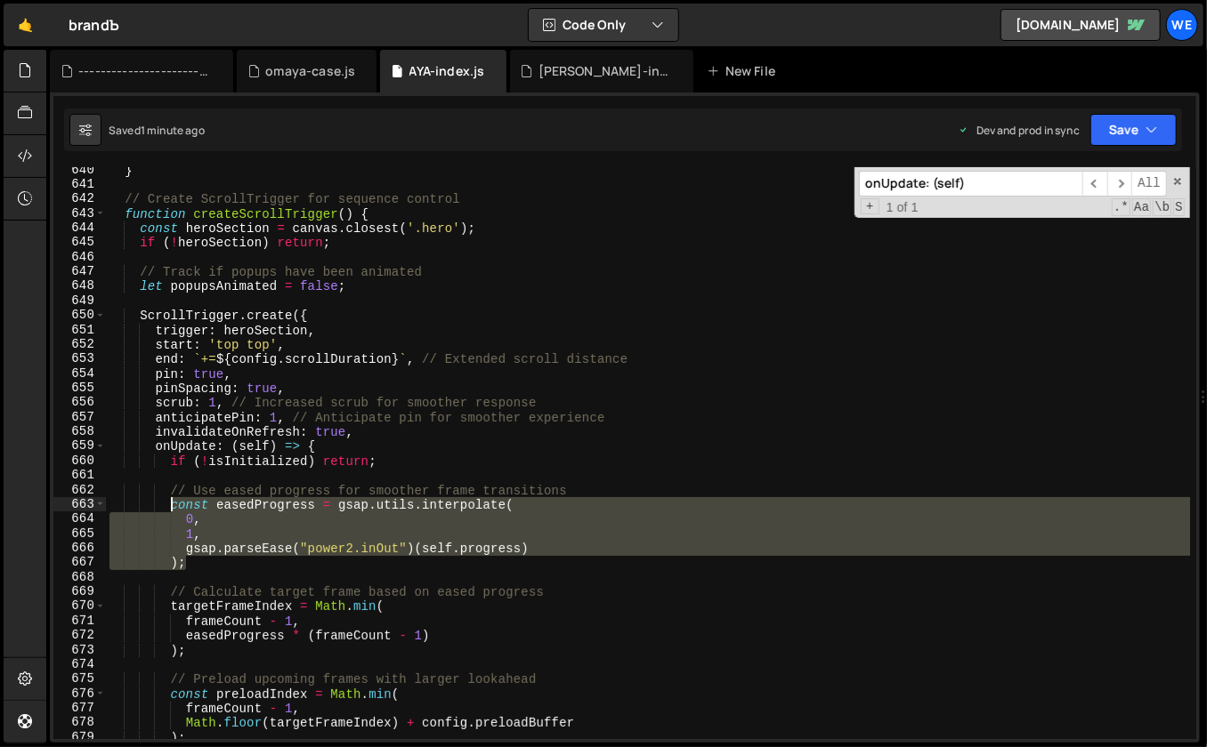
drag, startPoint x: 196, startPoint y: 561, endPoint x: 167, endPoint y: 504, distance: 63.7
click at [167, 504] on div "} // Create ScrollTrigger for sequence control function createScrollTrigger ( )…" at bounding box center [648, 464] width 1084 height 602
click at [201, 561] on div "} // Create ScrollTrigger for sequence control function createScrollTrigger ( )…" at bounding box center [648, 453] width 1084 height 572
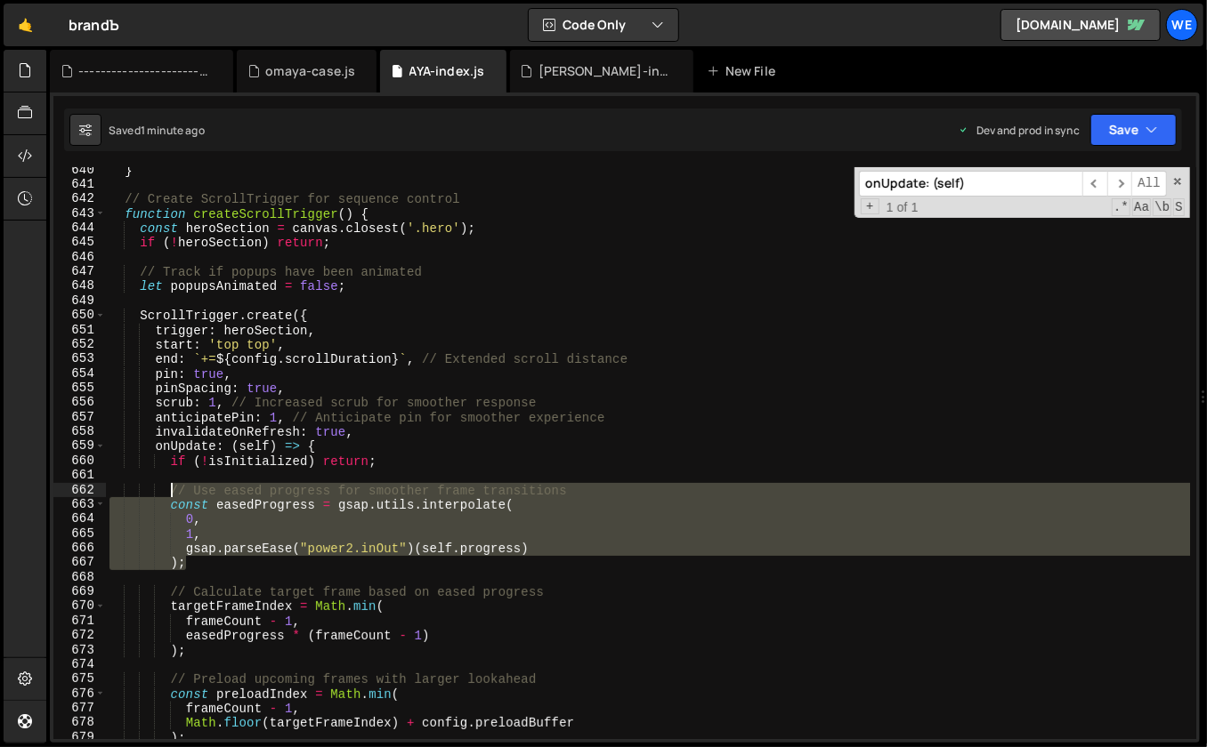
drag, startPoint x: 194, startPoint y: 564, endPoint x: 172, endPoint y: 489, distance: 78.0
click at [172, 489] on div "} // Create ScrollTrigger for sequence control function createScrollTrigger ( )…" at bounding box center [648, 464] width 1084 height 602
paste textarea "const linearProgress = self.progress;"
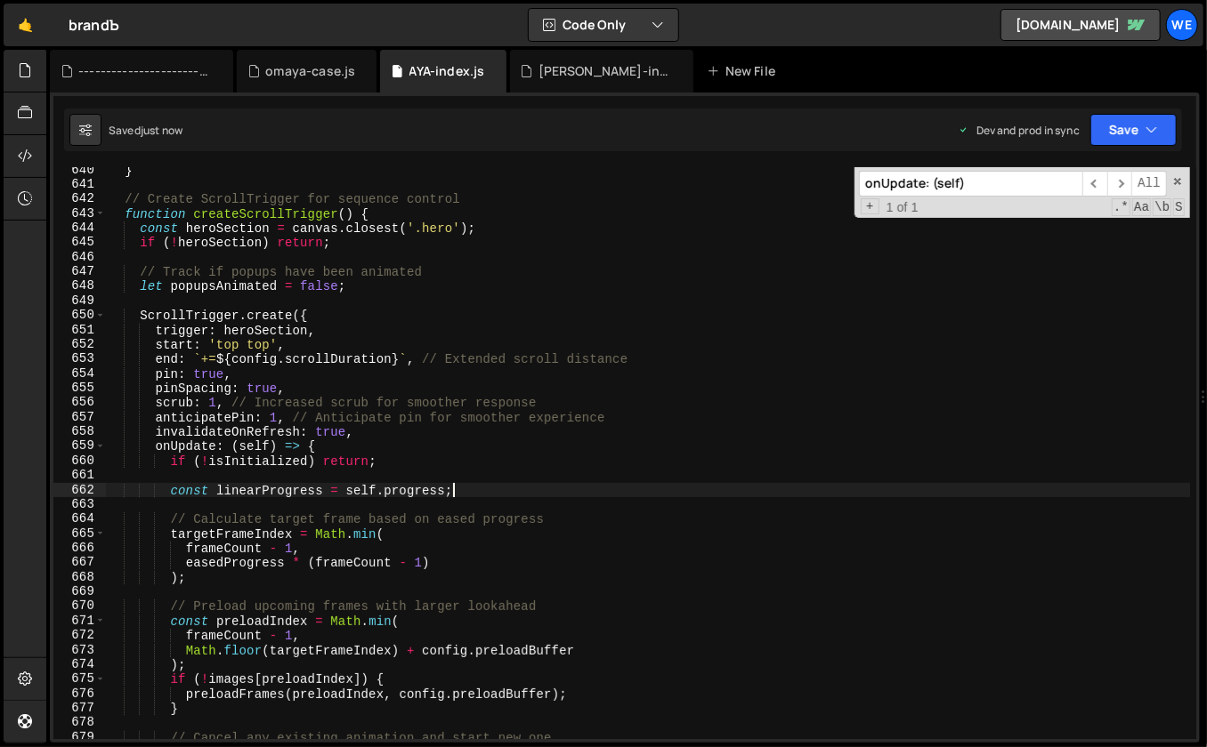
click at [690, 546] on div "} // Create ScrollTrigger for sequence control function createScrollTrigger ( )…" at bounding box center [648, 464] width 1084 height 602
type textarea "frameCount - 1,"
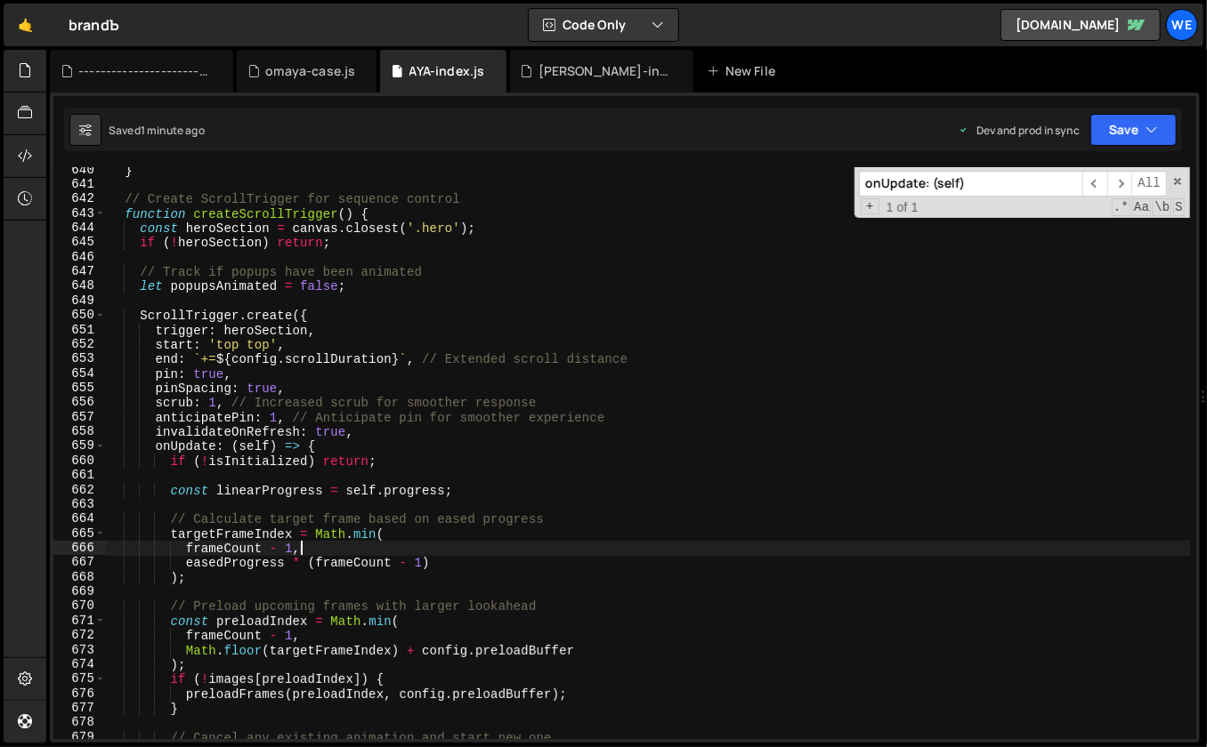
click at [602, 506] on div "} // Create ScrollTrigger for sequence control function createScrollTrigger ( )…" at bounding box center [648, 464] width 1084 height 602
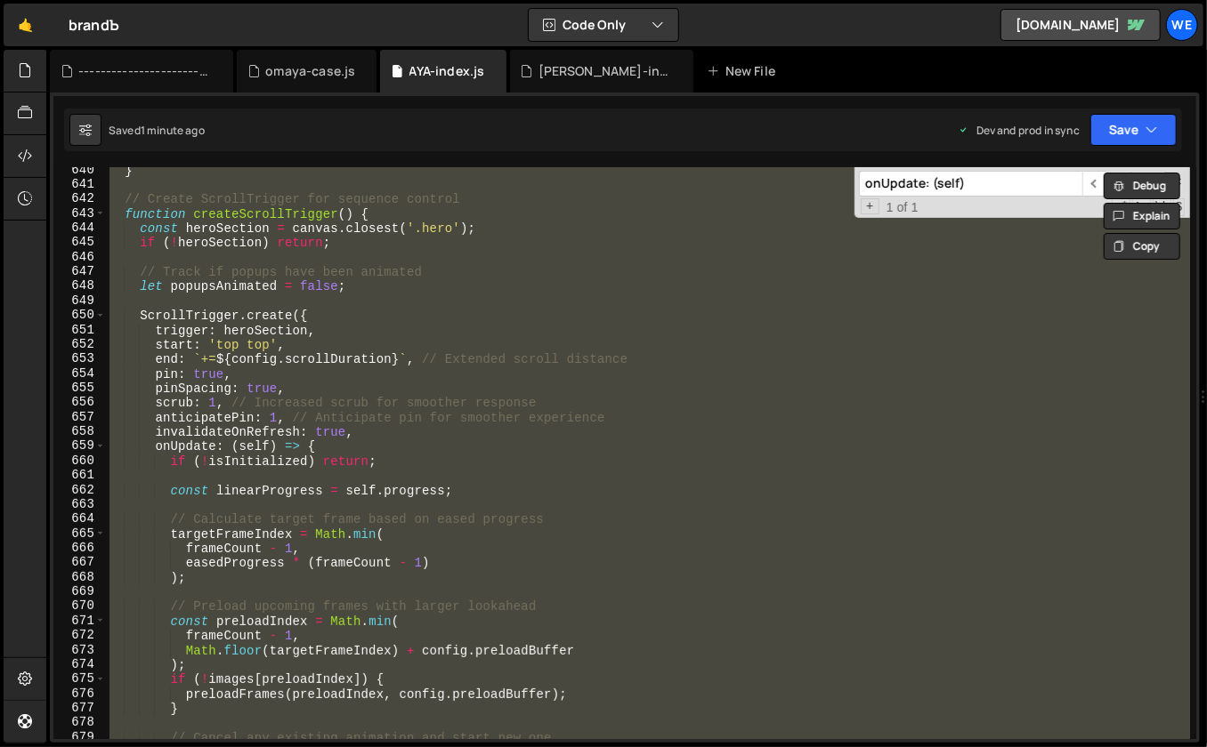
click at [778, 393] on div "} // Create ScrollTrigger for sequence control function createScrollTrigger ( )…" at bounding box center [648, 453] width 1084 height 572
type textarea "pinSpacing: true,"
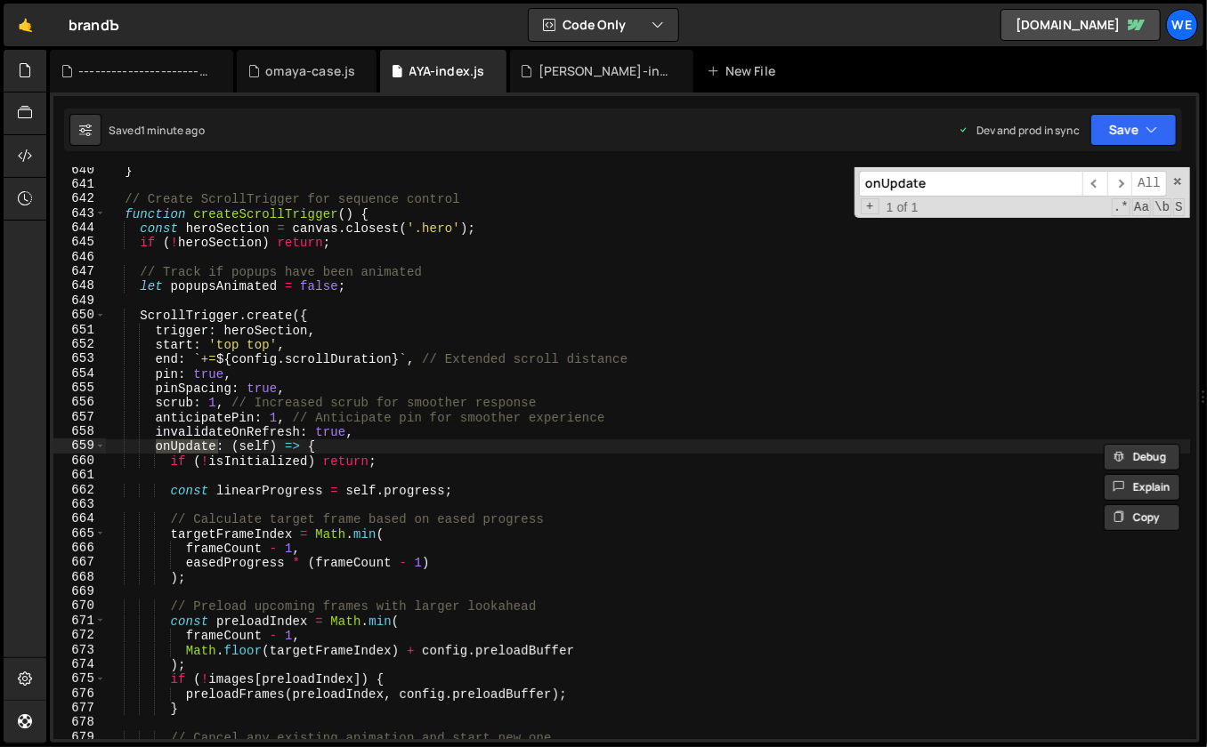
type input "onUpdate"
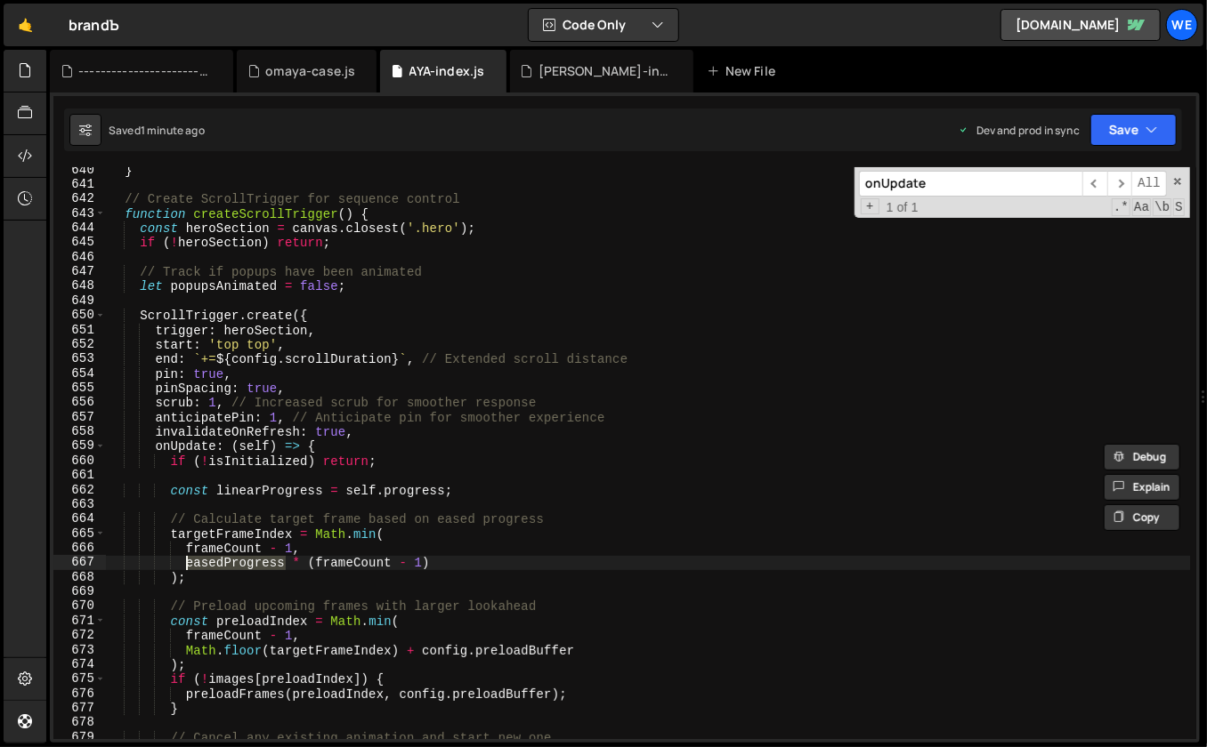
drag, startPoint x: 284, startPoint y: 564, endPoint x: 189, endPoint y: 562, distance: 95.2
click at [189, 562] on div "} // Create ScrollTrigger for sequence control function createScrollTrigger ( )…" at bounding box center [648, 464] width 1084 height 602
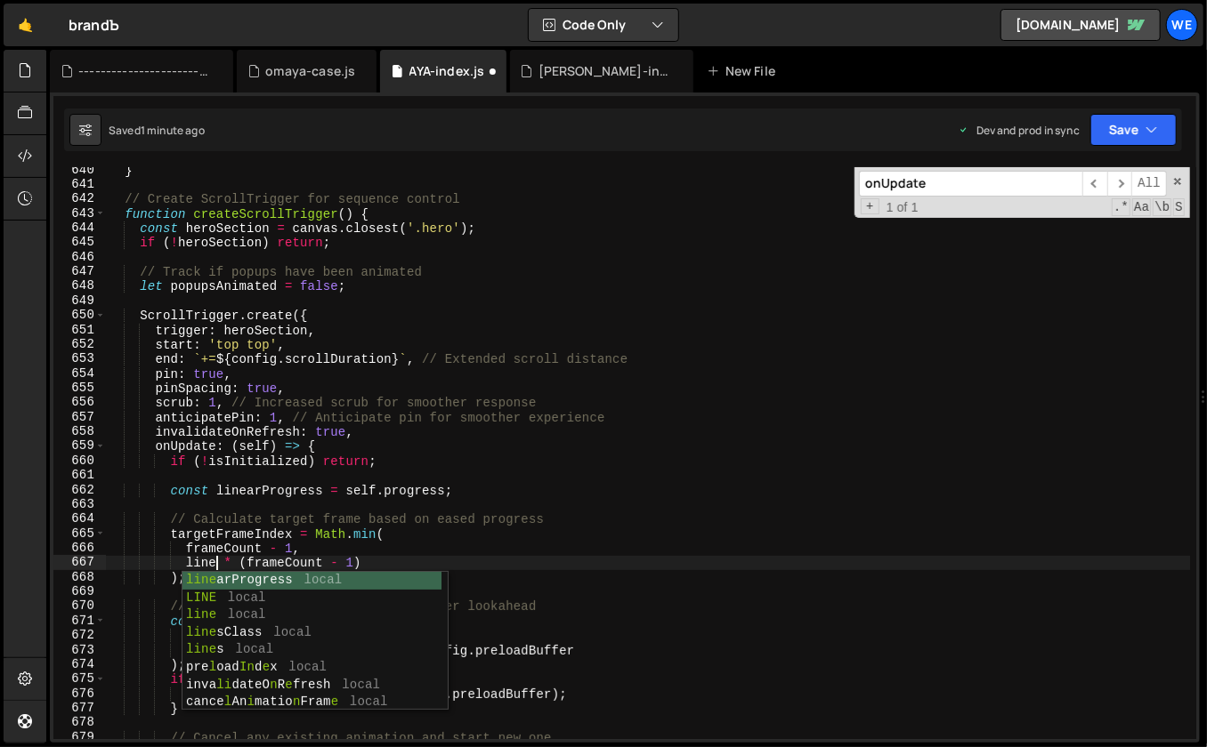
scroll to position [0, 7]
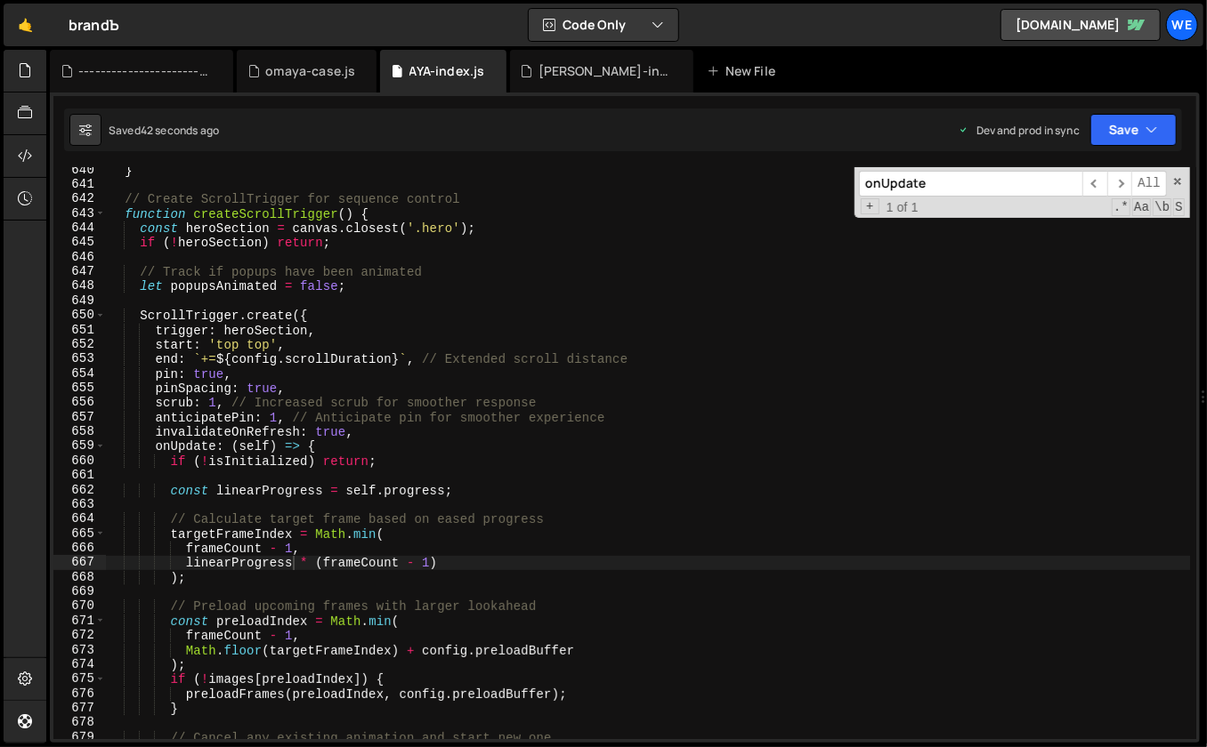
click at [733, 464] on div "} // Create ScrollTrigger for sequence control function createScrollTrigger ( )…" at bounding box center [648, 464] width 1084 height 602
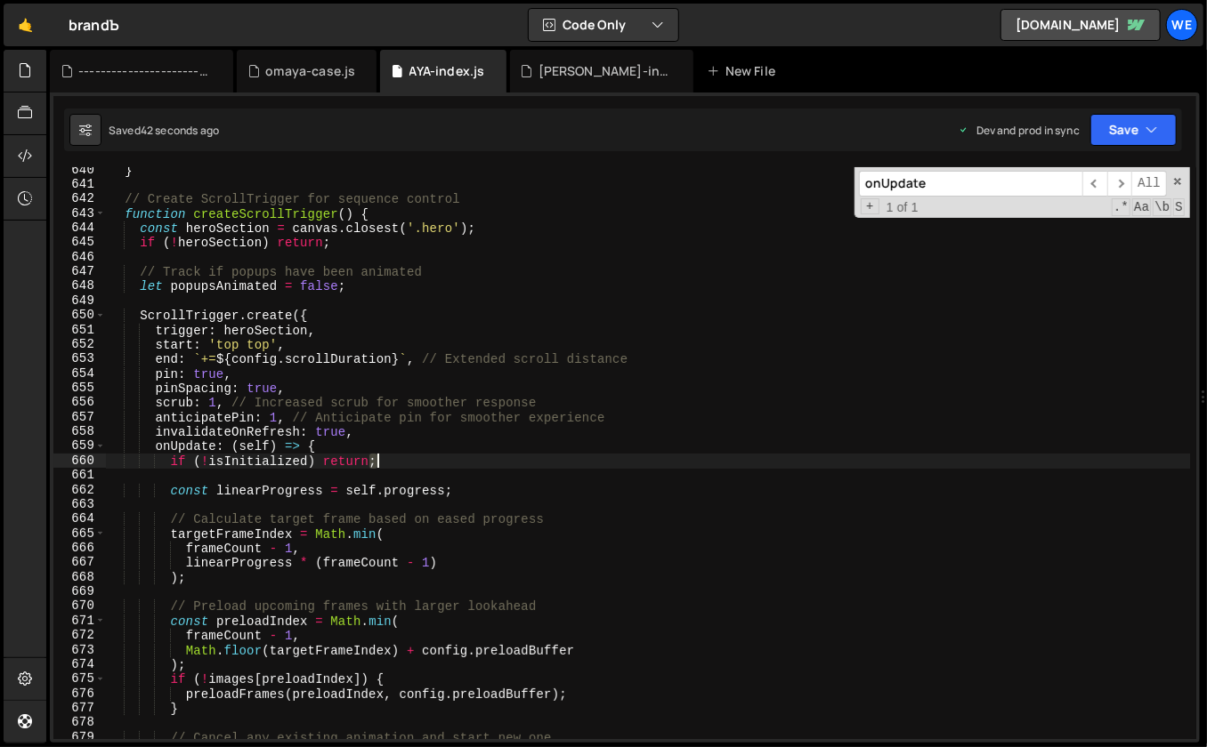
type textarea "if (!isInitialized) return;"
click at [733, 464] on div "} // Create ScrollTrigger for sequence control function createScrollTrigger ( )…" at bounding box center [648, 464] width 1084 height 602
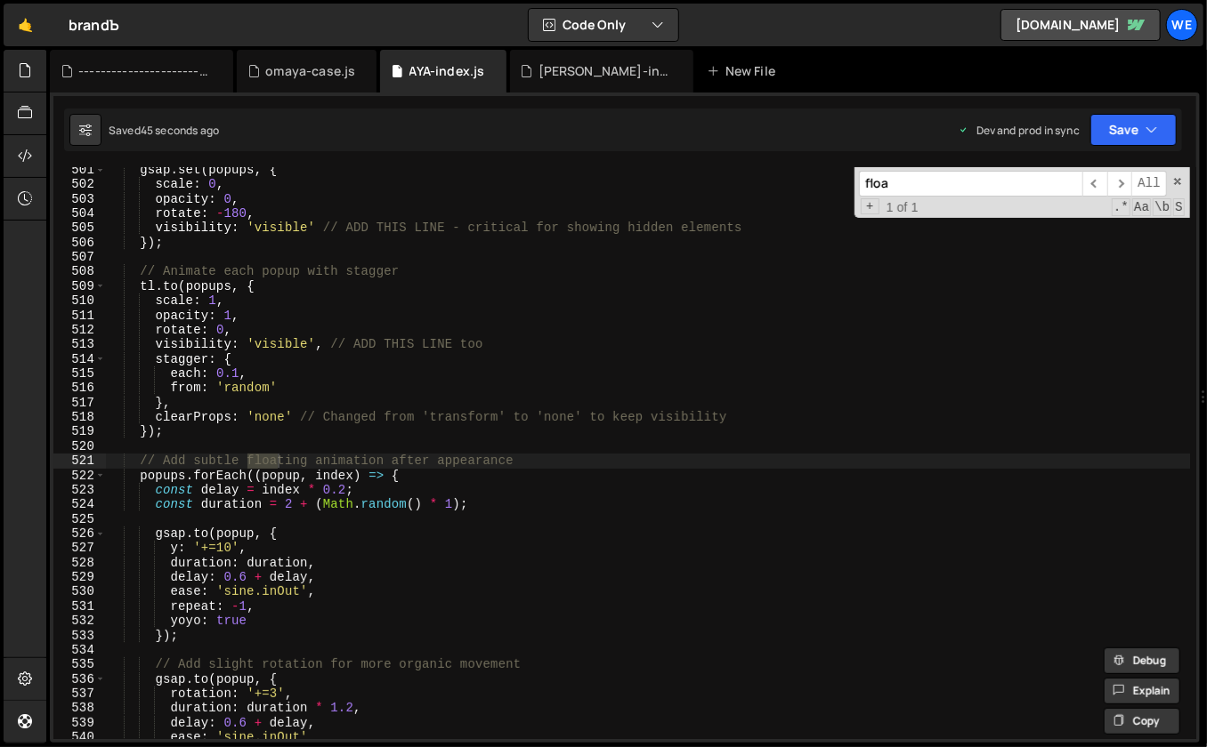
scroll to position [7489, 0]
type input "floa"
click at [224, 552] on div "gsap . set ( popups , { scale : 0 , opacity : 0 , rotate : - 180 , visibility :…" at bounding box center [648, 464] width 1084 height 602
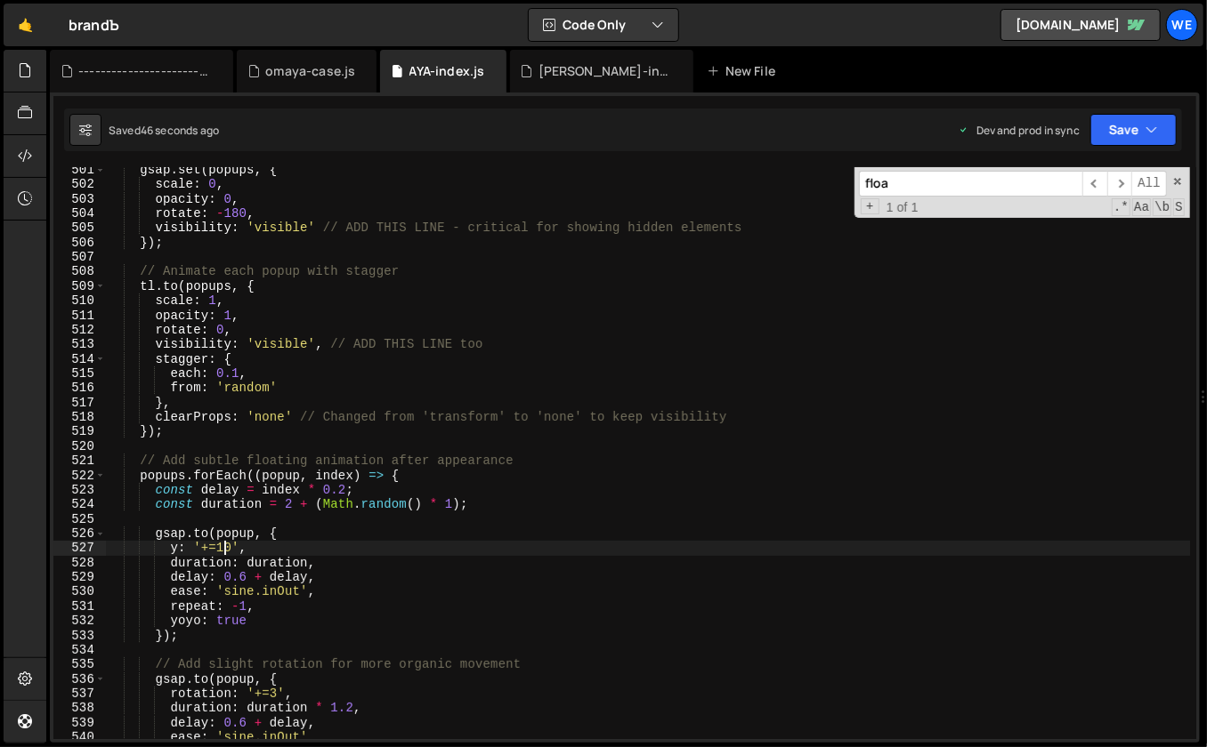
click at [219, 549] on div "gsap . set ( popups , { scale : 0 , opacity : 0 , rotate : - 180 , visibility :…" at bounding box center [648, 464] width 1084 height 602
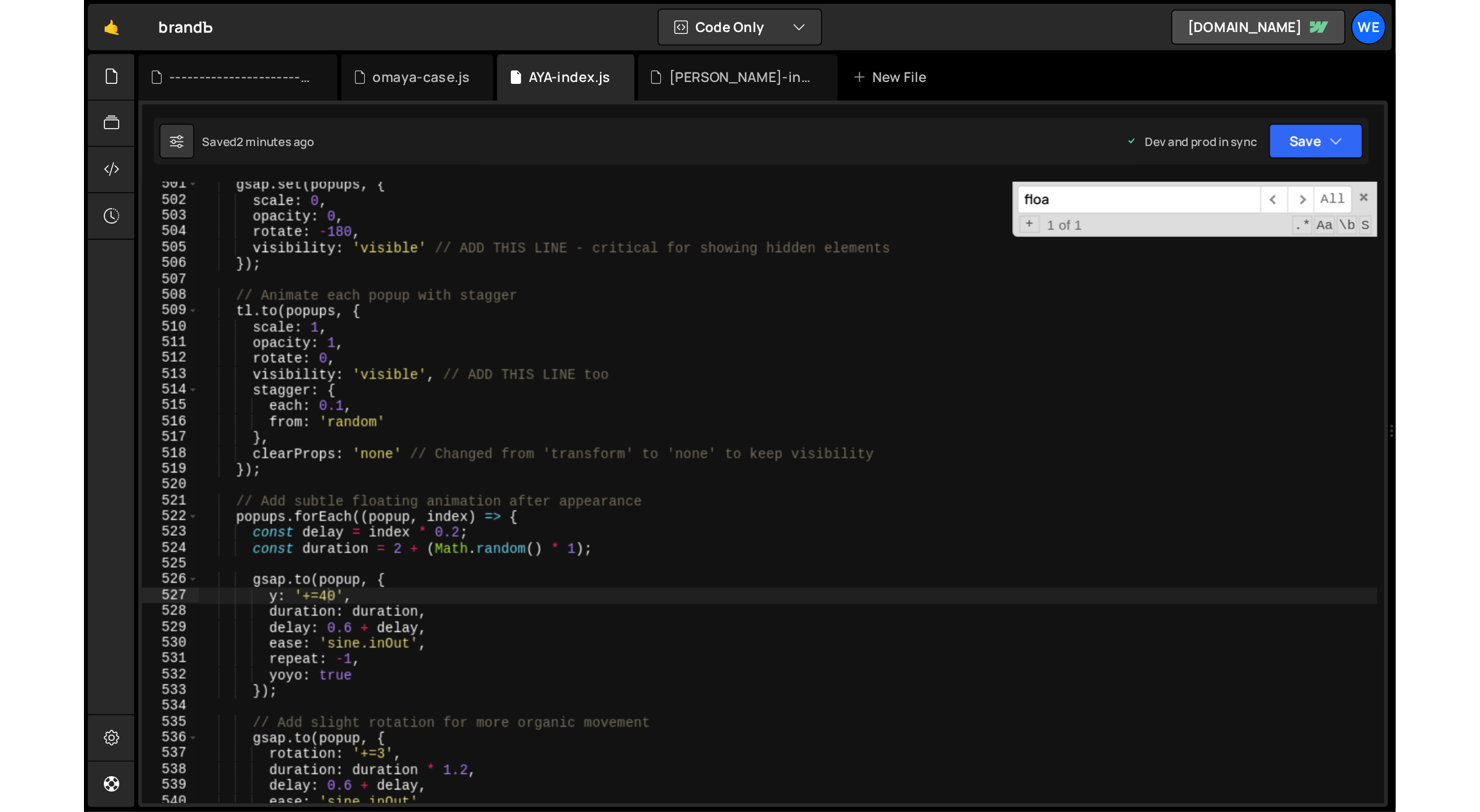
scroll to position [0, 0]
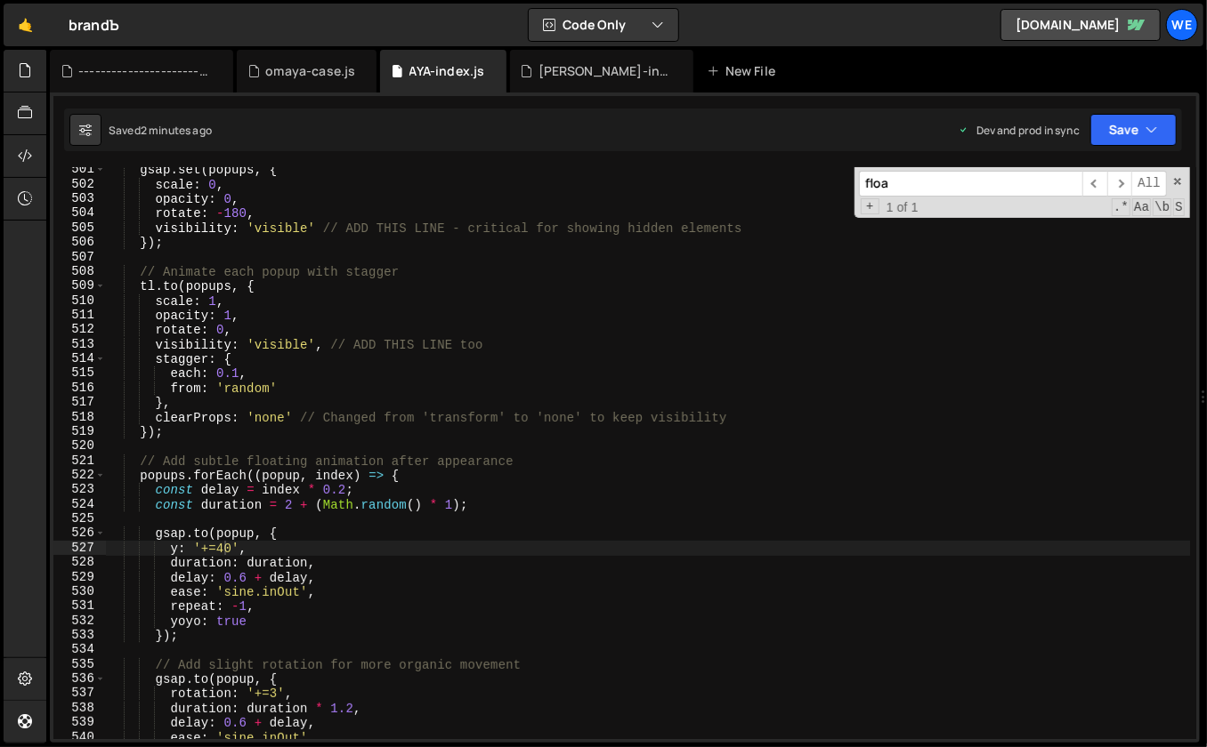
click at [761, 4] on div "🤙 brandЪ ⚠️ Code is being edited in another browser Code Only Code Only Code + …" at bounding box center [604, 25] width 1200 height 43
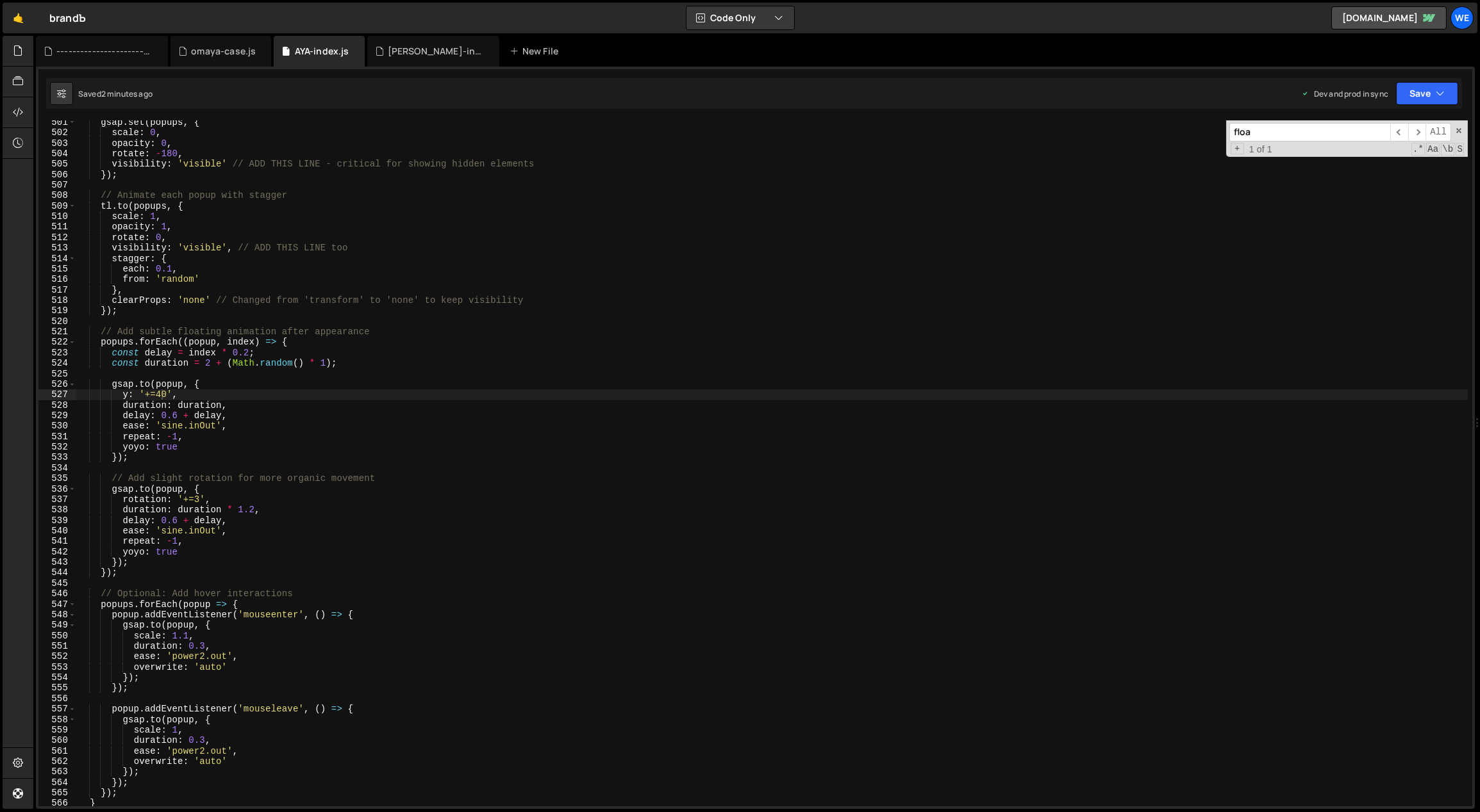
scroll to position [5244, 0]
type textarea "// Optional: Add hover interactions"
click at [468, 589] on div "gsap . set ( popups , { scale : 0 , opacity : 0 , rotate : - 180 , visibility :…" at bounding box center [772, 471] width 1392 height 708
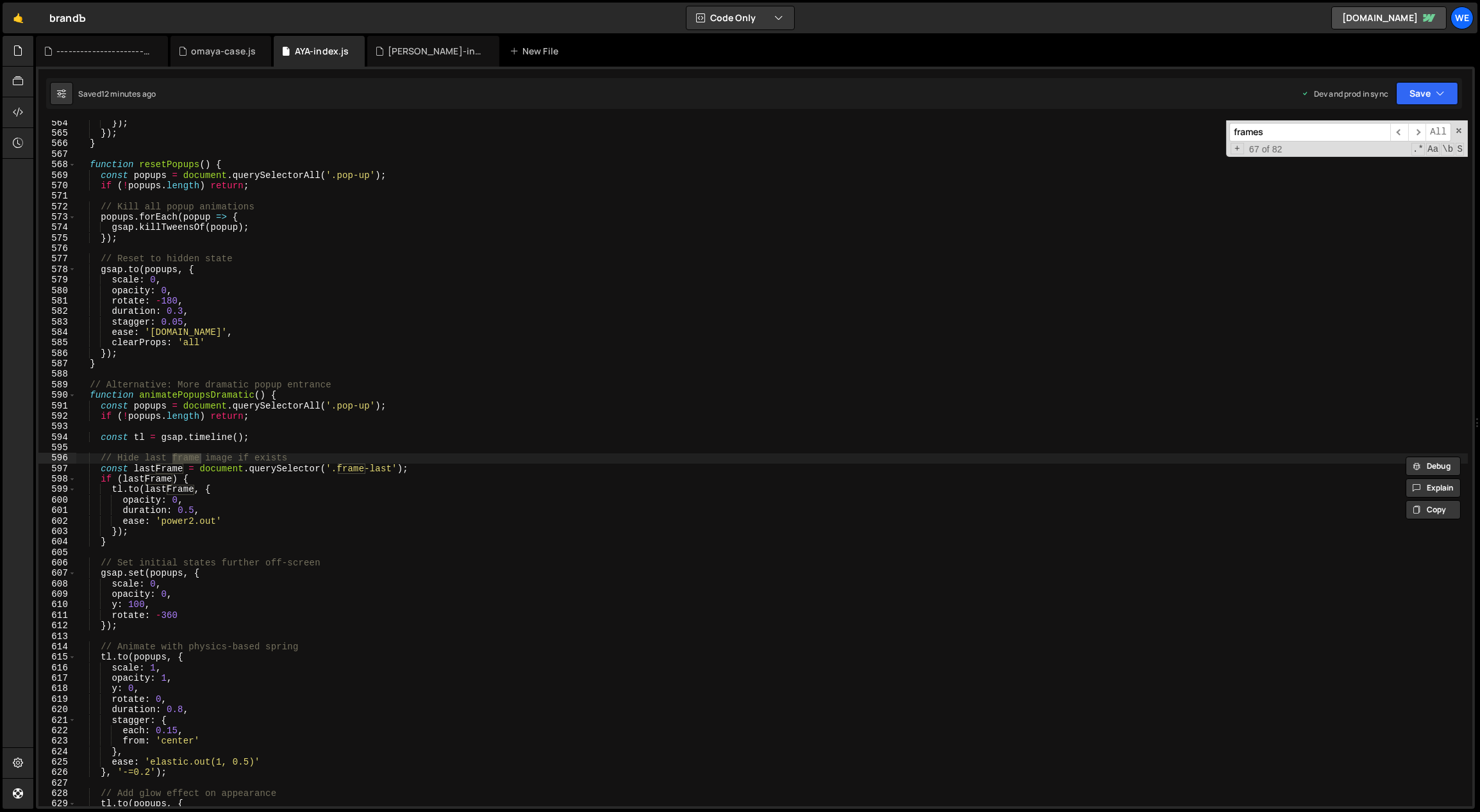
scroll to position [6680, 0]
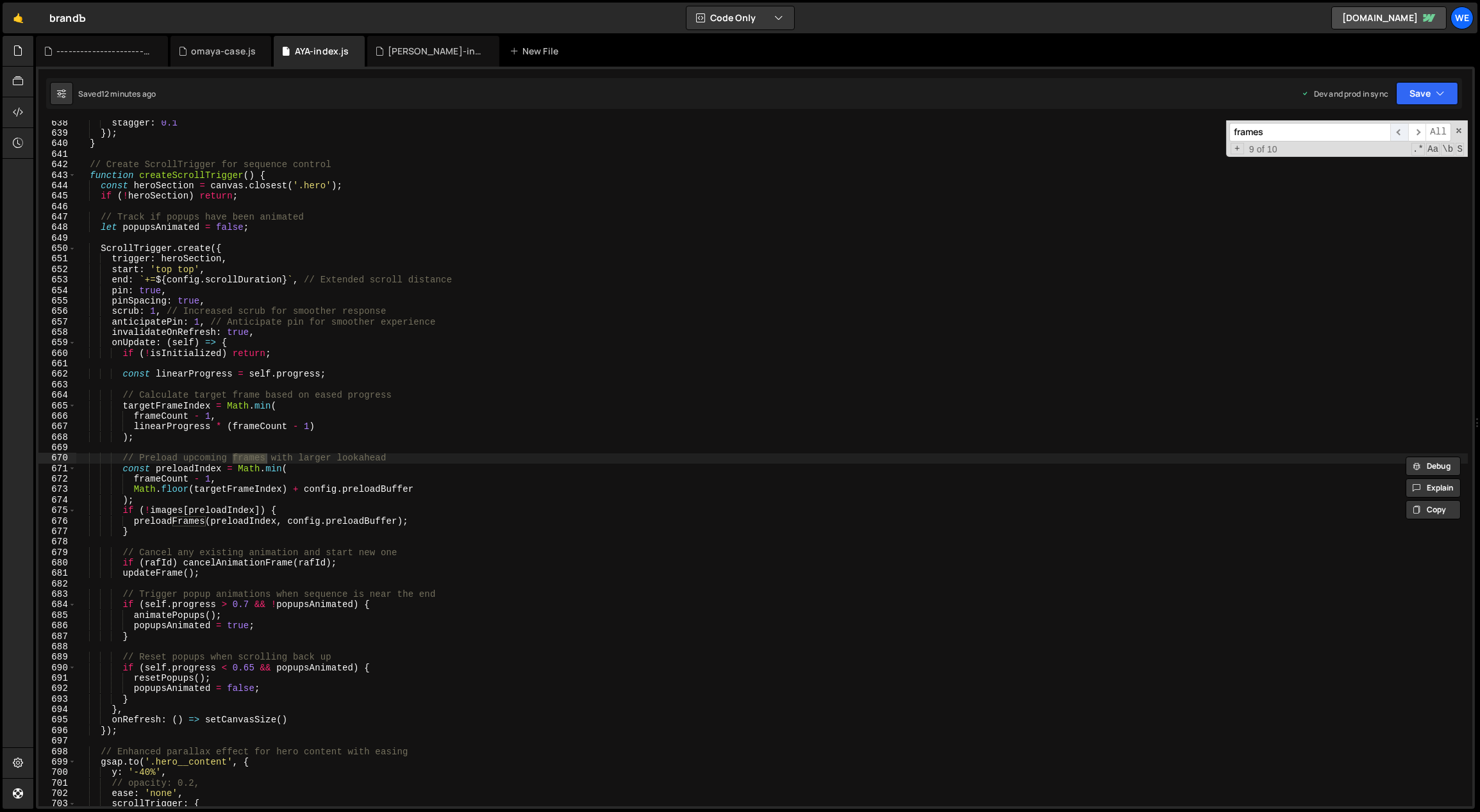
type input "frames"
click at [1399, 131] on span "​" at bounding box center [1399, 132] width 18 height 19
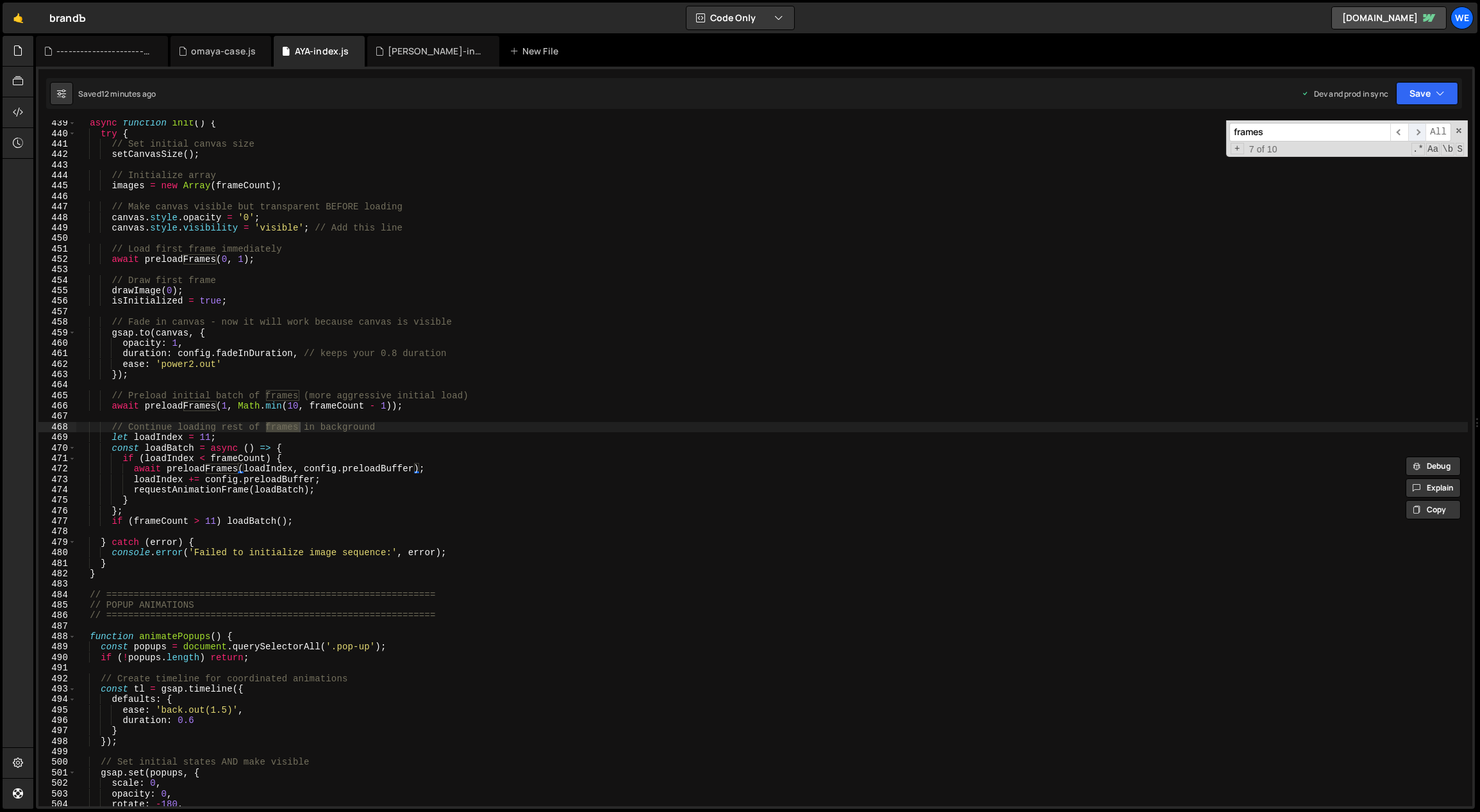
click at [1408, 131] on span "​" at bounding box center [1417, 132] width 18 height 19
click at [1409, 131] on span "​" at bounding box center [1417, 132] width 18 height 19
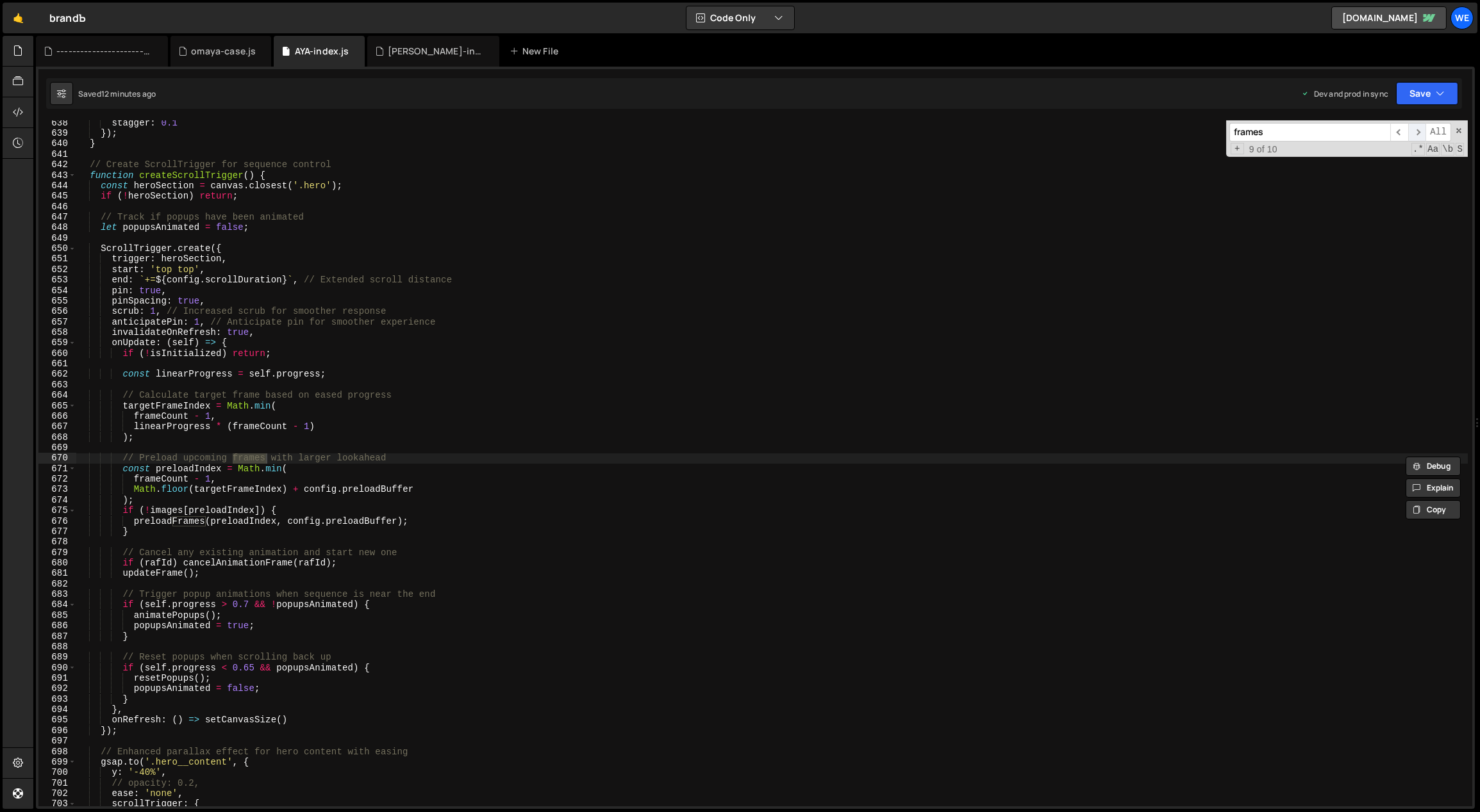
click at [1409, 131] on span "​" at bounding box center [1417, 132] width 18 height 19
click at [1410, 131] on span "​" at bounding box center [1417, 132] width 18 height 19
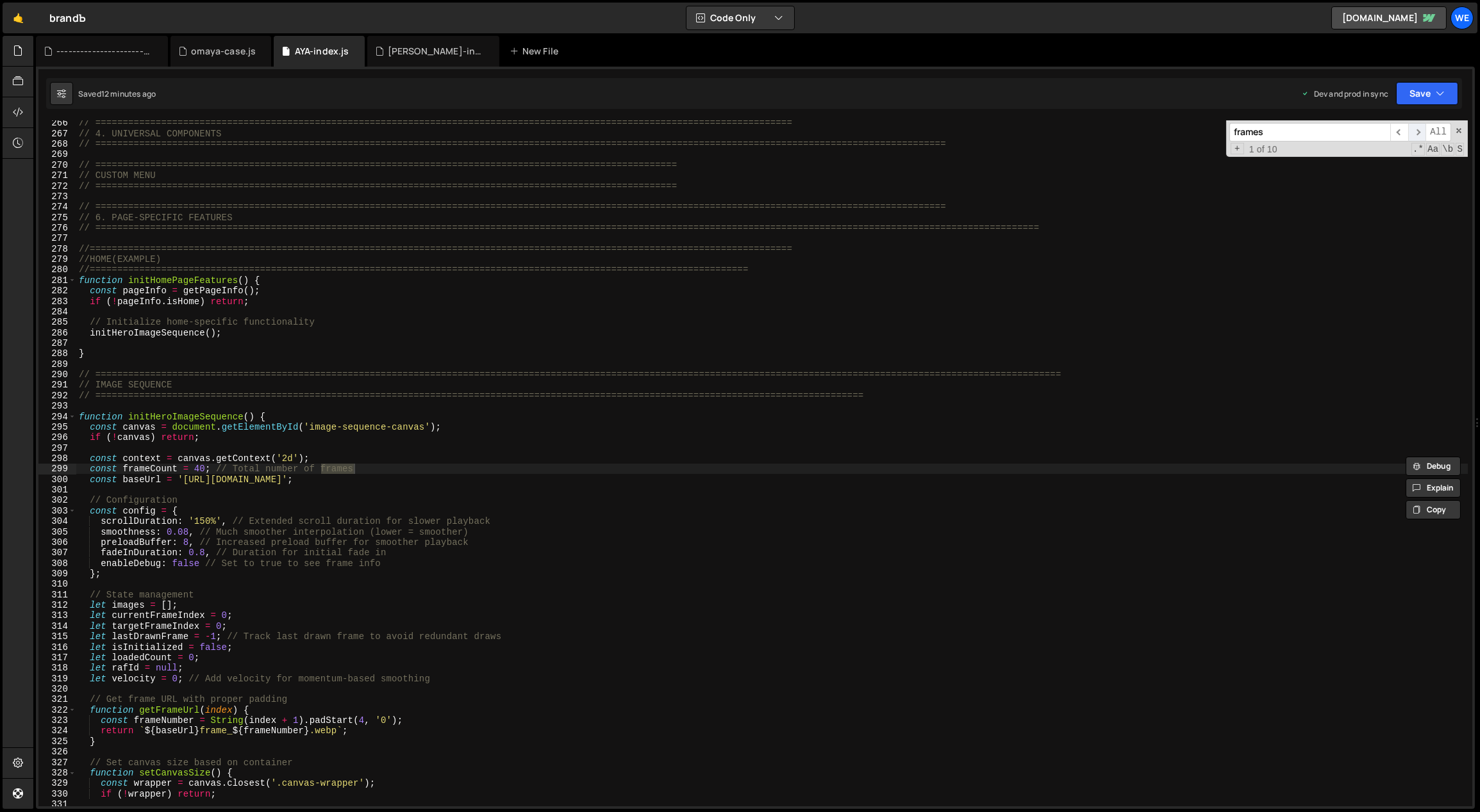
scroll to position [2780, 0]
click at [219, 468] on div "// ============================================================================…" at bounding box center [772, 472] width 1392 height 708
click at [398, 479] on div "// ============================================================================…" at bounding box center [772, 472] width 1392 height 708
click at [200, 471] on div "// ============================================================================…" at bounding box center [772, 472] width 1392 height 708
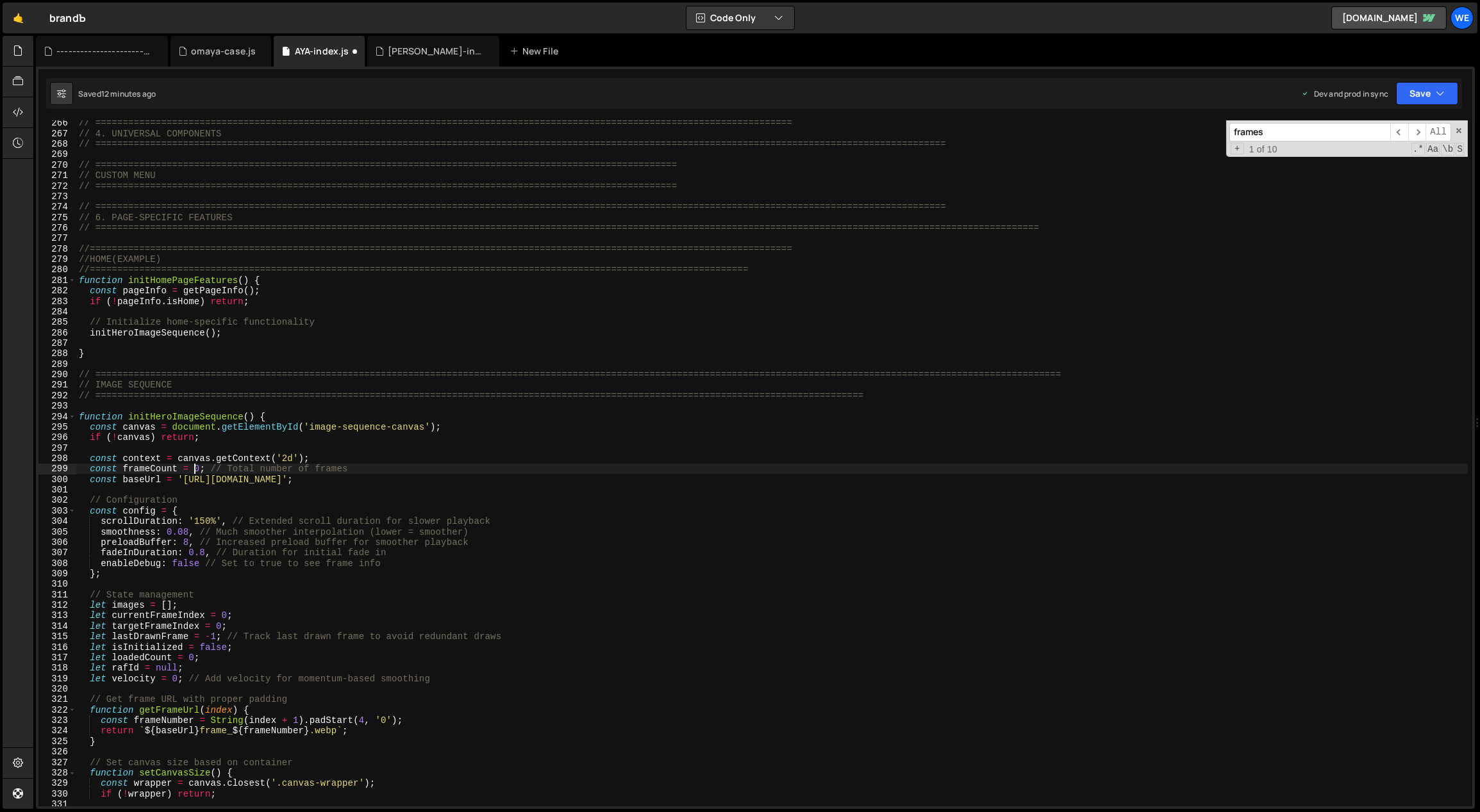
scroll to position [0, 8]
click at [655, 575] on div "// ============================================================================…" at bounding box center [772, 472] width 1392 height 708
type textarea "};"
